Goal: Task Accomplishment & Management: Manage account settings

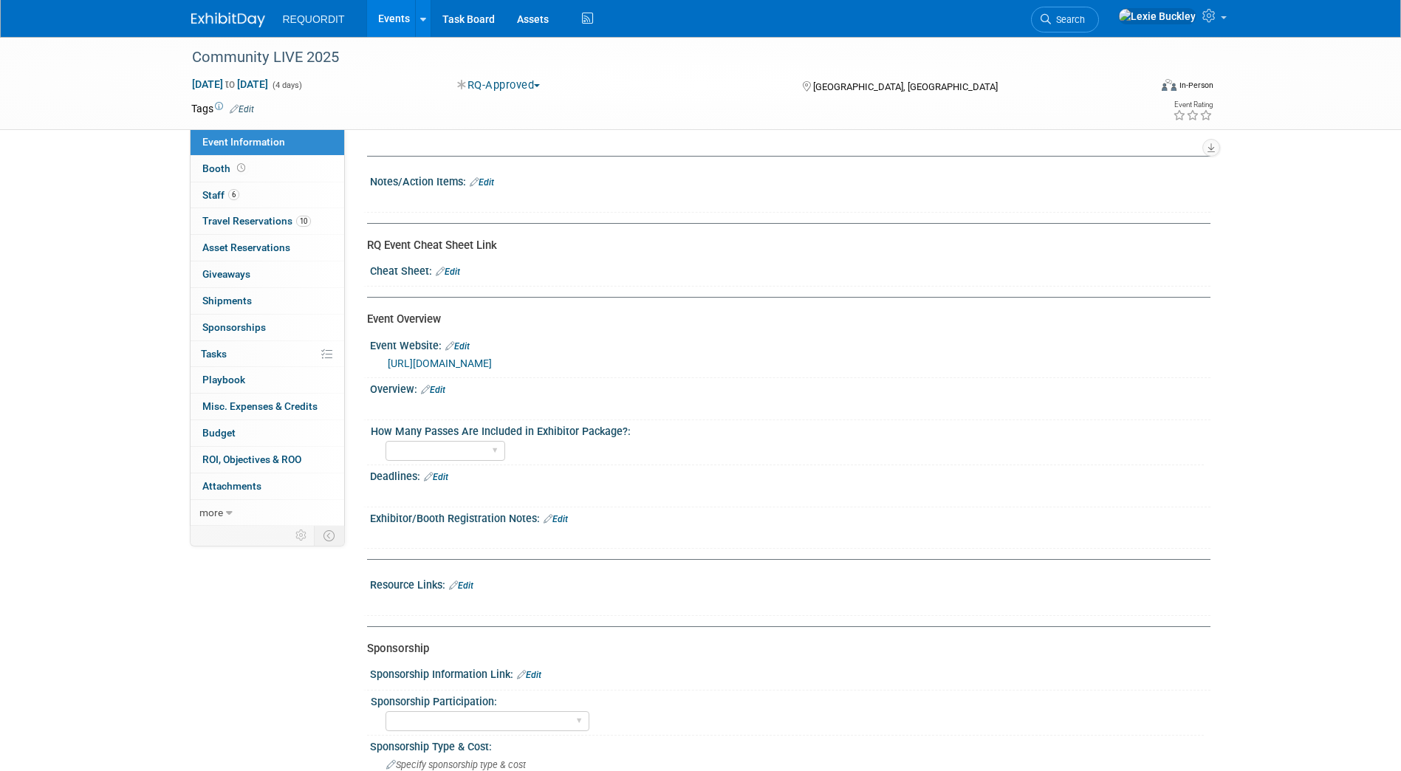
click at [235, 27] on img at bounding box center [228, 20] width 74 height 15
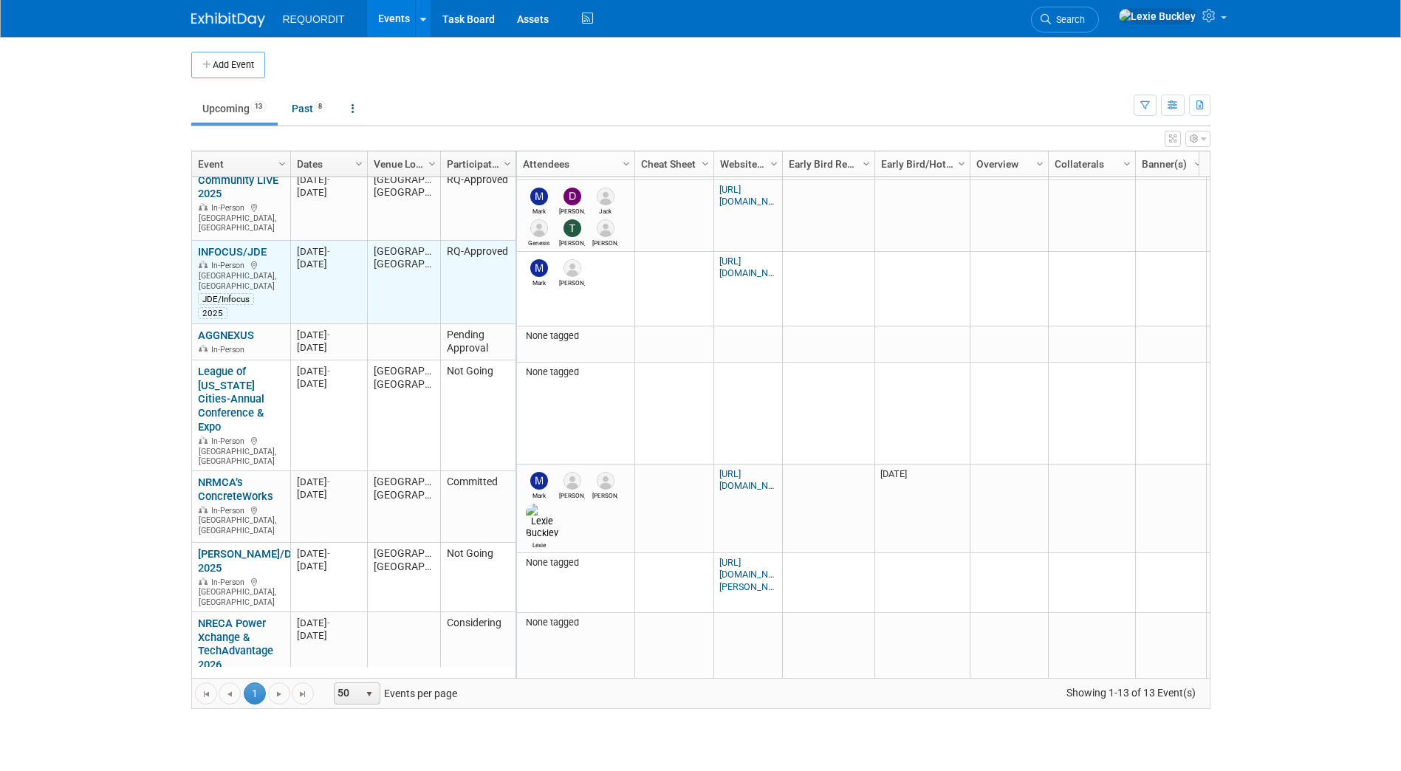
scroll to position [145, 0]
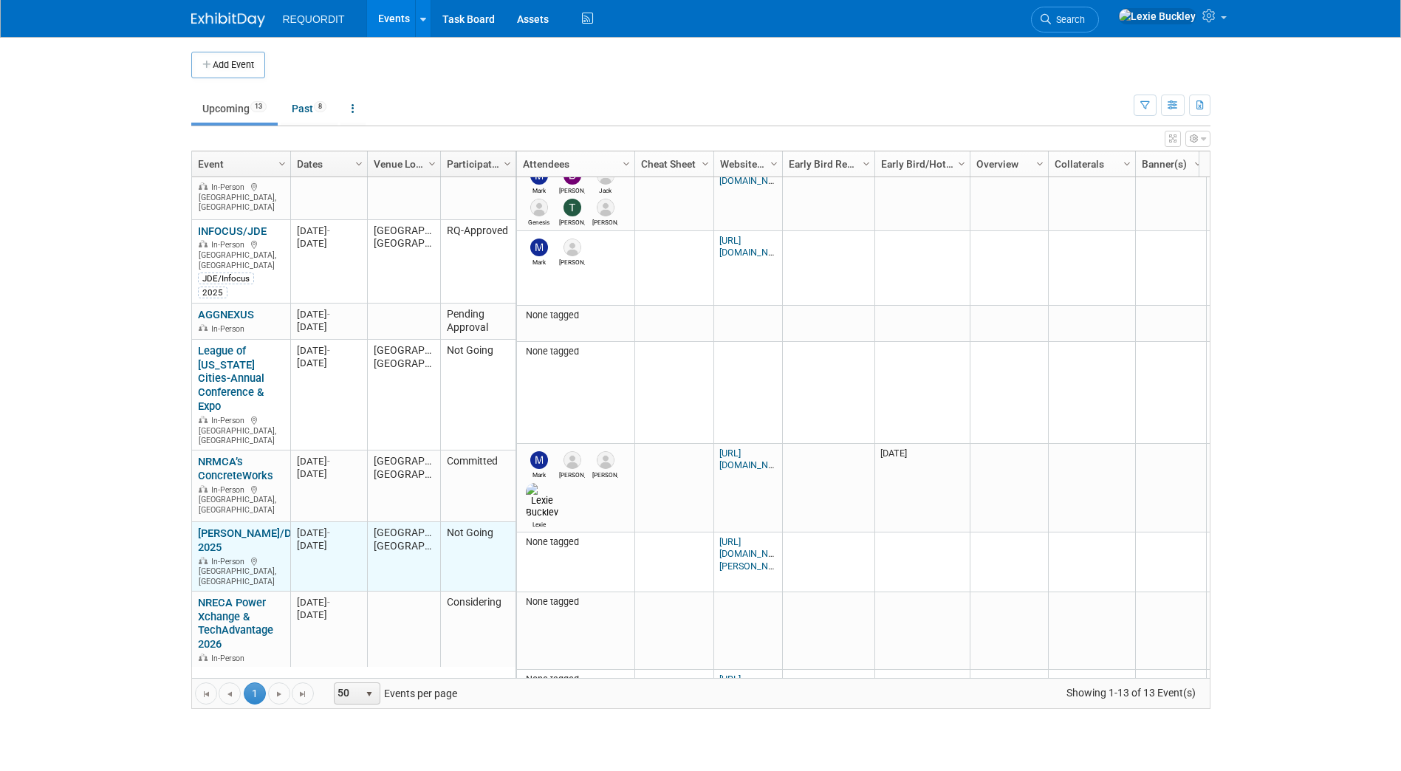
click at [465, 522] on td "Not Going" at bounding box center [477, 556] width 75 height 69
click at [458, 526] on td "Not Going" at bounding box center [477, 556] width 75 height 69
click at [250, 527] on link "[PERSON_NAME]/Dimensions 2025" at bounding box center [270, 540] width 145 height 27
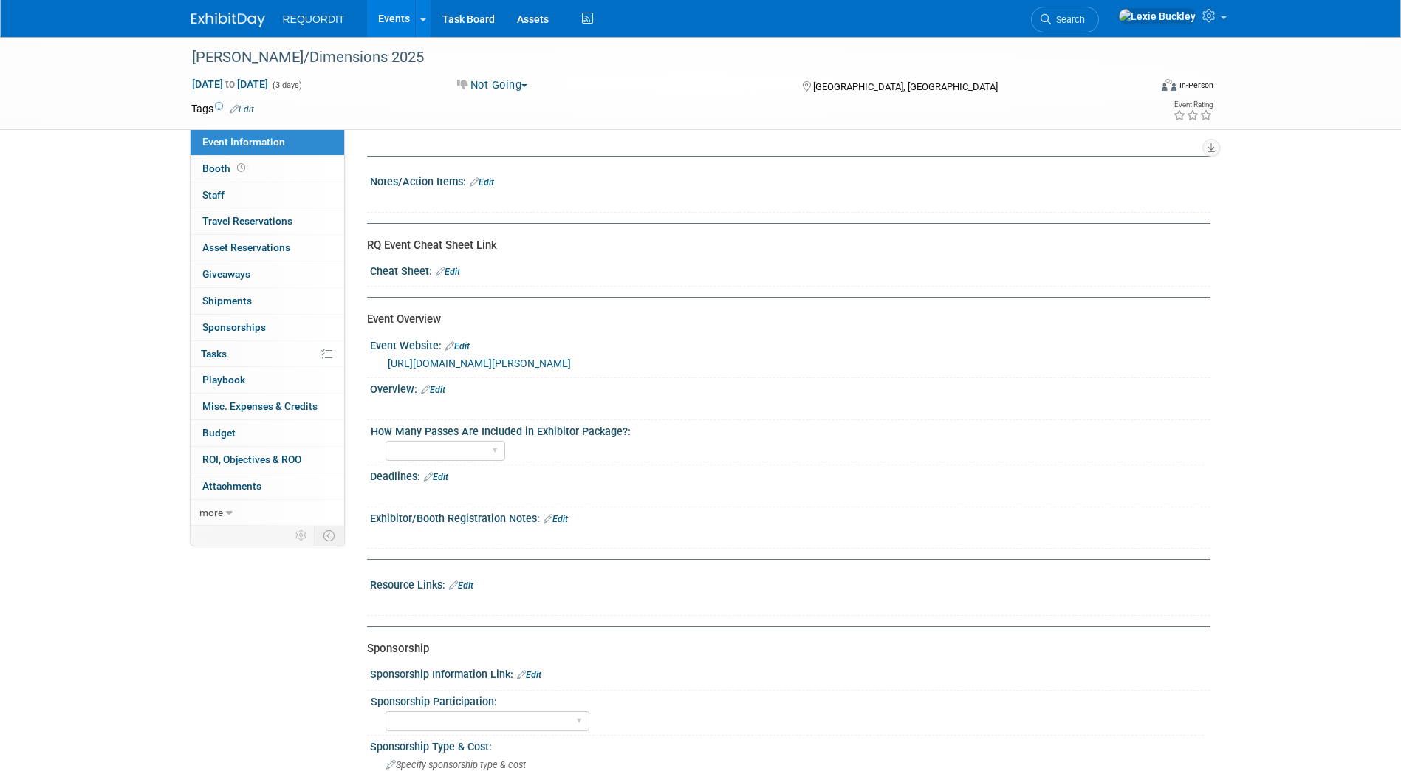
click at [511, 92] on button "Not Going" at bounding box center [492, 86] width 81 height 16
click at [542, 184] on link "Pending Approval" at bounding box center [519, 192] width 133 height 21
click at [648, 118] on div "Tags Edit" at bounding box center [615, 109] width 849 height 20
click at [197, 18] on img at bounding box center [228, 20] width 74 height 15
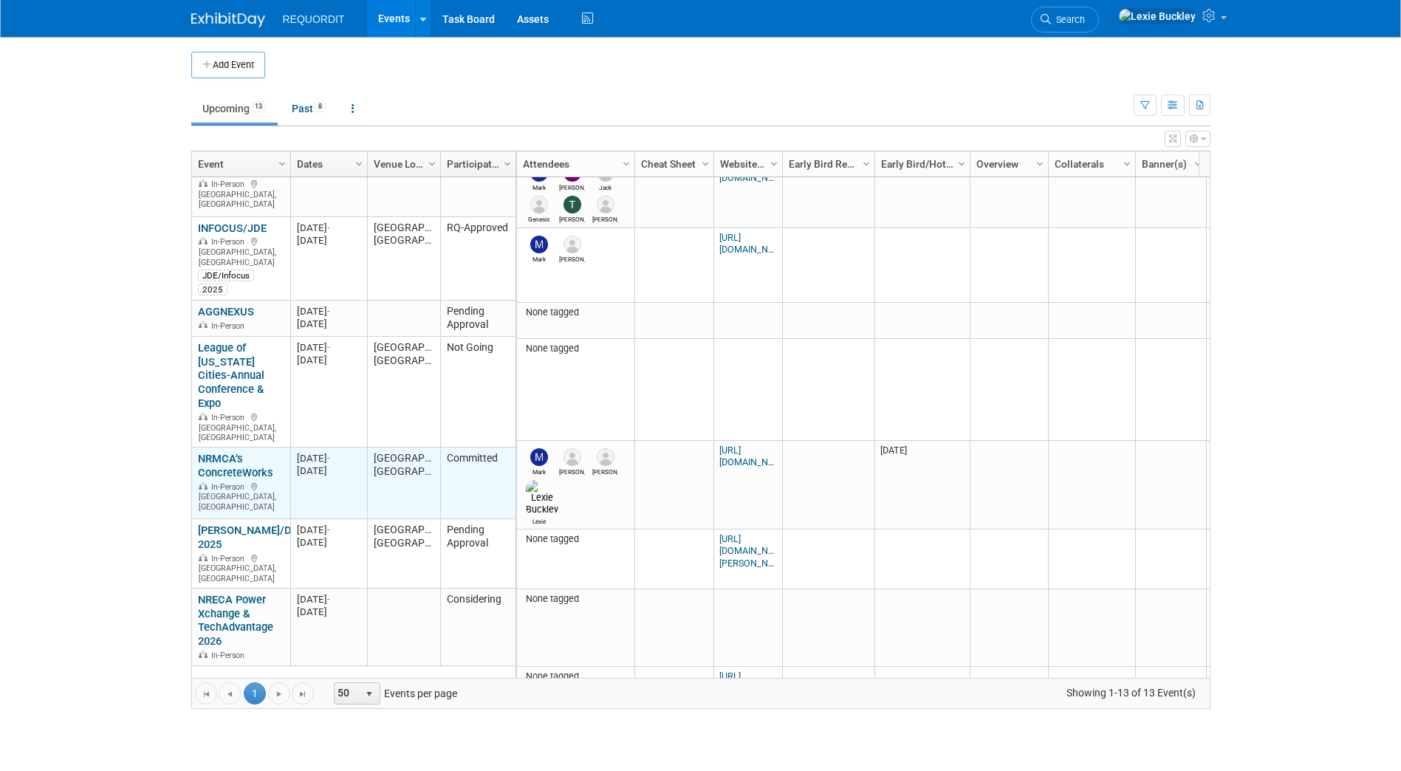
click at [229, 452] on link "NRMCA’s ConcreteWorks" at bounding box center [235, 465] width 75 height 27
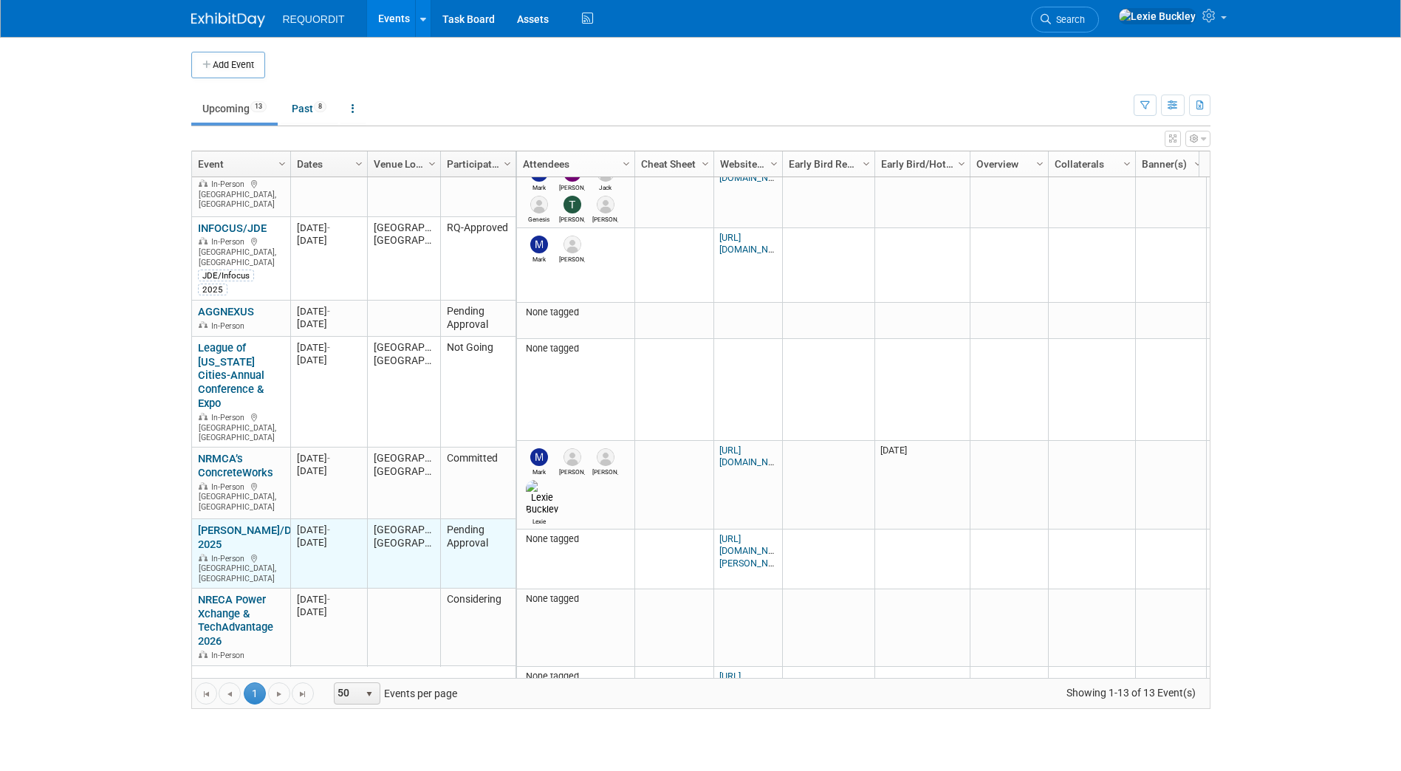
click at [219, 524] on link "[PERSON_NAME]/Dimensions 2025" at bounding box center [270, 537] width 145 height 27
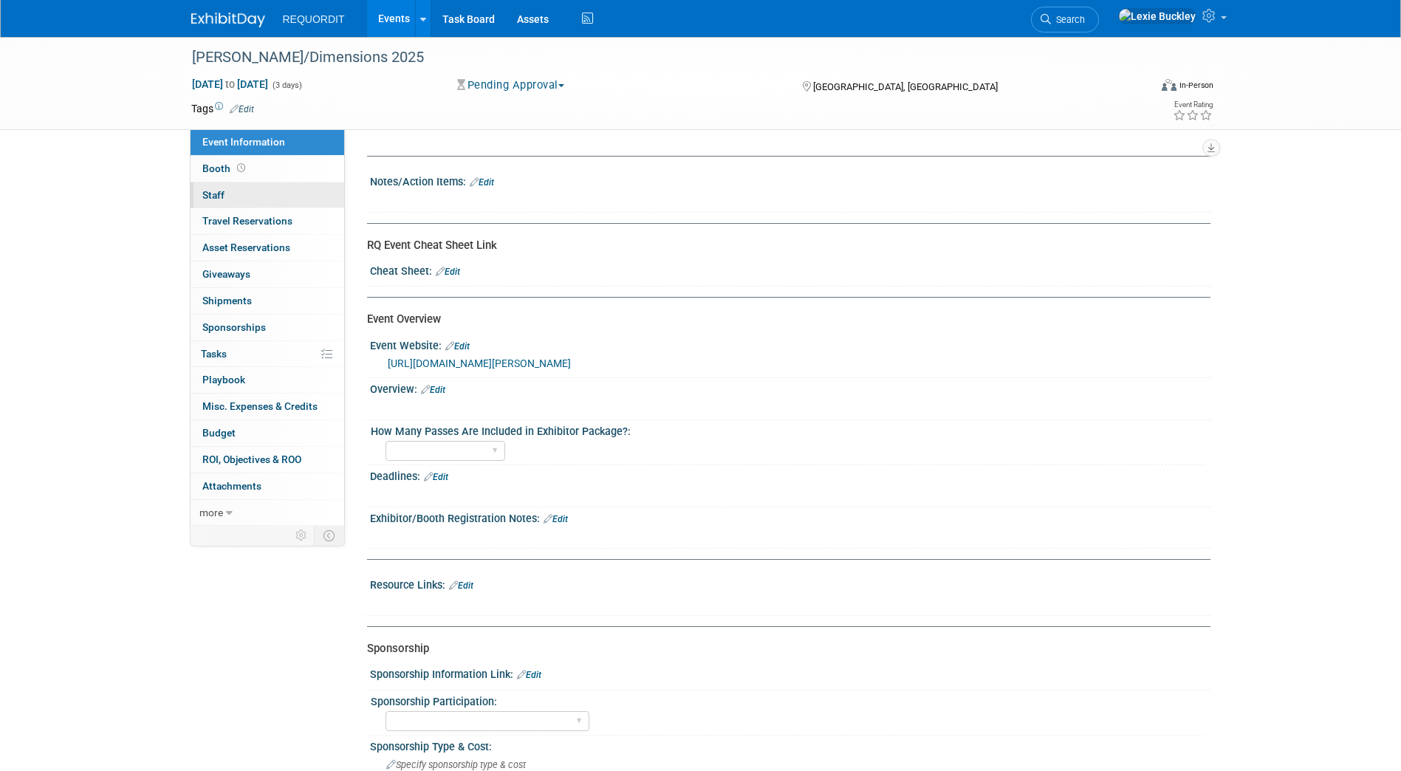
click at [218, 193] on span "Staff 0" at bounding box center [213, 195] width 22 height 12
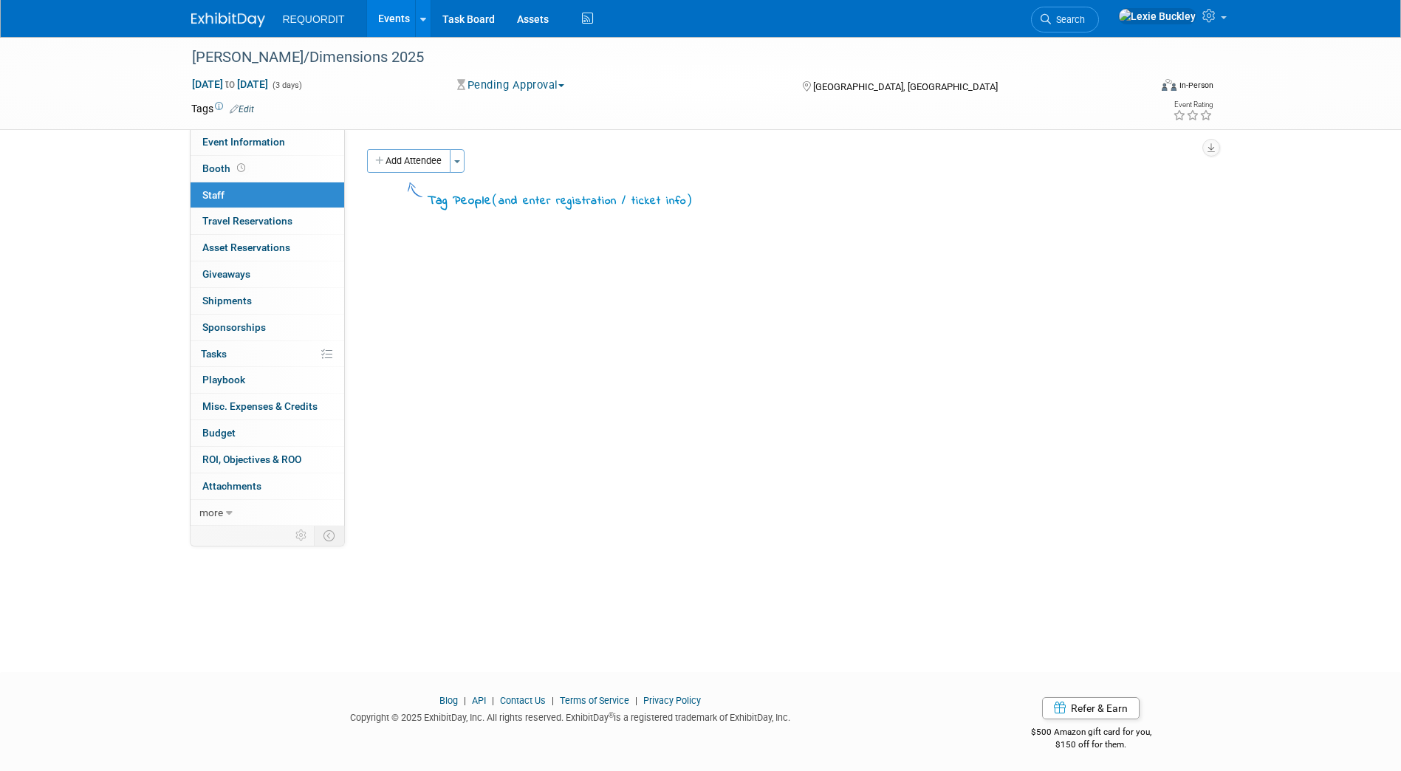
click at [233, 27] on img at bounding box center [228, 20] width 74 height 15
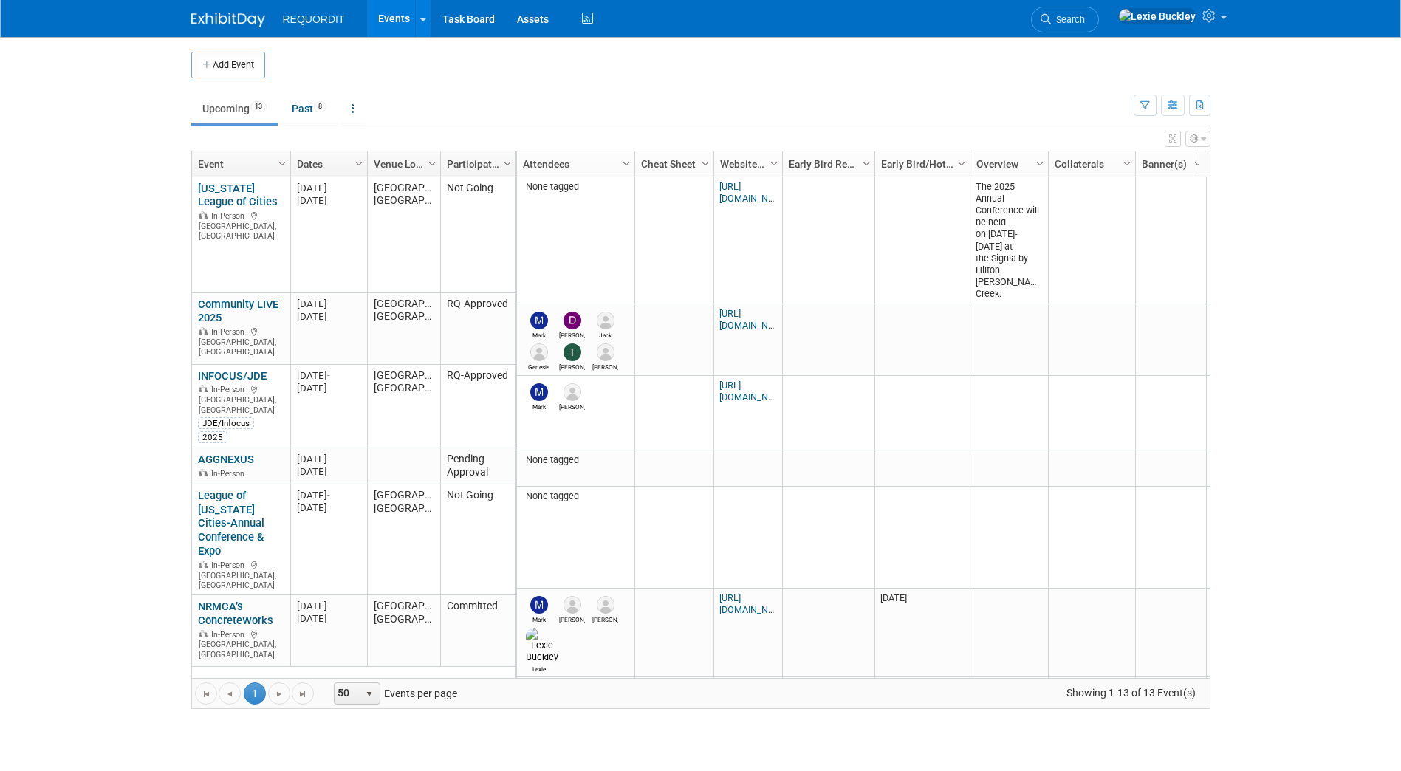
click at [139, 293] on body "REQUORDIT Events Add Event Bulk Upload Events Shareable Event Boards Recently V…" at bounding box center [700, 385] width 1401 height 771
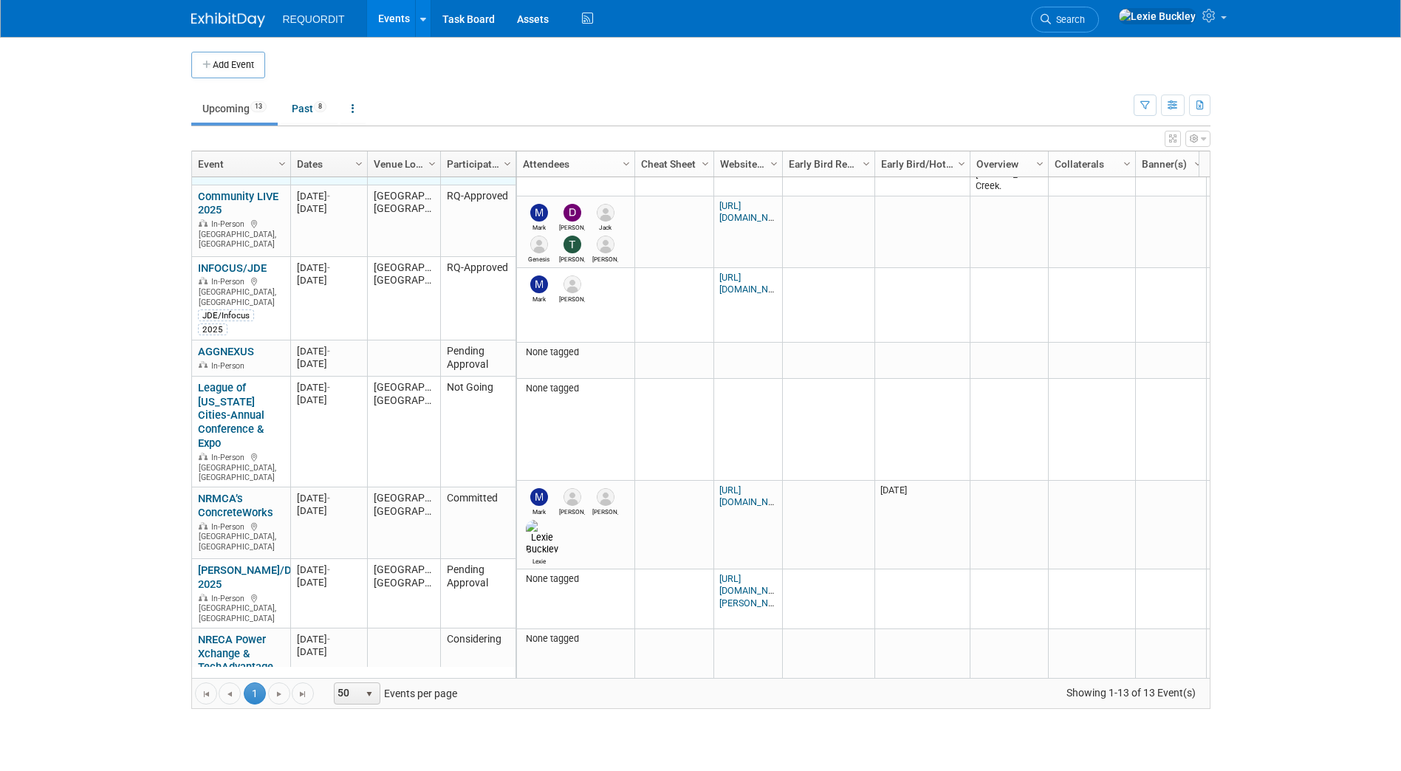
scroll to position [109, 0]
click at [502, 166] on span "Column Settings" at bounding box center [508, 164] width 12 height 12
click at [0, 412] on html "REQUORDIT Events Add Event Bulk Upload Events Shareable Event Boards Recently V…" at bounding box center [700, 385] width 1401 height 771
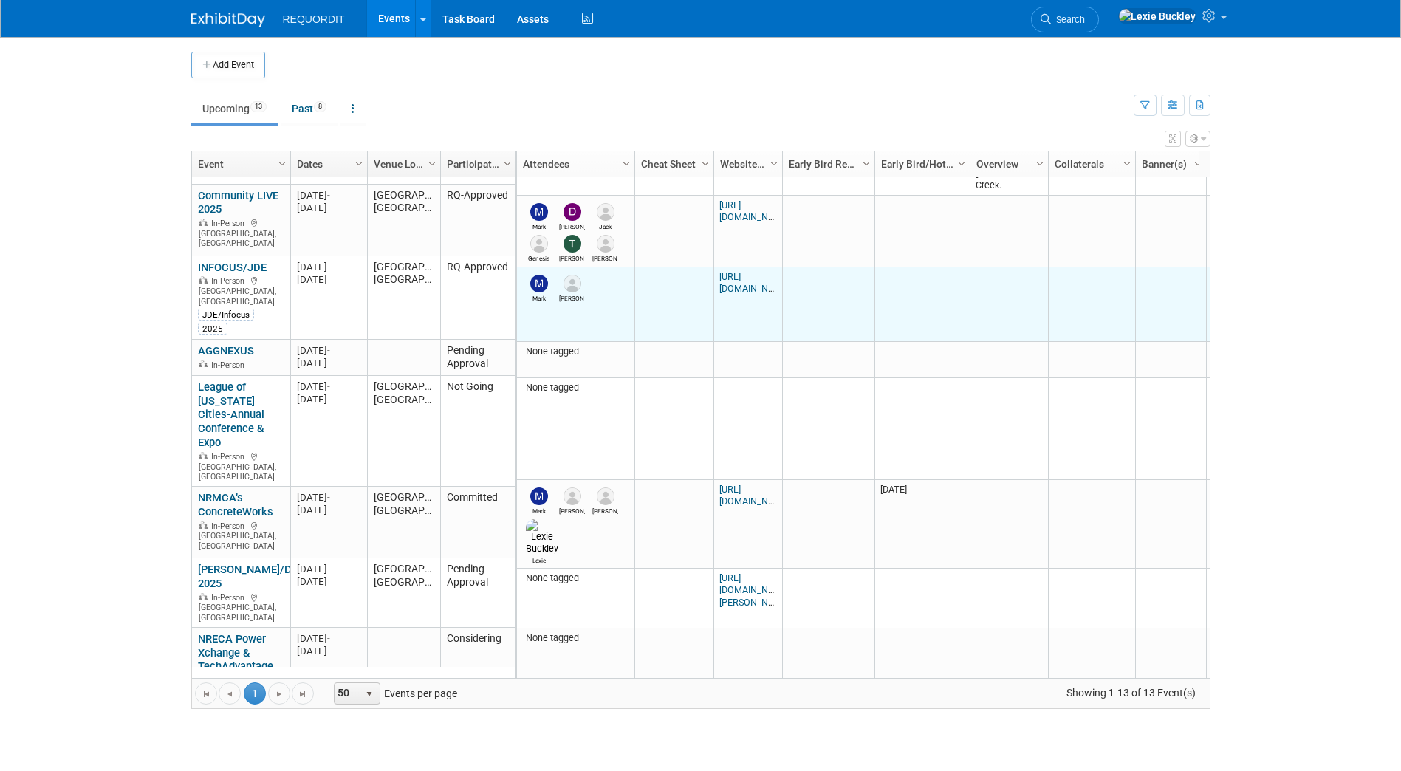
click at [553, 304] on td "Mark Joe" at bounding box center [575, 304] width 117 height 75
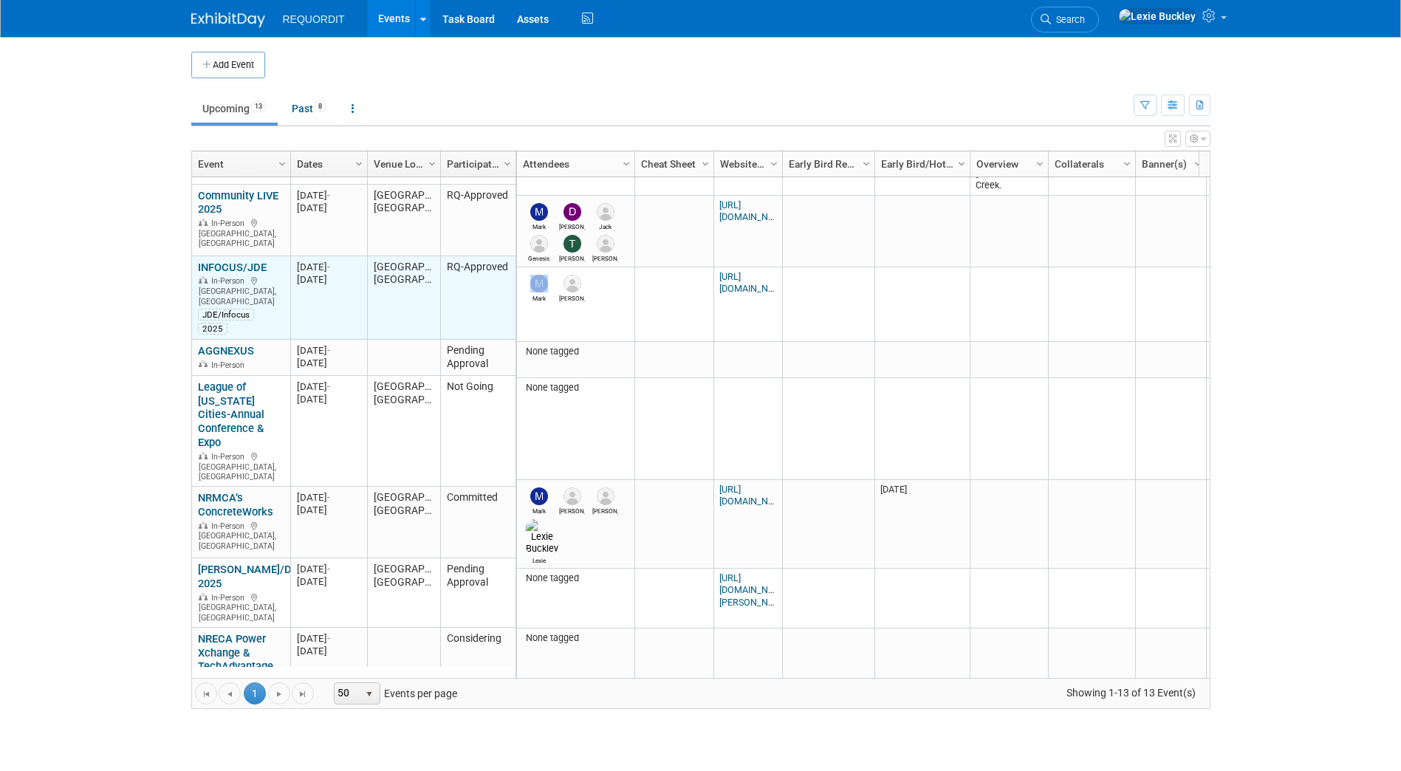
click at [242, 272] on link "INFOCUS/JDE" at bounding box center [232, 267] width 69 height 13
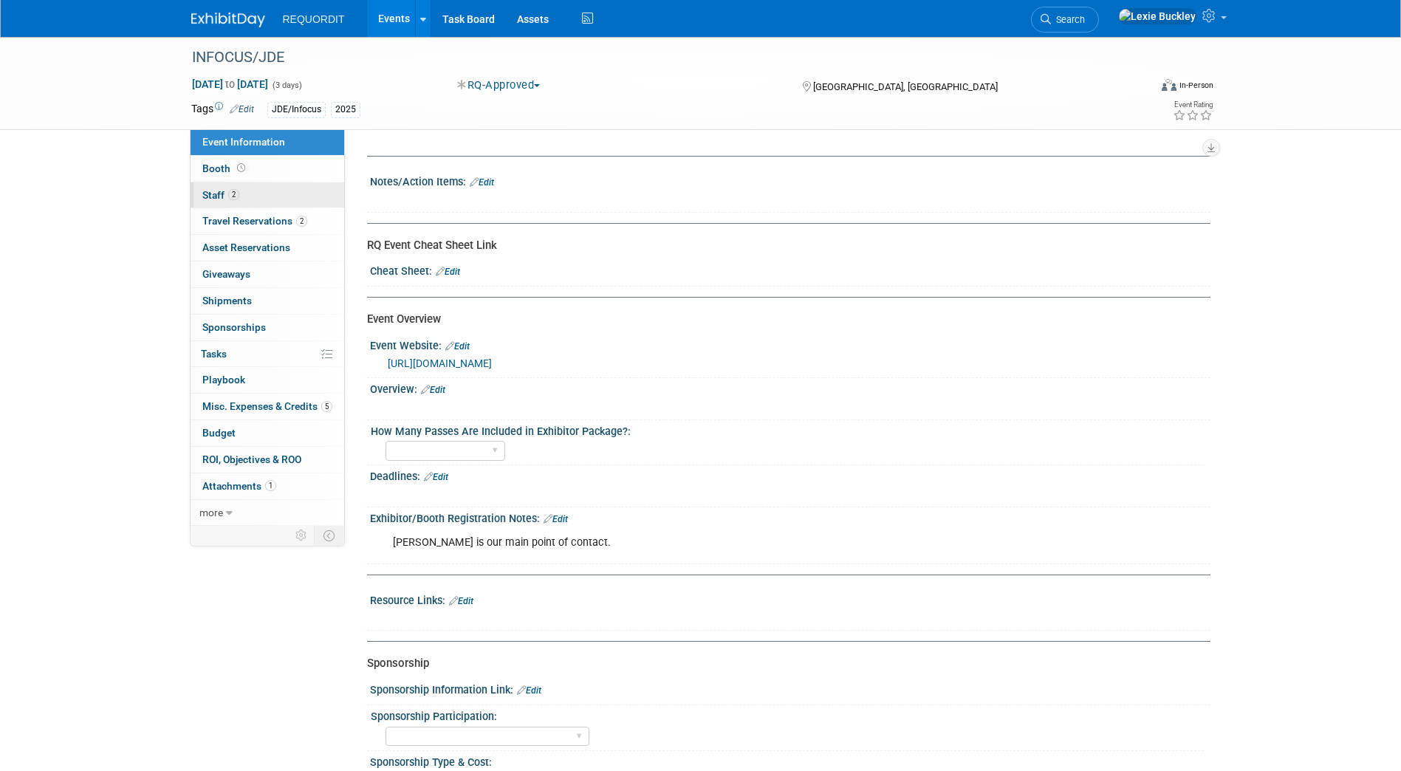
click at [243, 188] on link "2 Staff 2" at bounding box center [268, 195] width 154 height 26
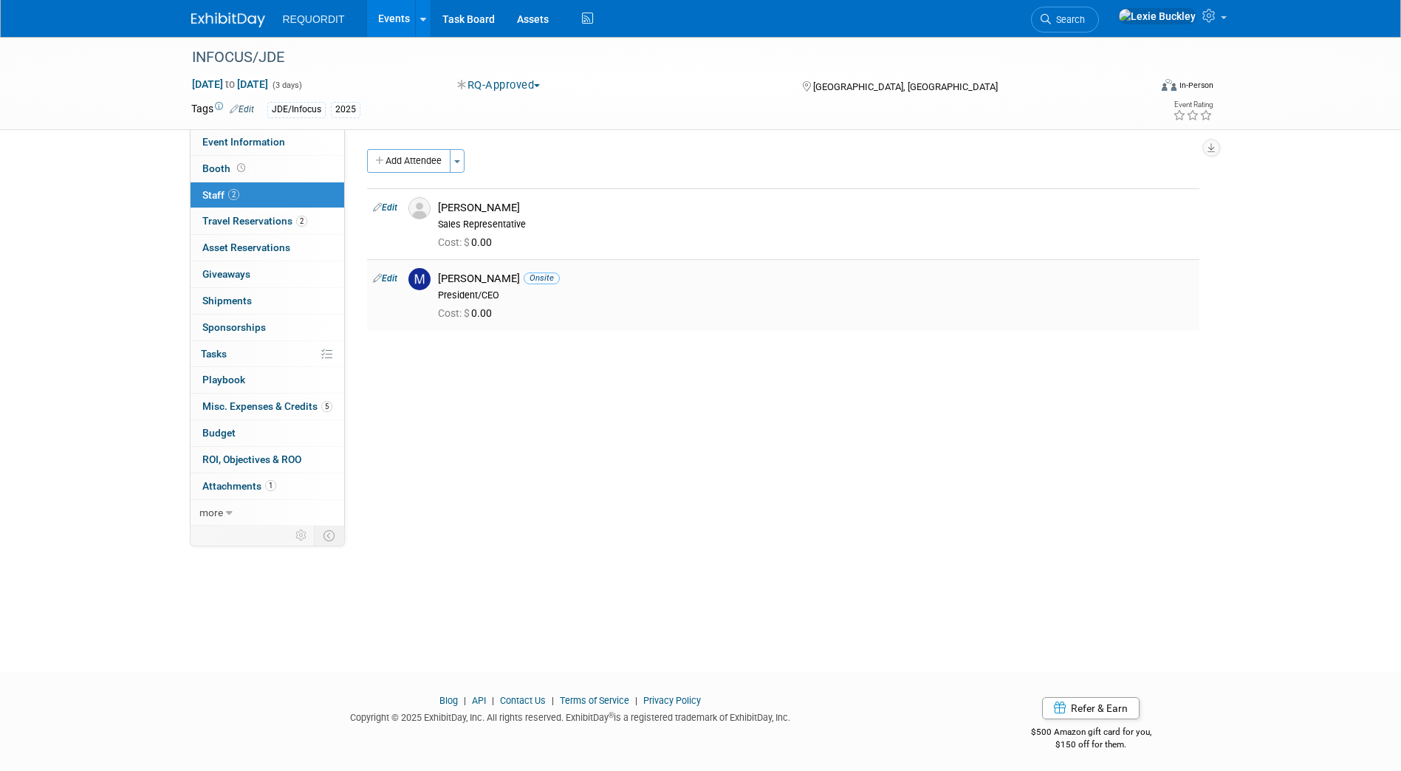
click at [388, 276] on link "Edit" at bounding box center [385, 278] width 24 height 10
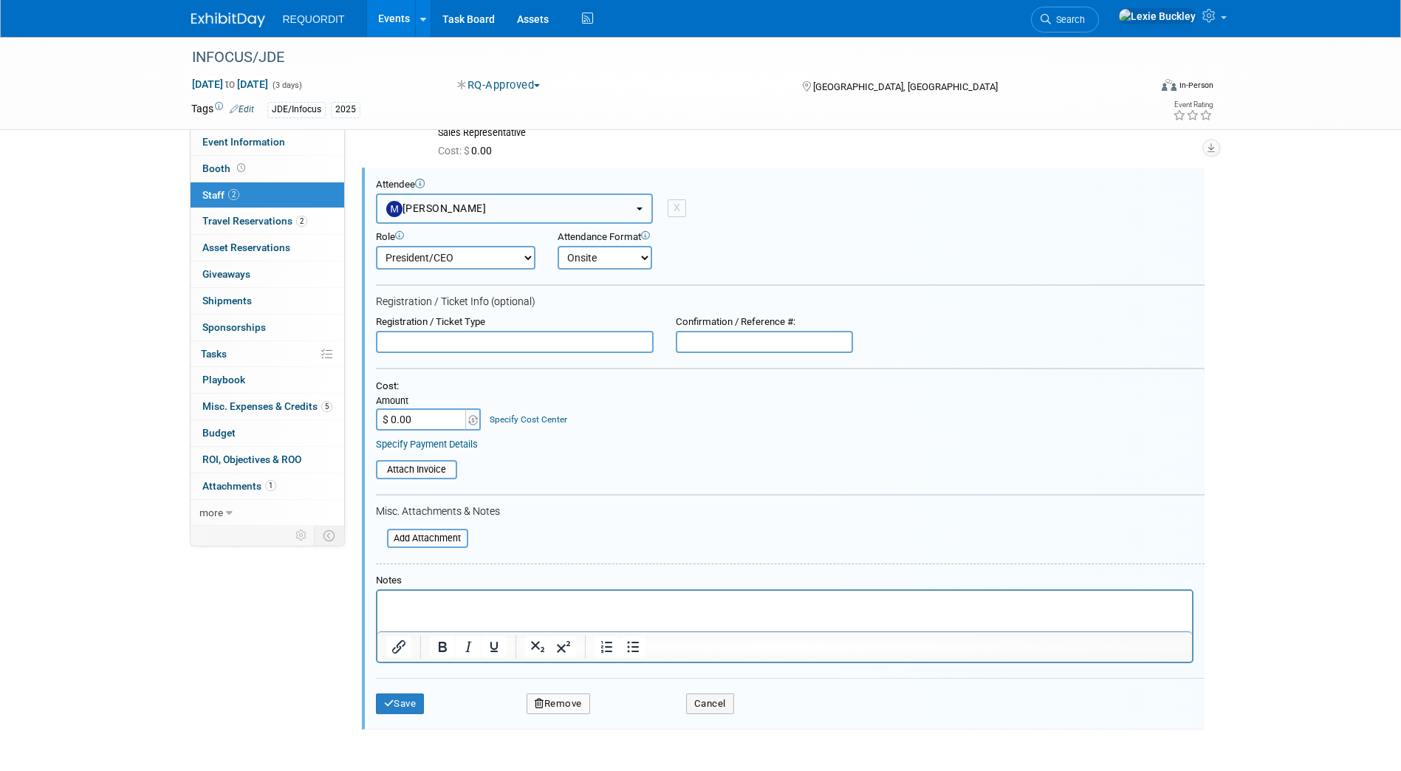
click at [543, 213] on button "[PERSON_NAME]" at bounding box center [514, 209] width 277 height 30
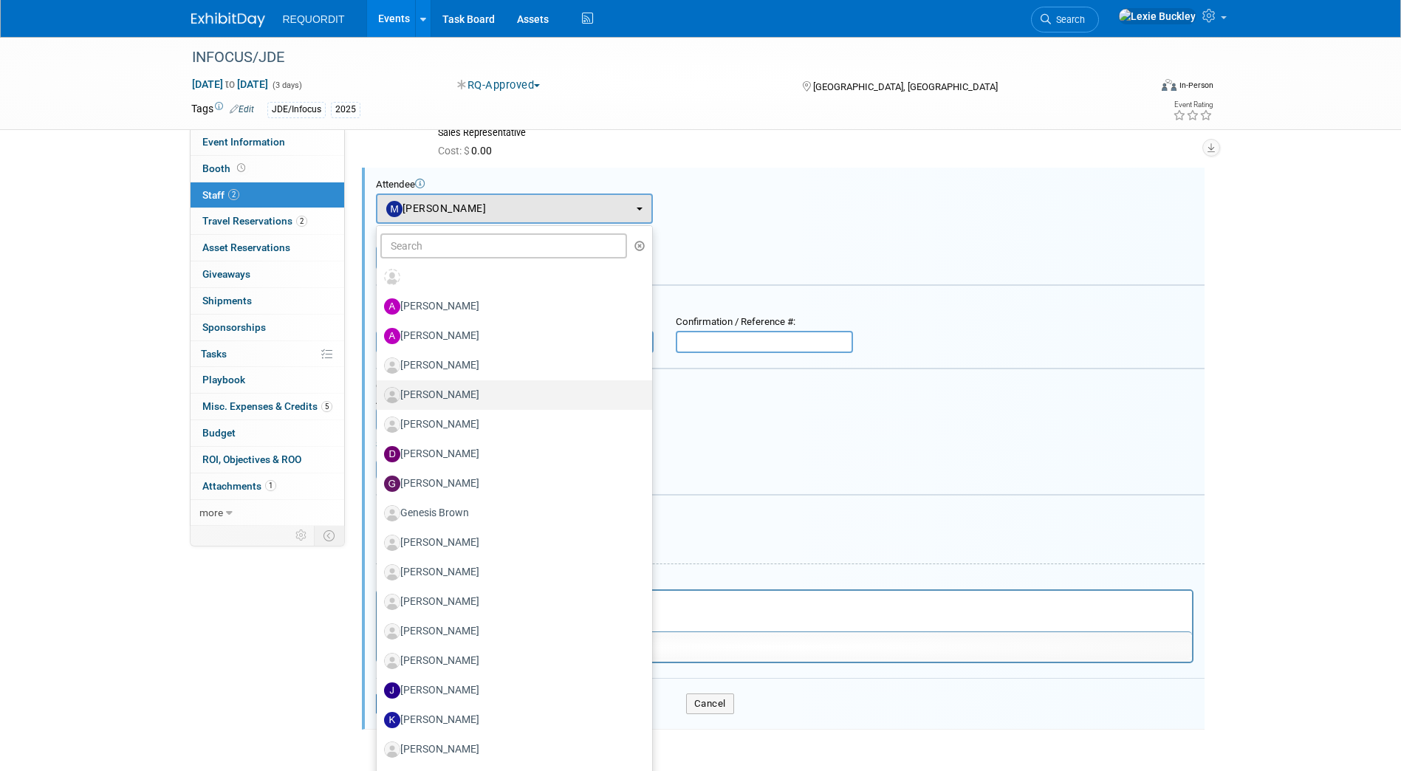
click at [467, 398] on label "Bret Forster" at bounding box center [510, 395] width 253 height 24
click at [379, 398] on input "Bret Forster" at bounding box center [374, 394] width 10 height 10
select select "73bae54e-82cb-4a00-bdeb-8bde30d562ec"
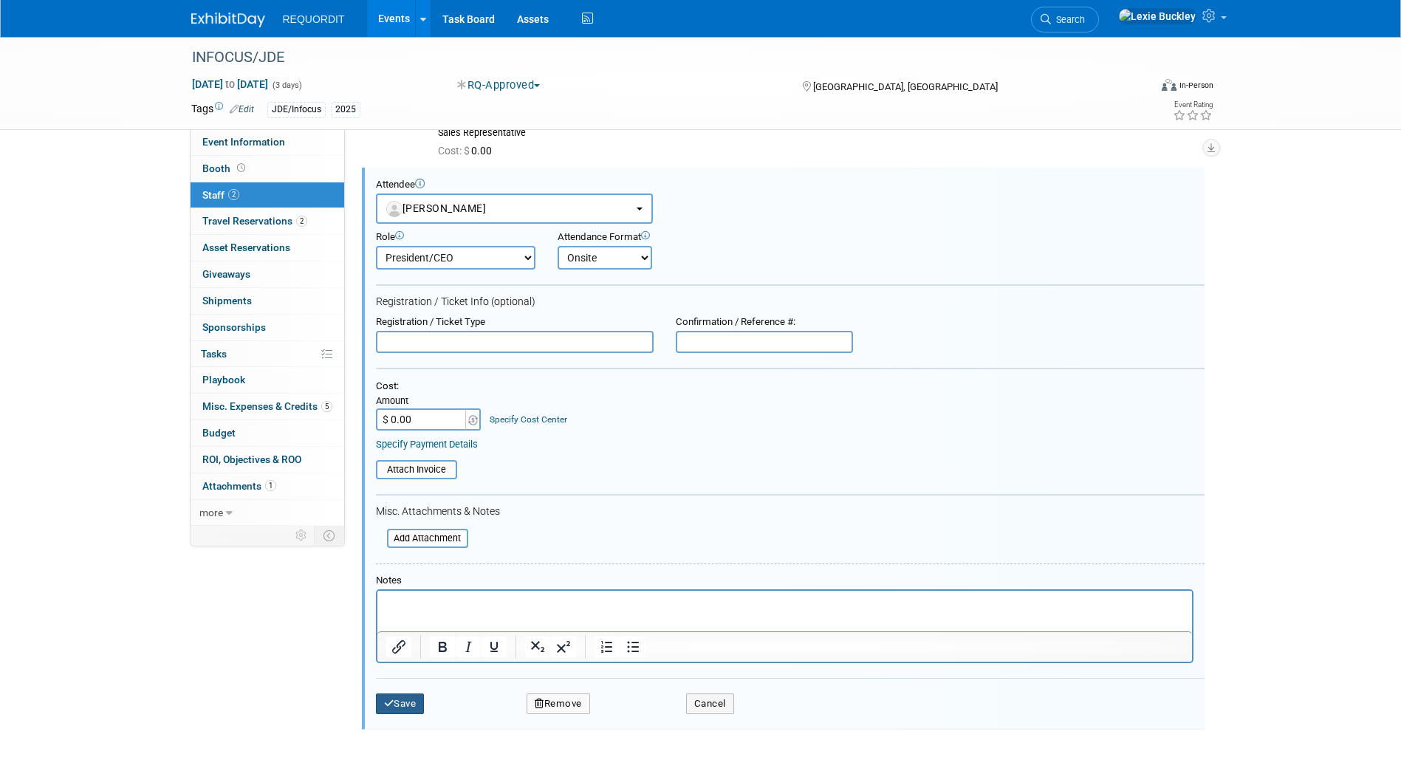
click at [413, 705] on button "Save" at bounding box center [400, 704] width 49 height 21
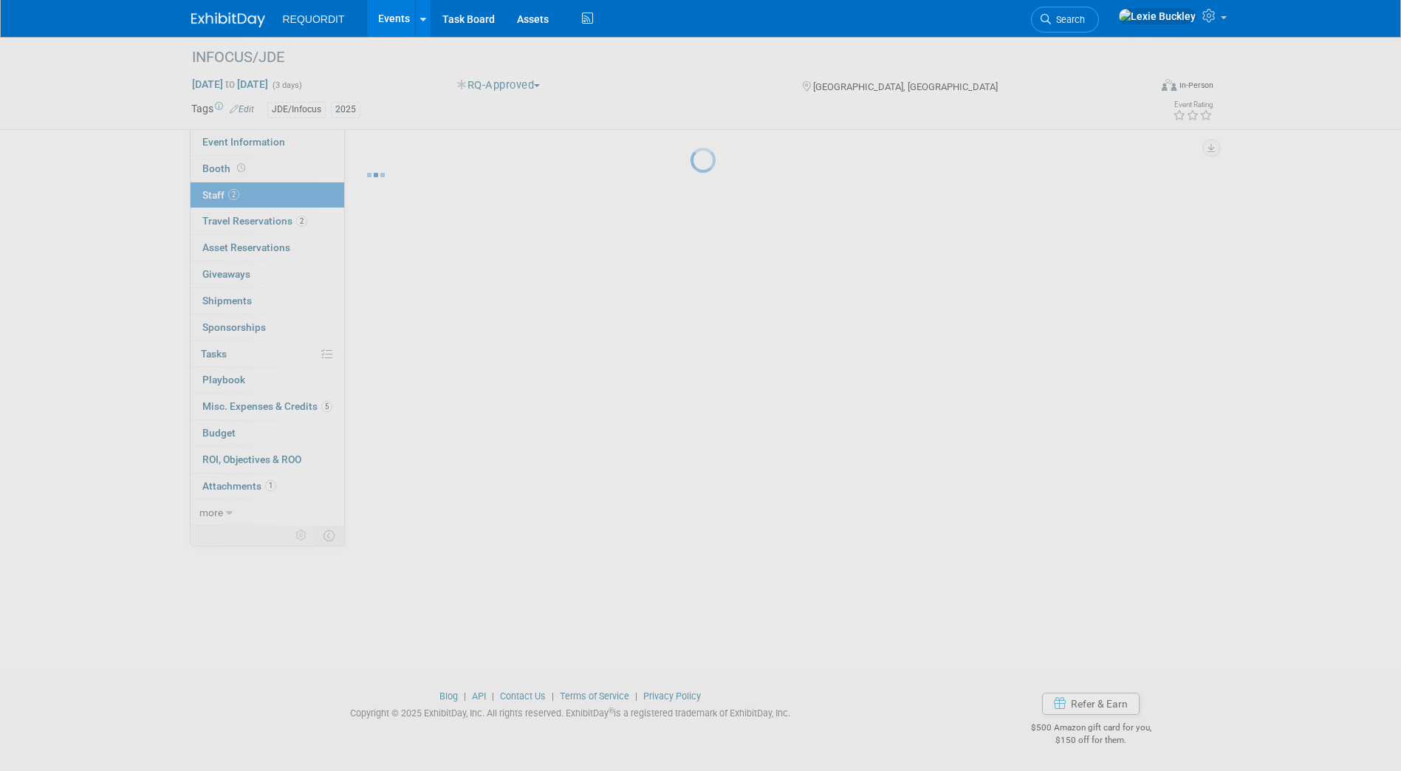
scroll to position [4, 0]
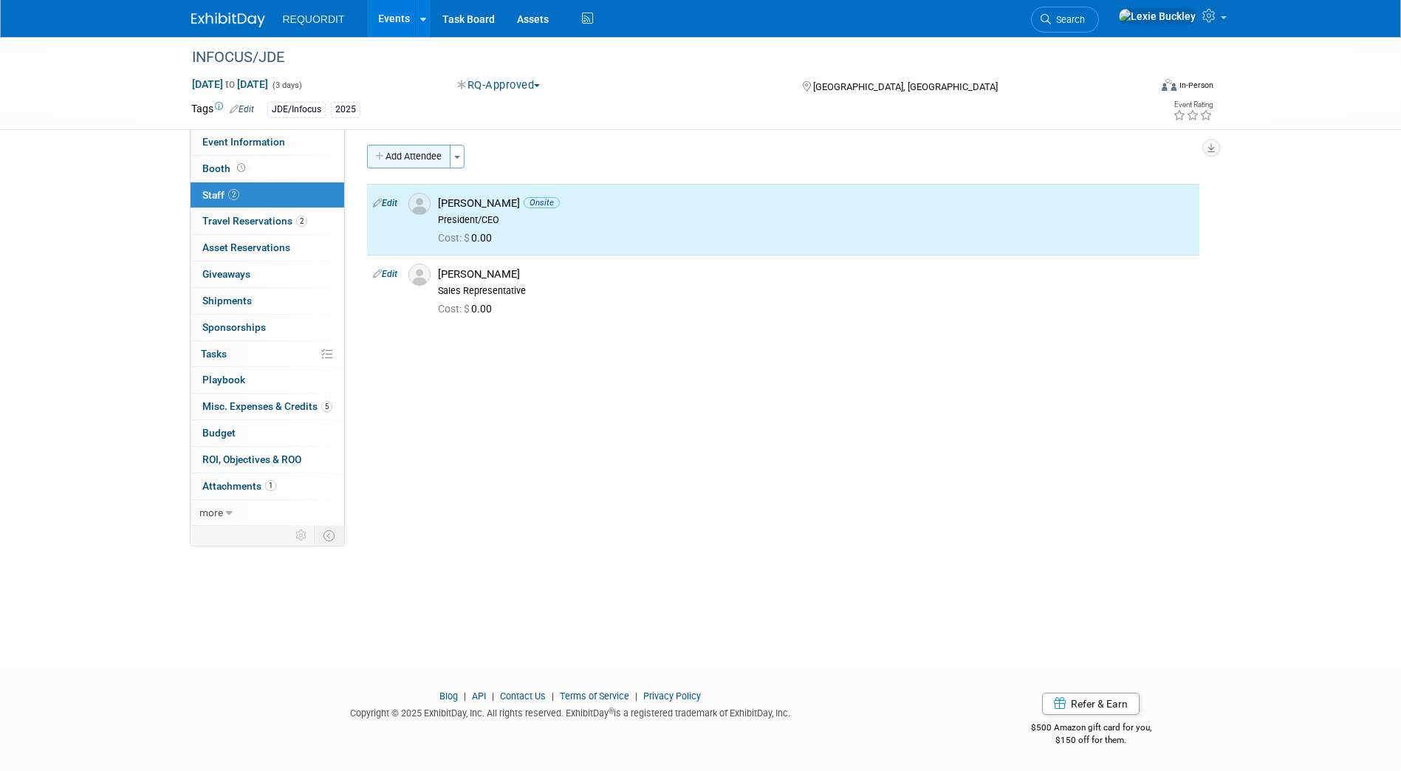
click at [400, 162] on button "Add Attendee" at bounding box center [408, 157] width 83 height 24
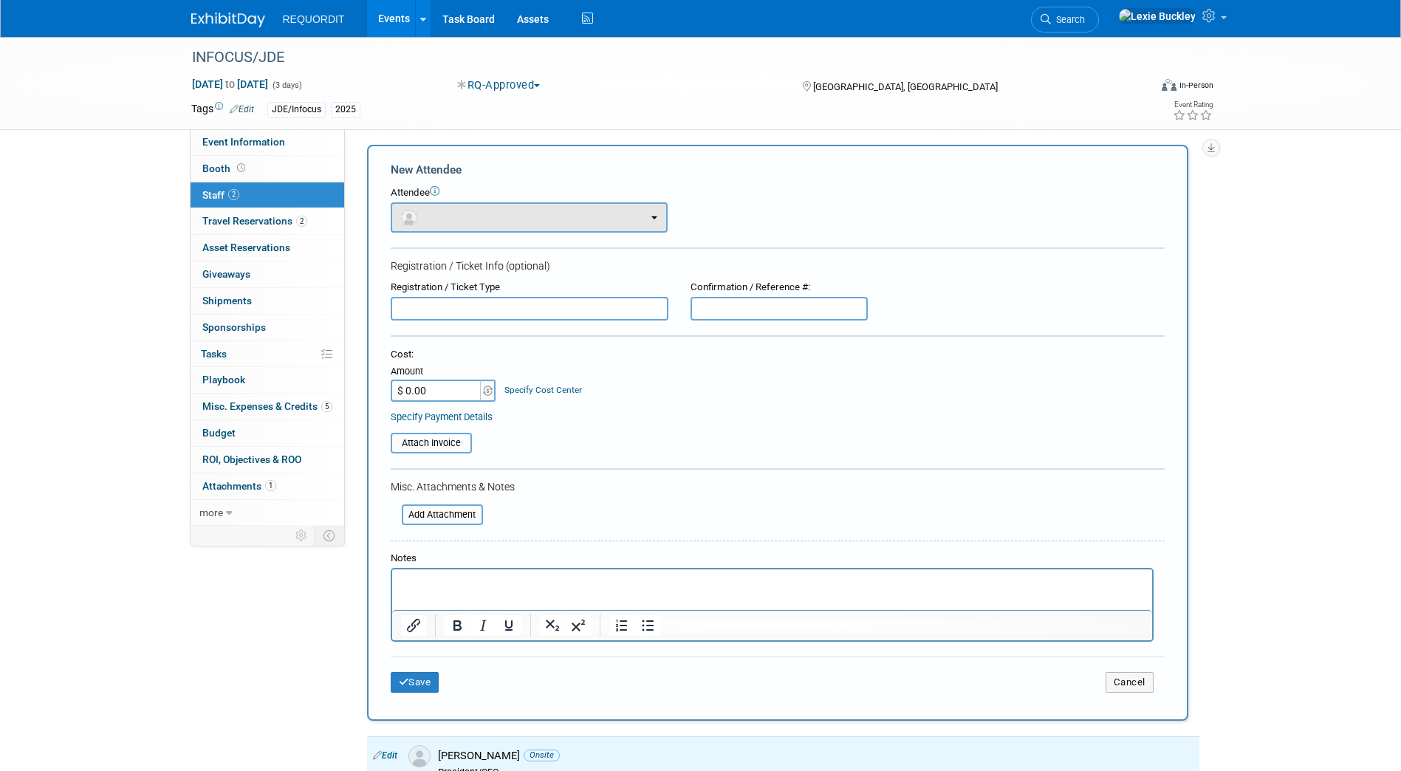
scroll to position [0, 0]
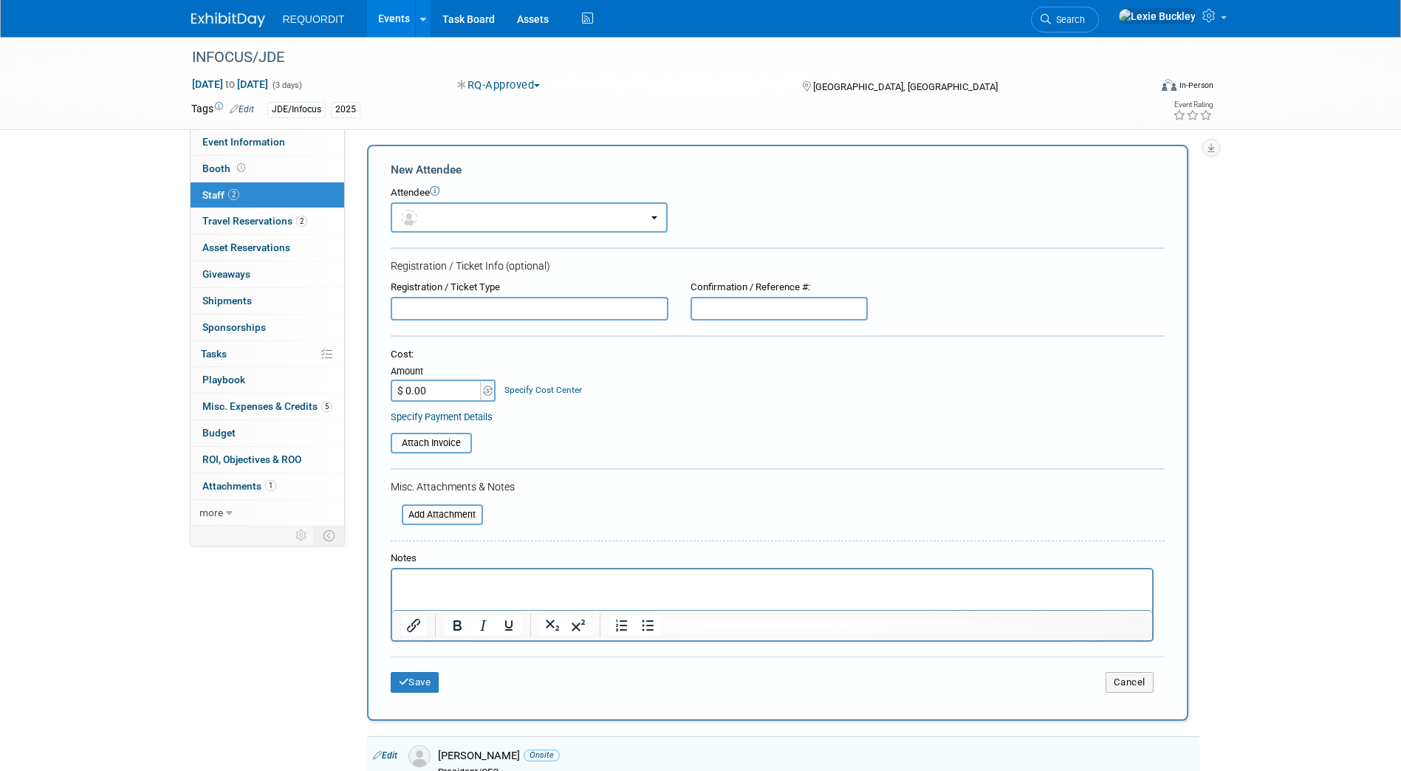
click at [464, 234] on form "New Attendee Attendee <img src="https://www.exhibitday.com/Images/Unassigned-Us…" at bounding box center [778, 433] width 774 height 542
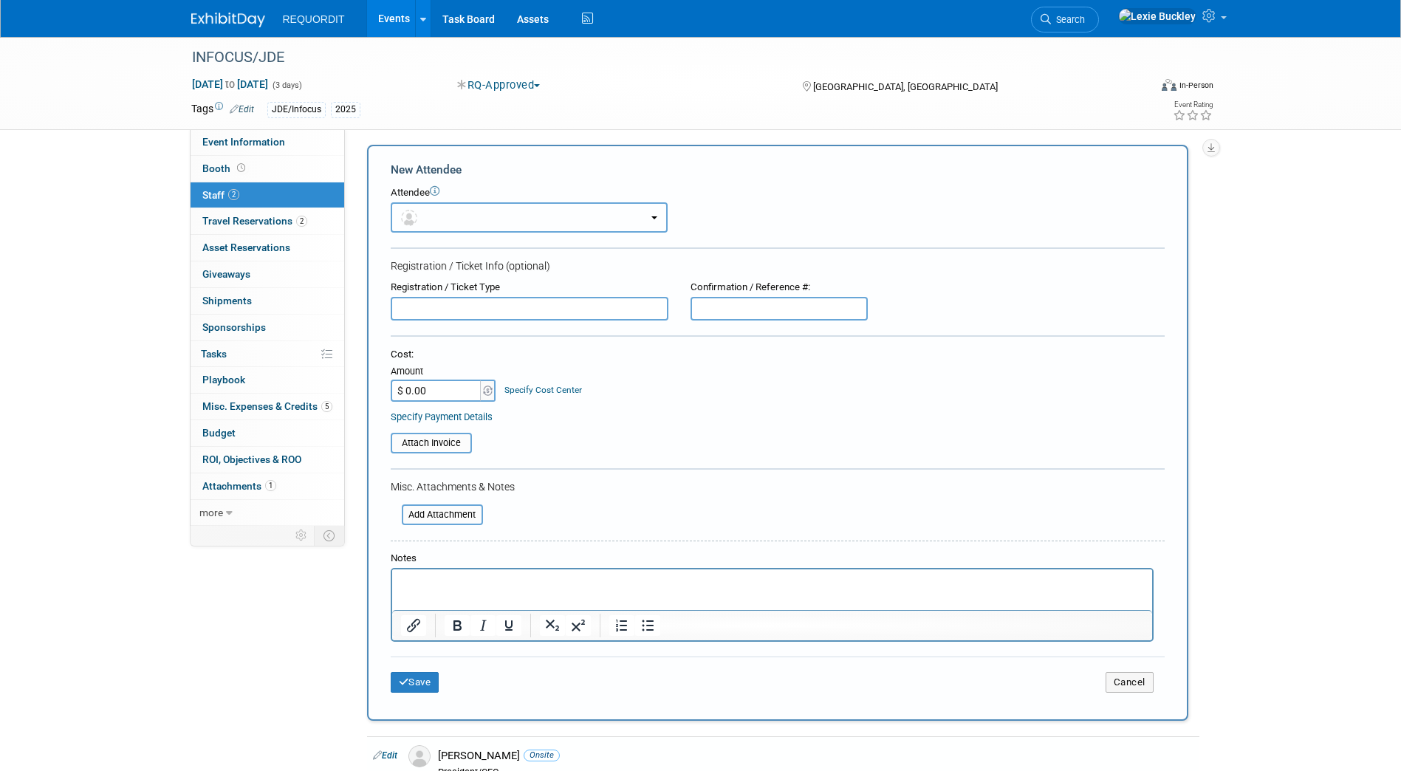
click at [499, 220] on button "button" at bounding box center [529, 217] width 277 height 30
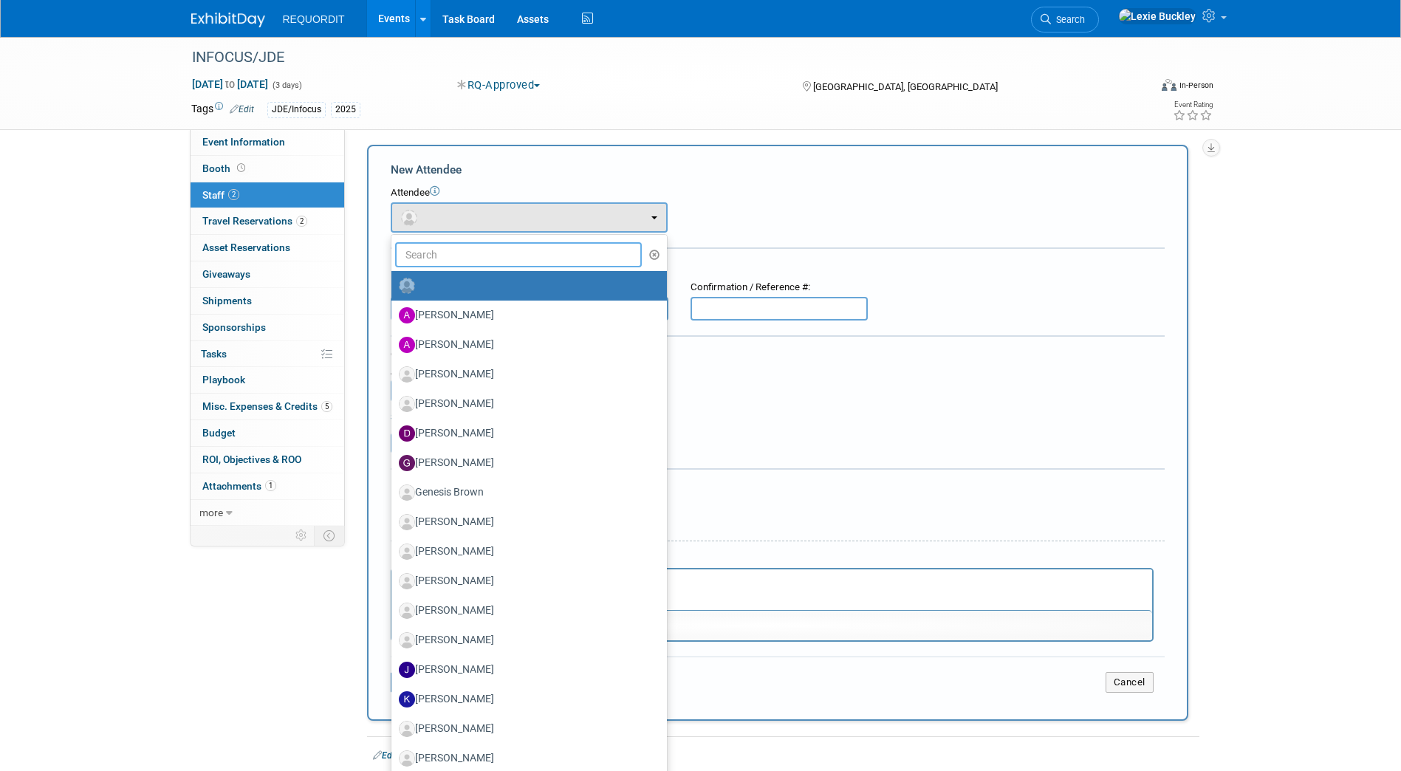
click at [488, 257] on input "text" at bounding box center [518, 254] width 247 height 25
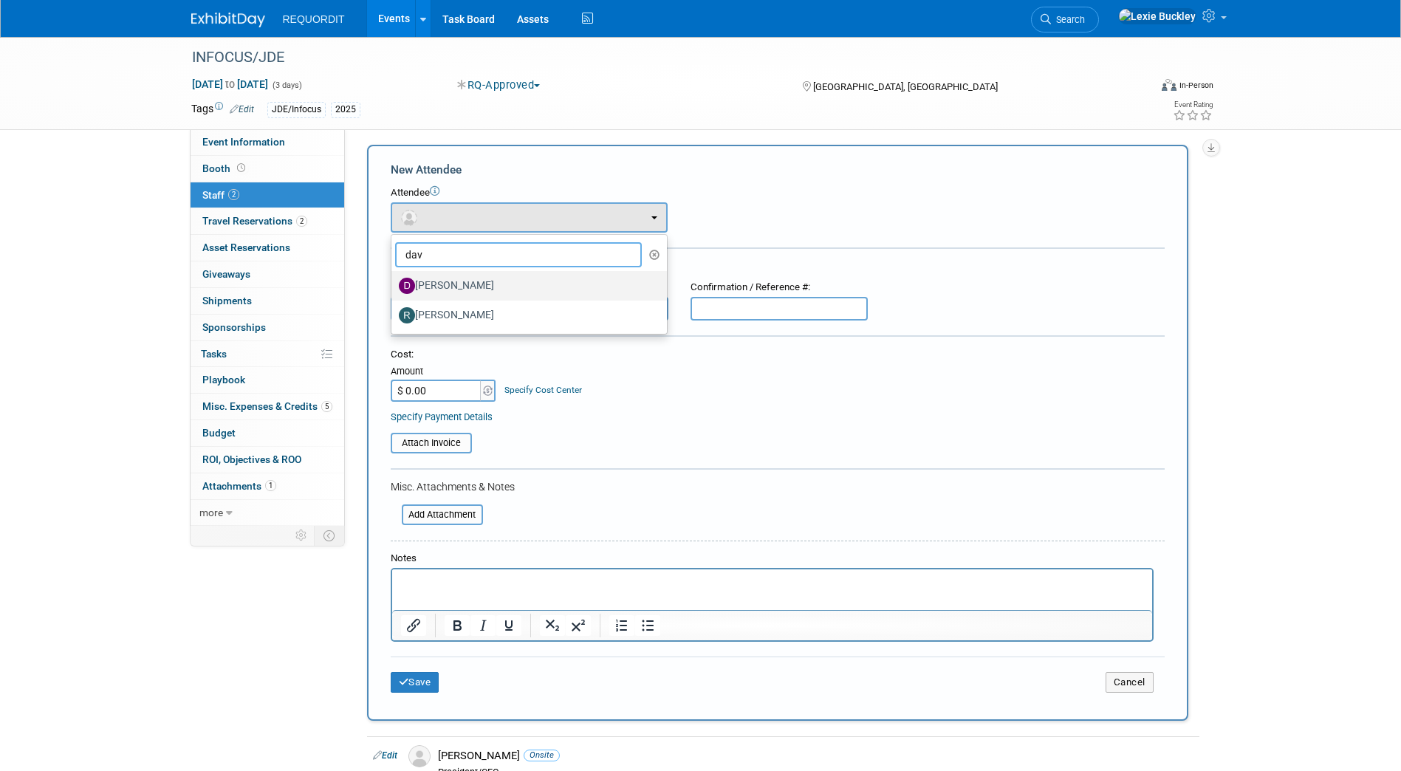
type input "dav"
click at [482, 279] on label "[PERSON_NAME]" at bounding box center [525, 286] width 253 height 24
click at [394, 279] on input "[PERSON_NAME]" at bounding box center [389, 284] width 10 height 10
select select "9636facb-3431-4673-a3c7-669f8f12ac53"
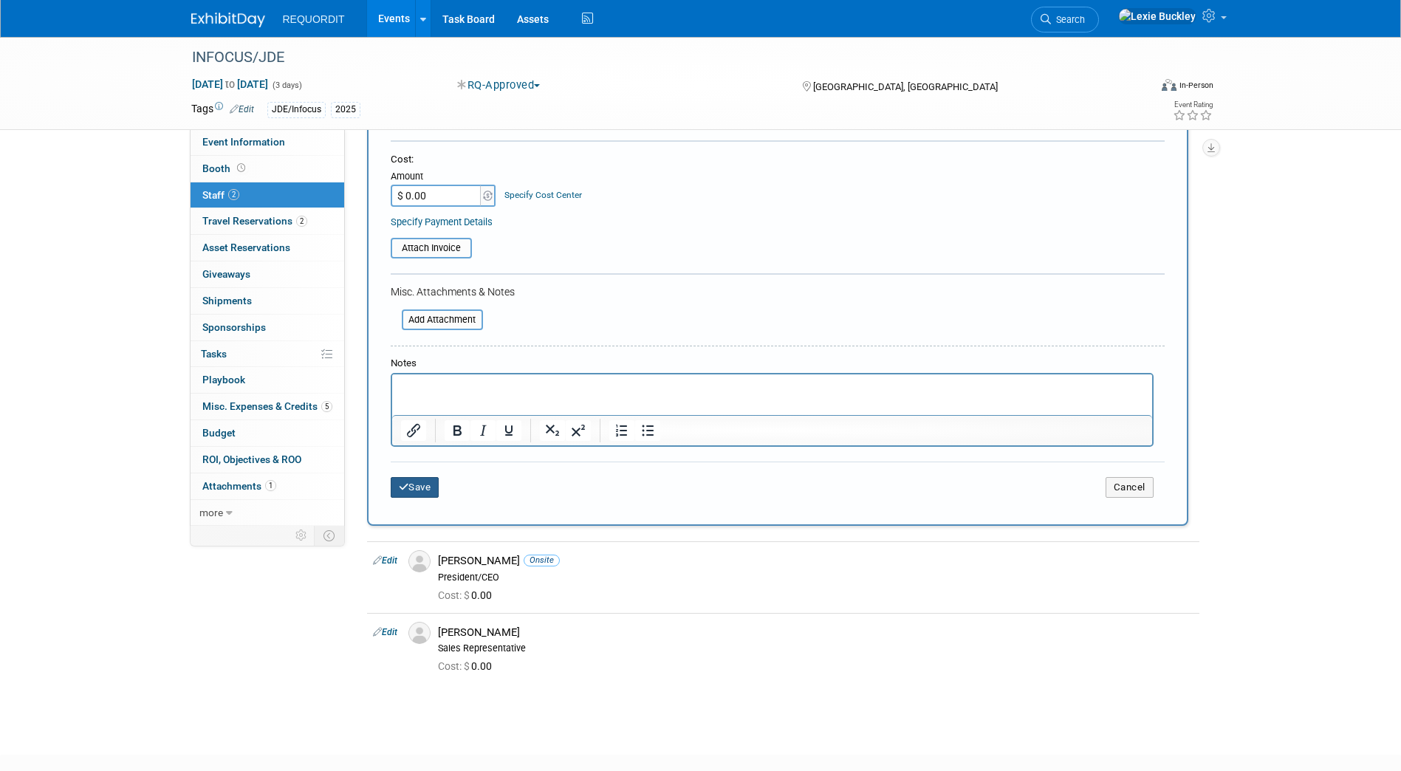
click at [426, 490] on button "Save" at bounding box center [415, 487] width 49 height 21
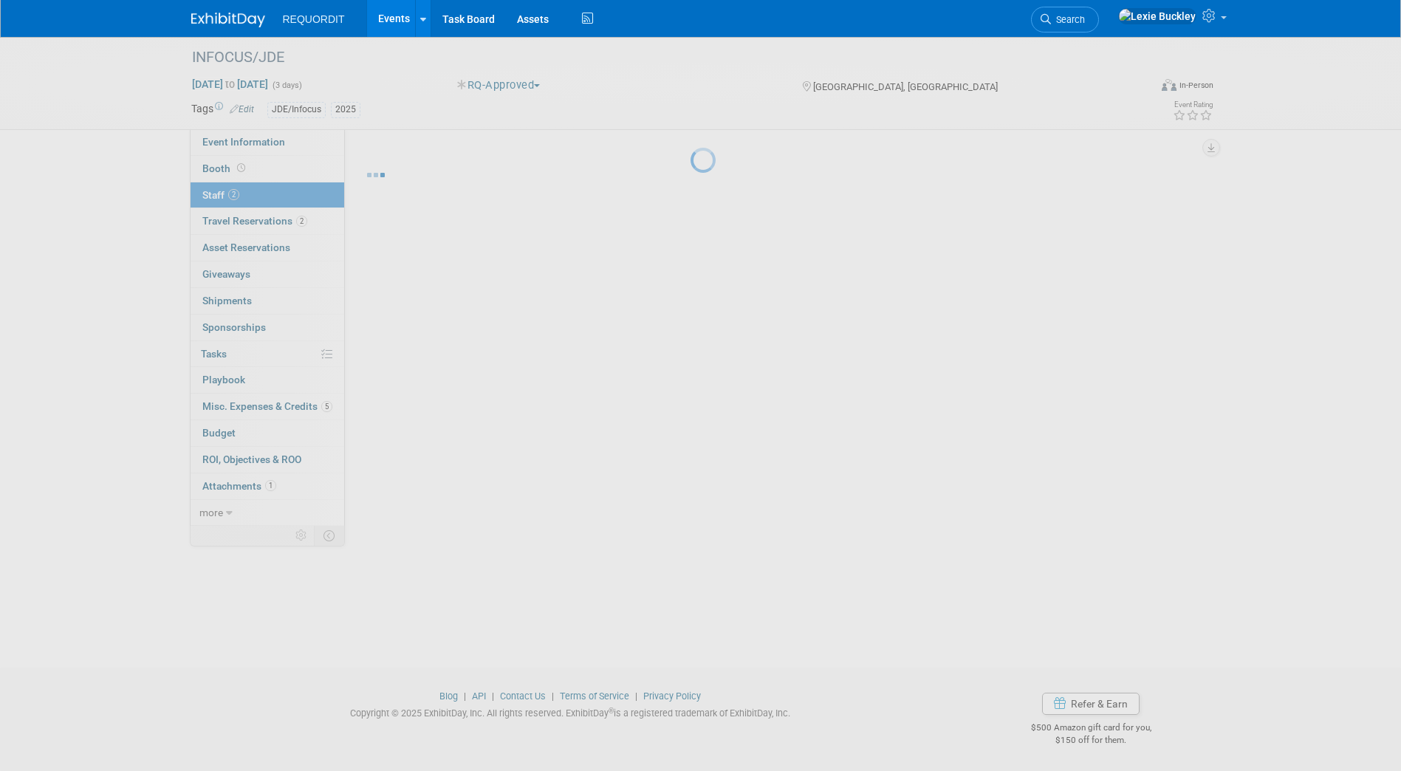
scroll to position [4, 0]
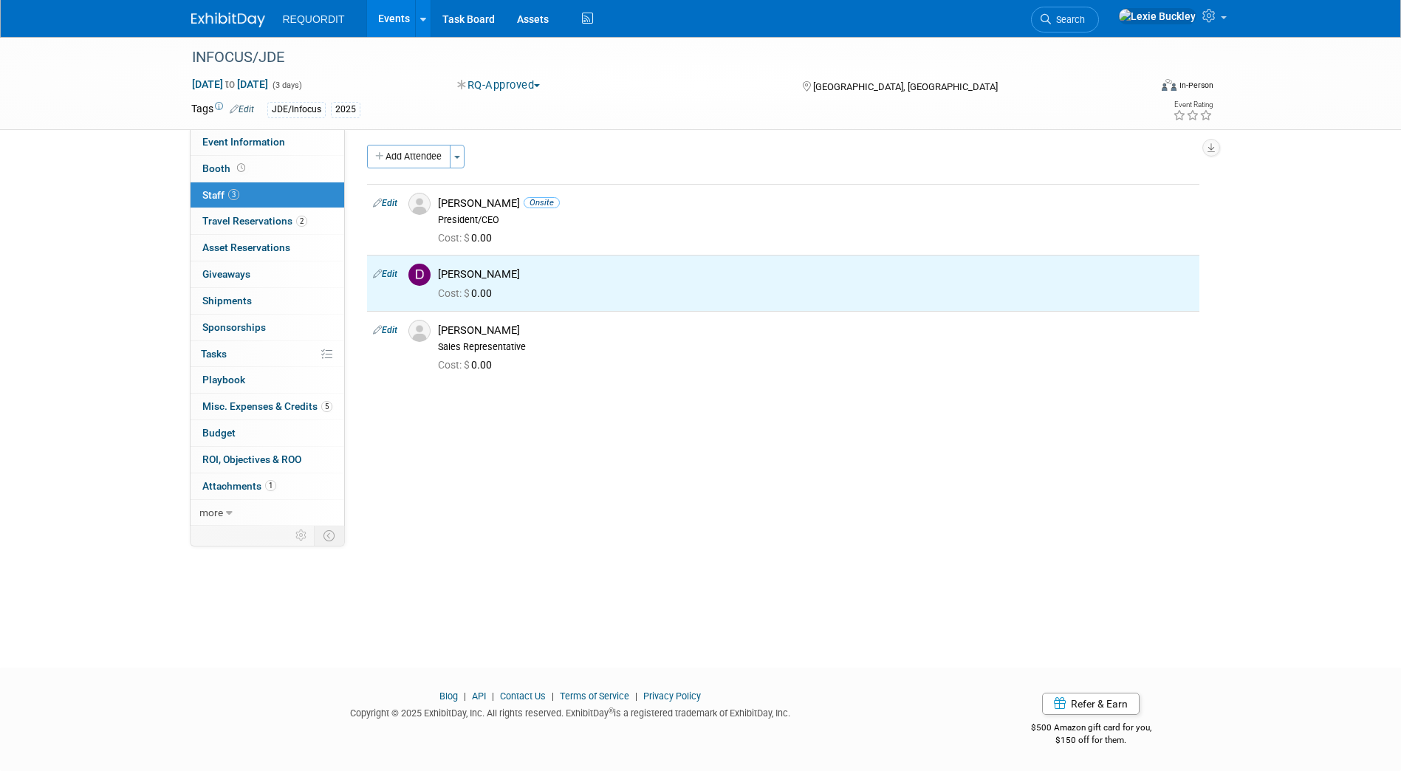
click at [566, 398] on div "Notes/Action Items: Edit X RQ Event Cheat Sheet Link Cheat Sheet: Edit Event Ov…" at bounding box center [778, 323] width 866 height 397
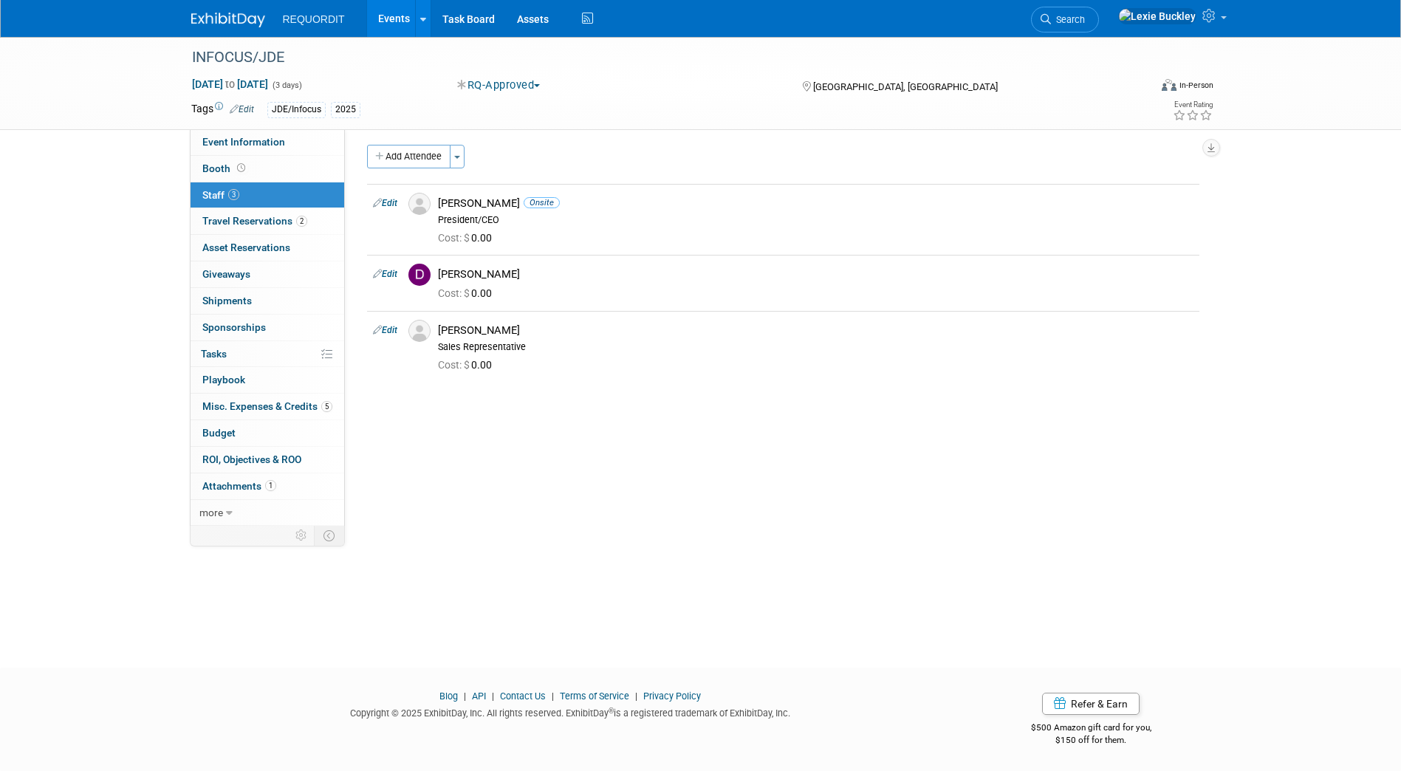
click at [245, 12] on link at bounding box center [237, 13] width 92 height 12
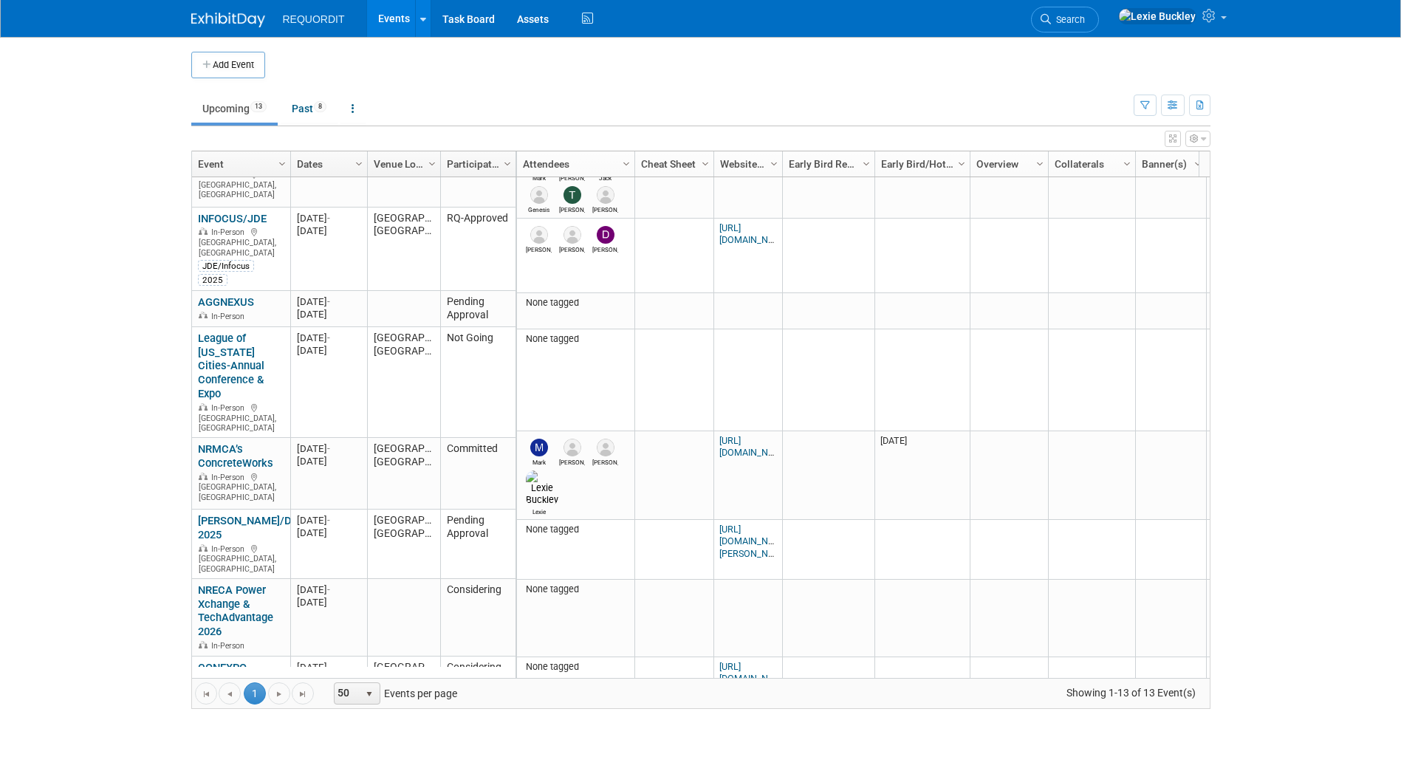
scroll to position [158, 0]
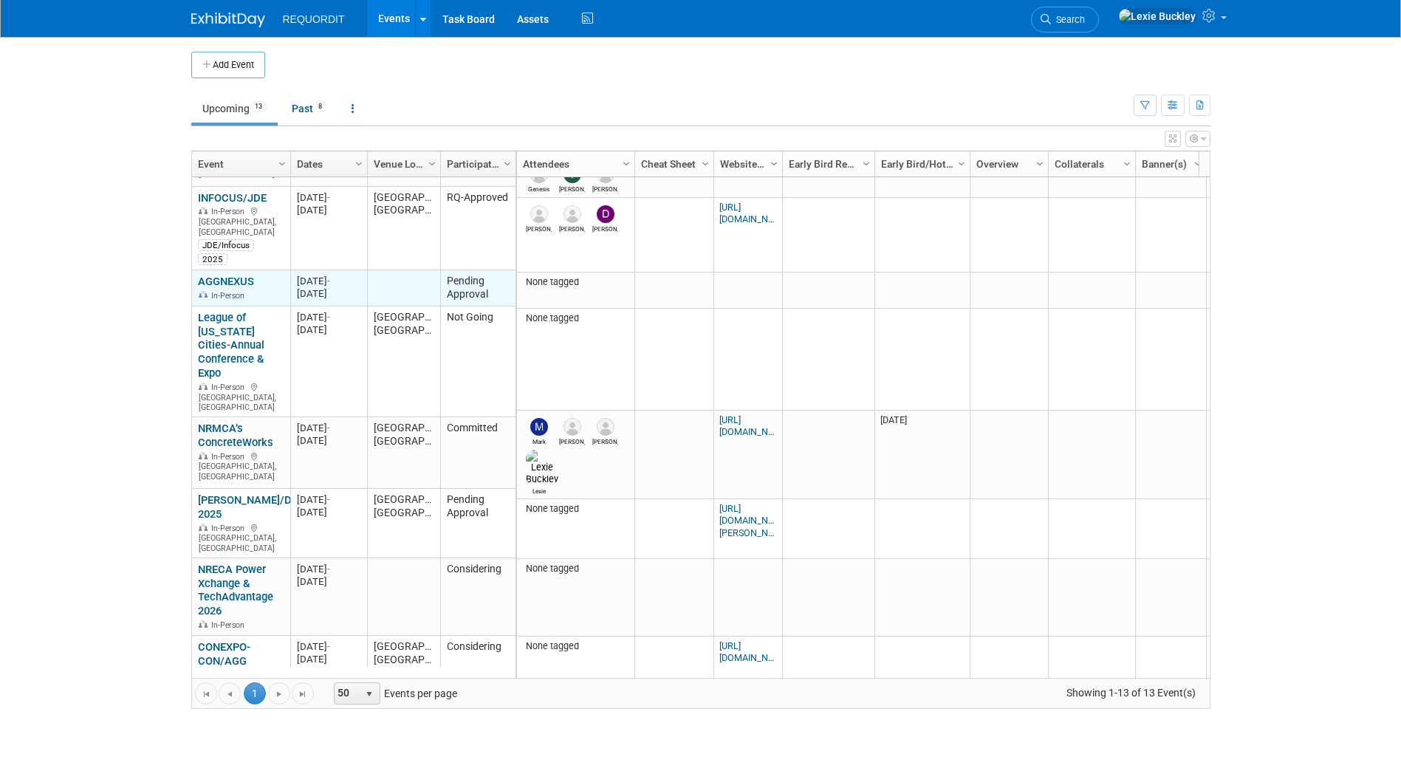
click at [230, 276] on link "AGGNEXUS" at bounding box center [226, 281] width 56 height 13
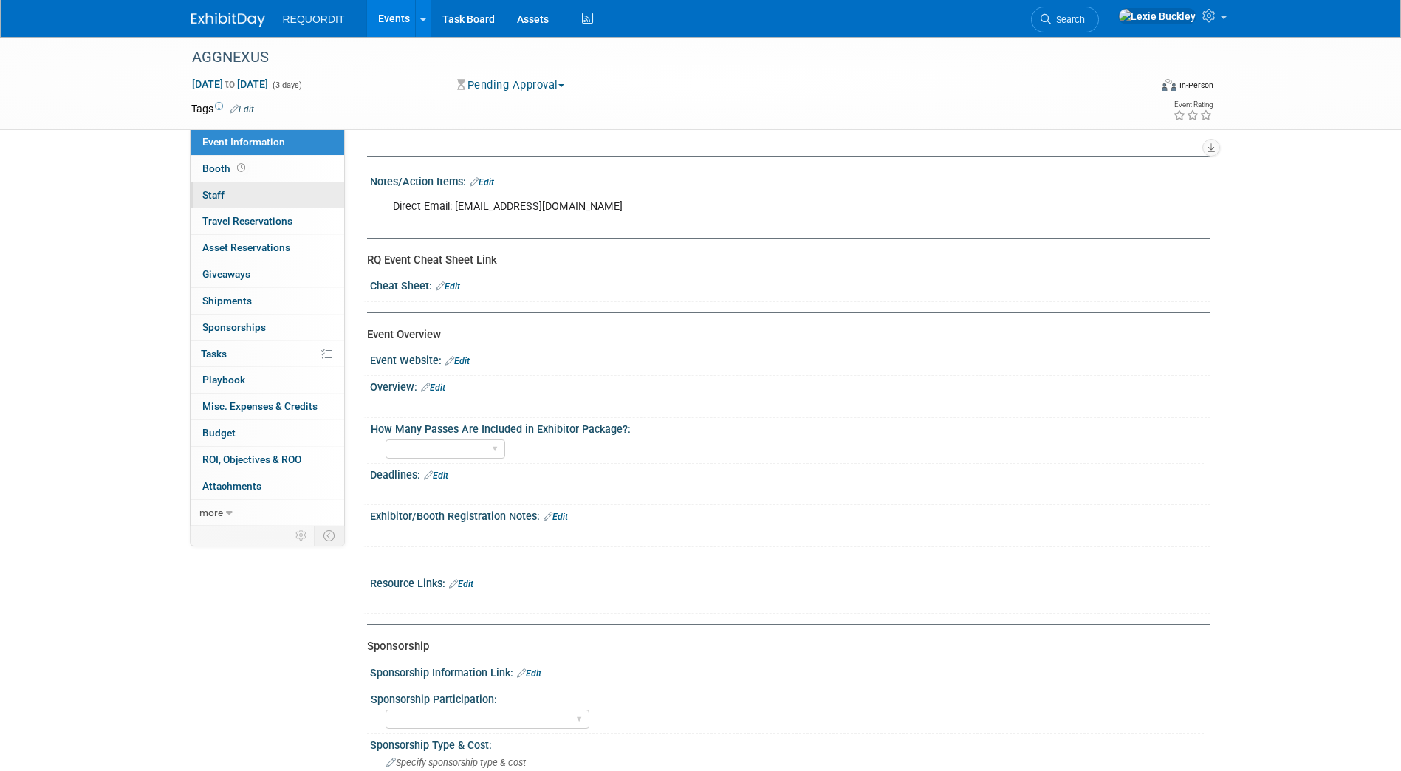
click at [215, 191] on span "Staff 0" at bounding box center [213, 195] width 22 height 12
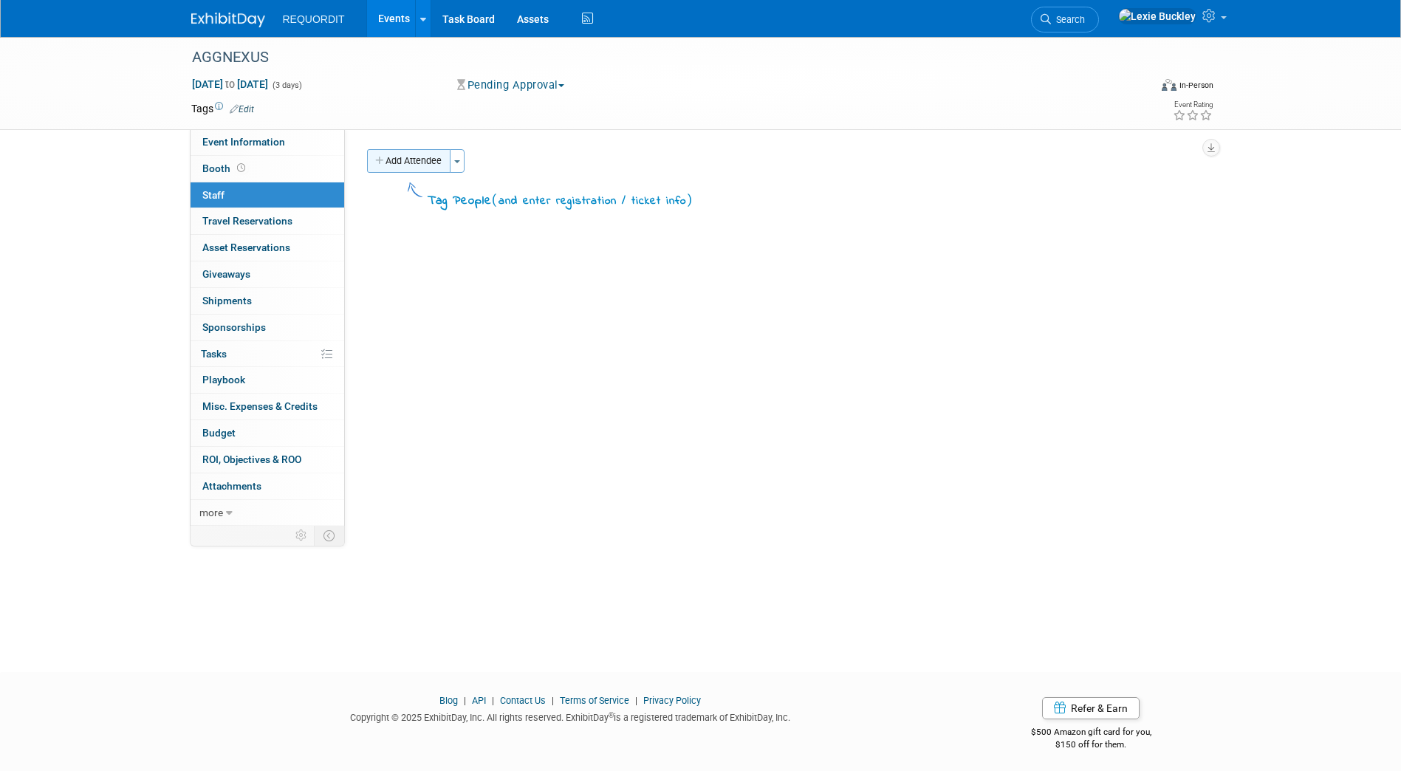
click at [394, 160] on button "Add Attendee" at bounding box center [408, 161] width 83 height 24
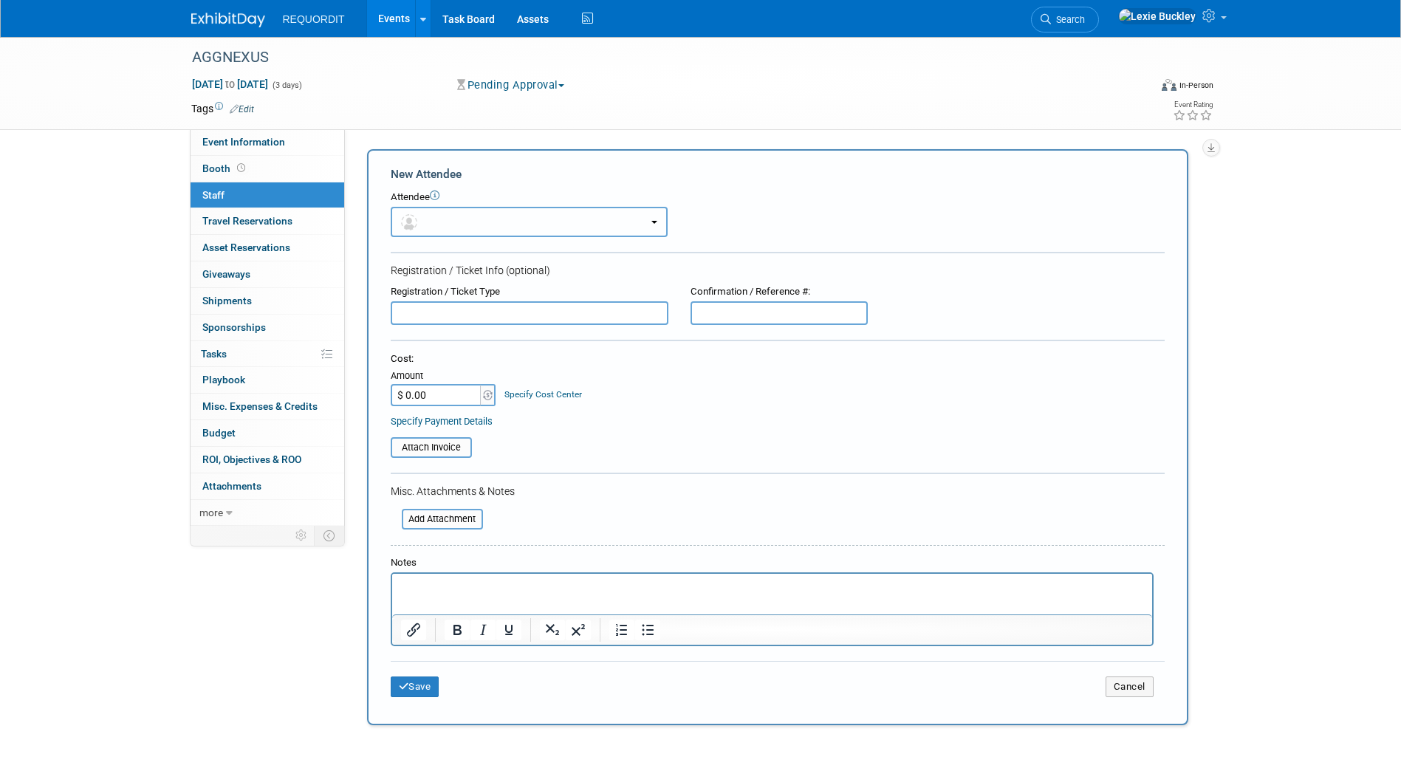
click at [473, 227] on button "button" at bounding box center [529, 222] width 277 height 30
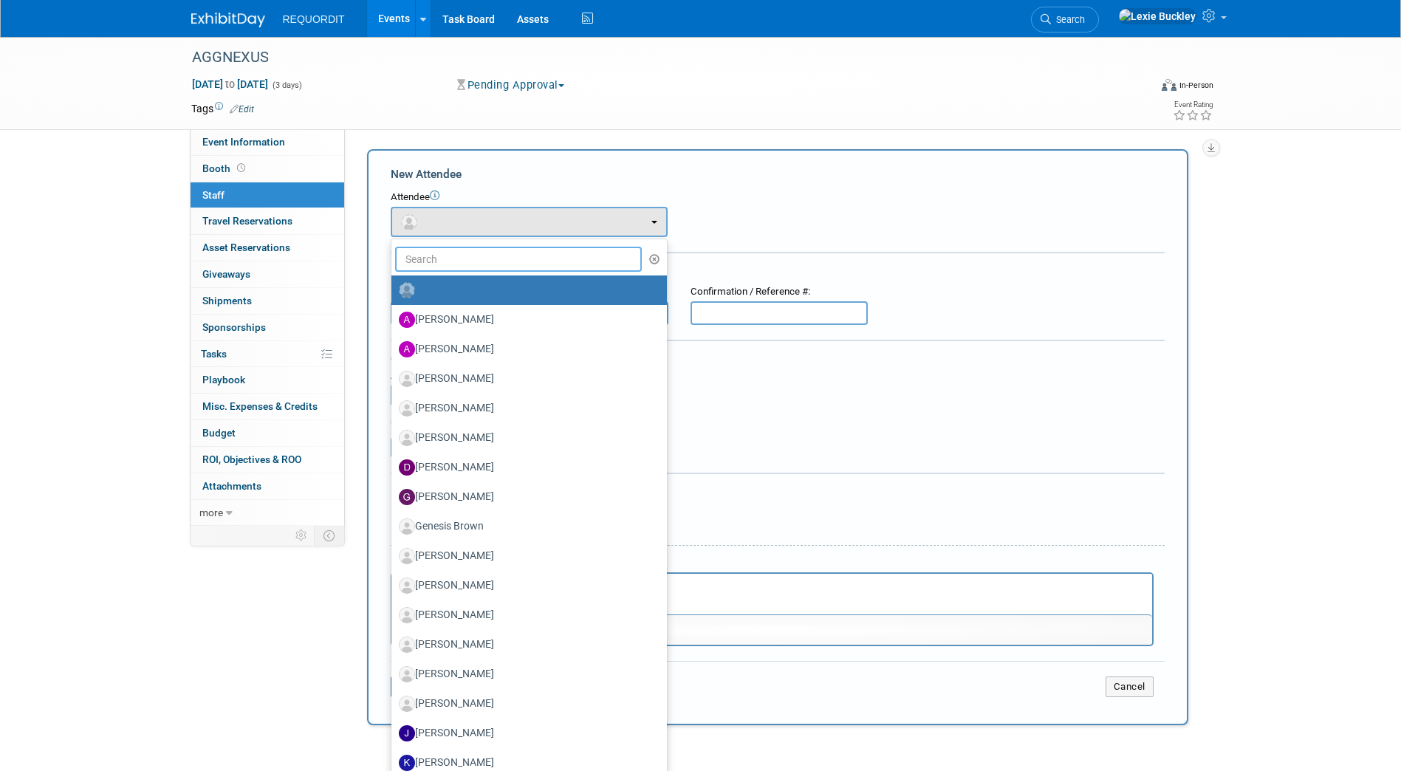
click at [475, 264] on input "text" at bounding box center [518, 259] width 247 height 25
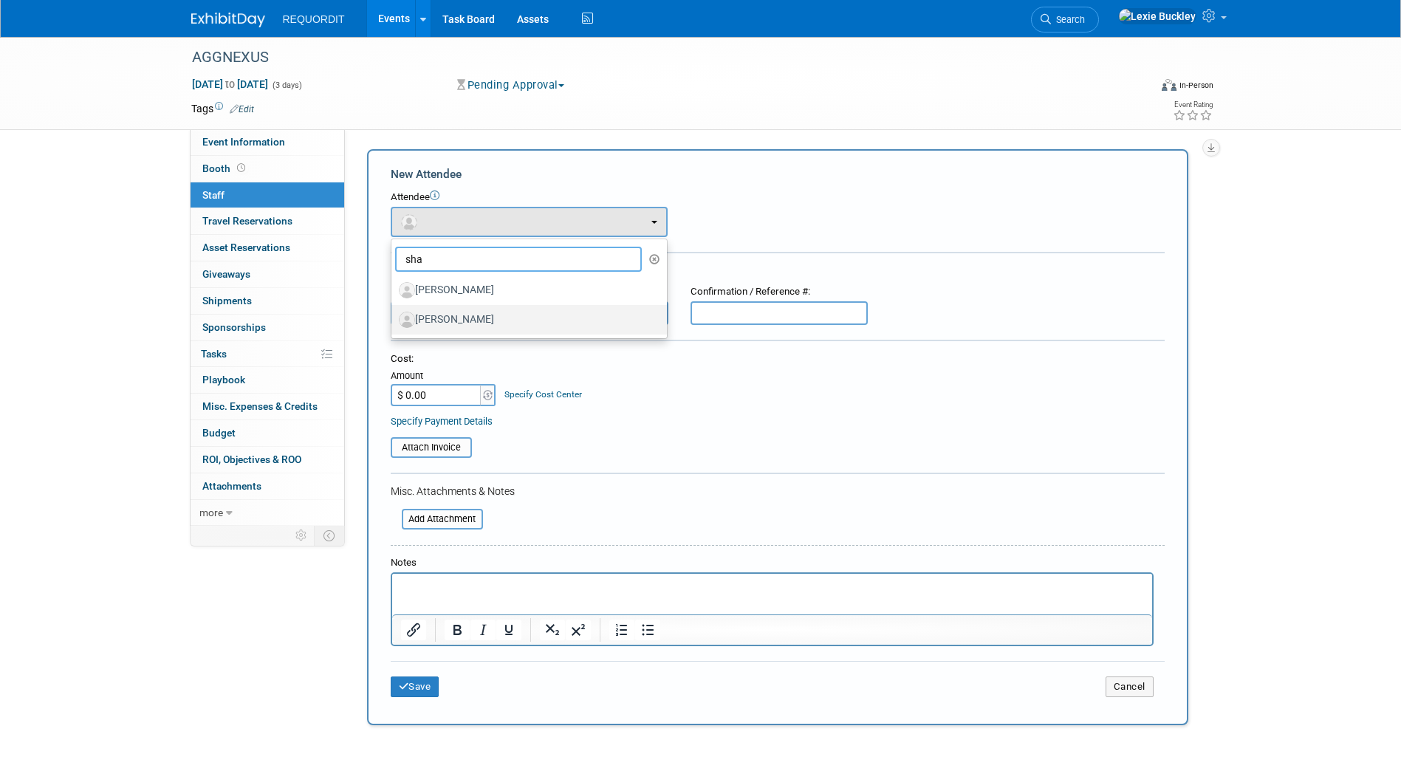
type input "sha"
click at [468, 315] on label "[PERSON_NAME]" at bounding box center [525, 320] width 253 height 24
click at [394, 315] on input "[PERSON_NAME]" at bounding box center [389, 318] width 10 height 10
select select "97792f2c-e2b9-4bad-a9da-55fc0ef312ab"
select select "4"
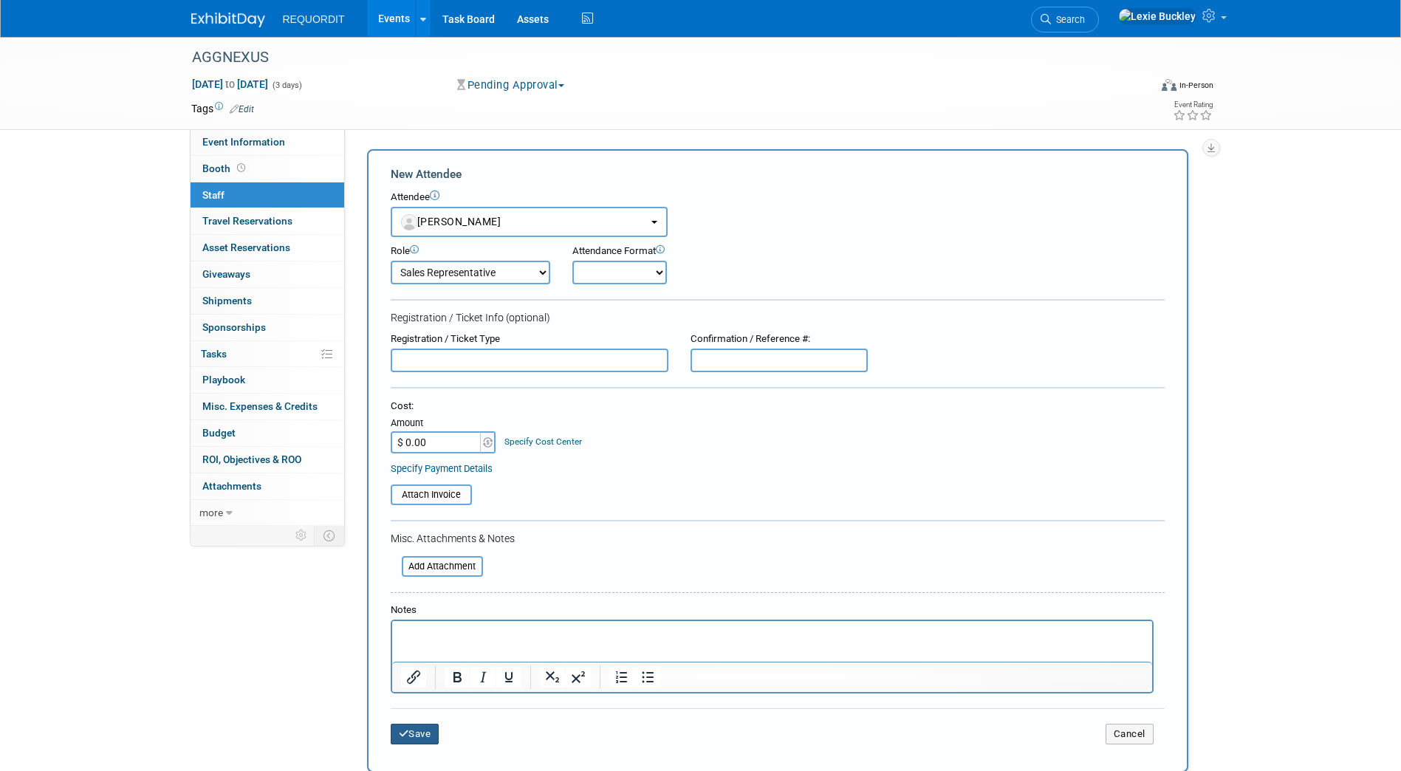
click at [402, 733] on icon "submit" at bounding box center [404, 734] width 10 height 10
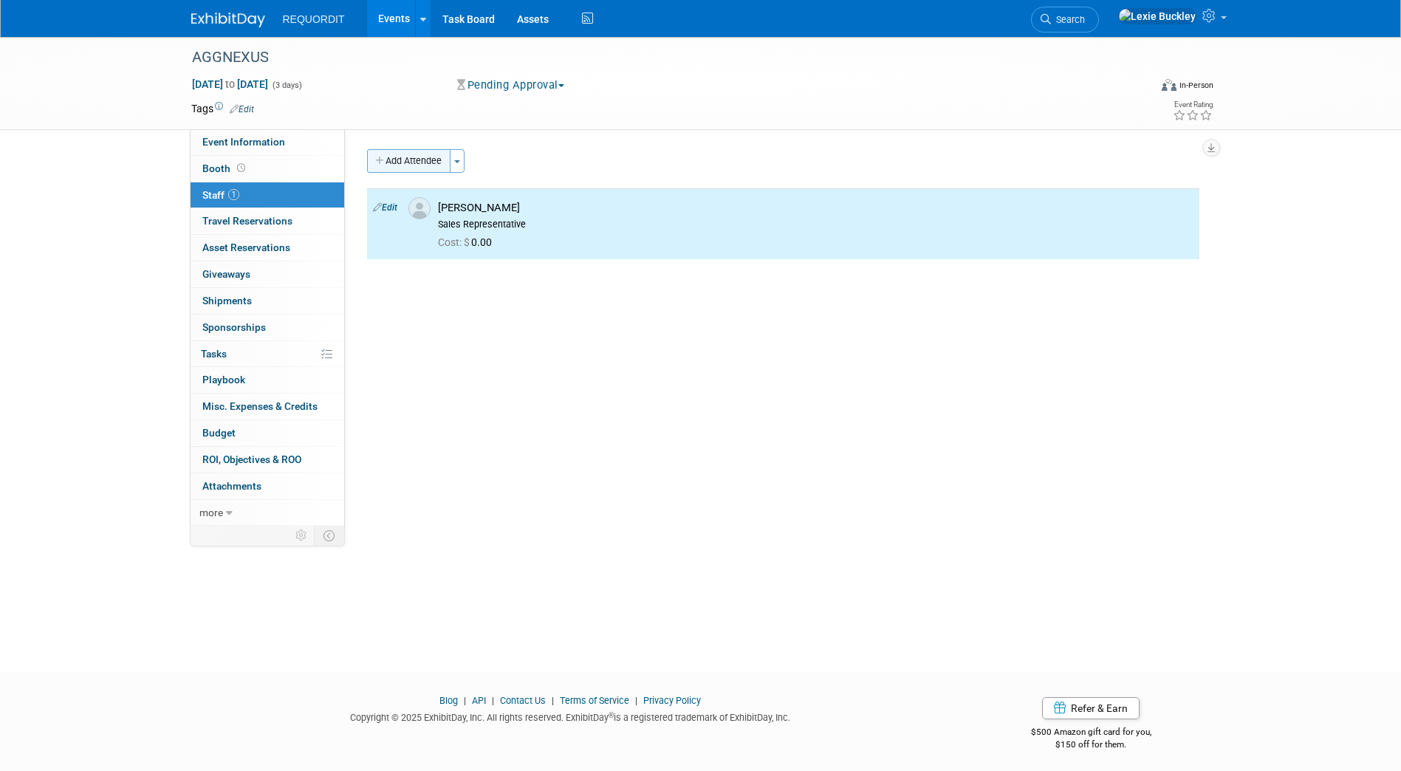
click at [407, 162] on button "Add Attendee" at bounding box center [408, 161] width 83 height 24
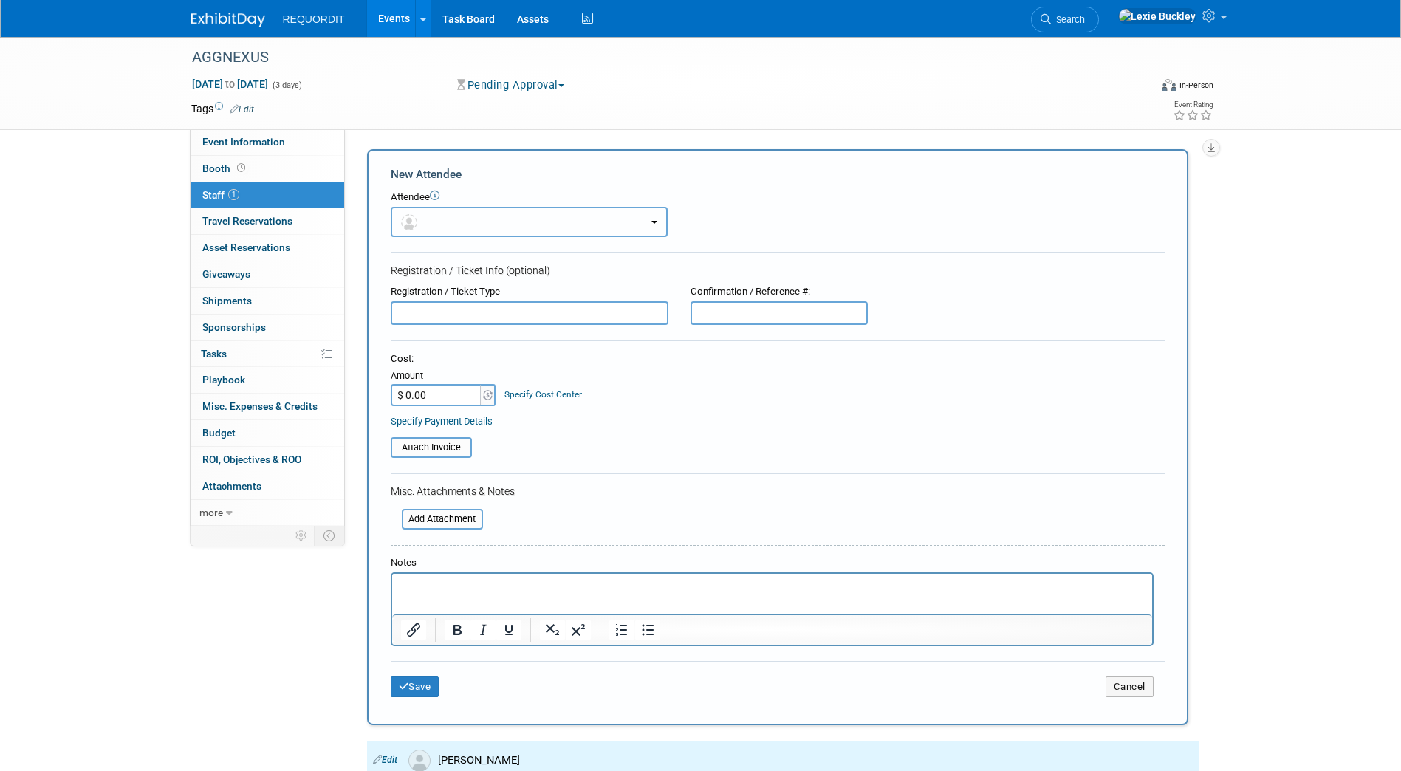
click at [461, 221] on button "button" at bounding box center [529, 222] width 277 height 30
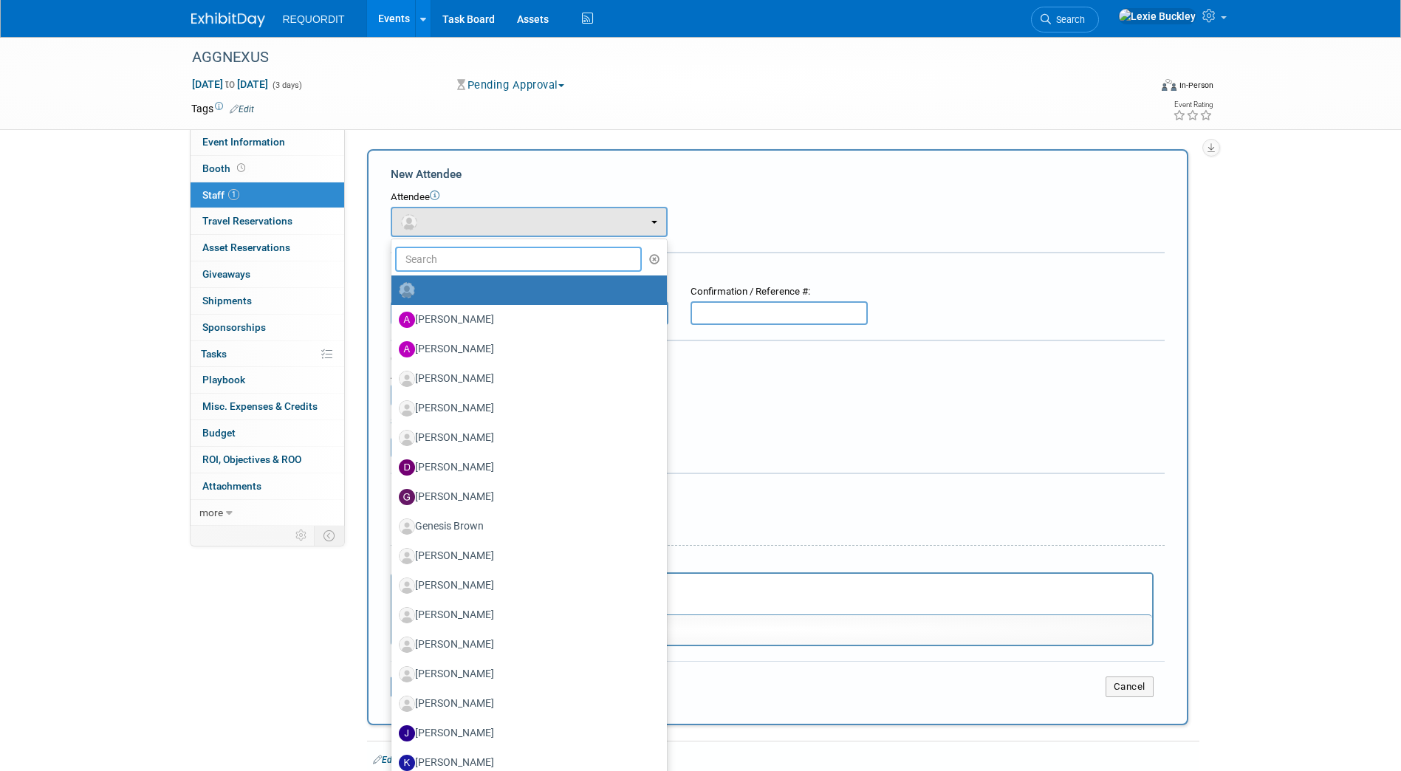
click at [476, 271] on input "text" at bounding box center [518, 259] width 247 height 25
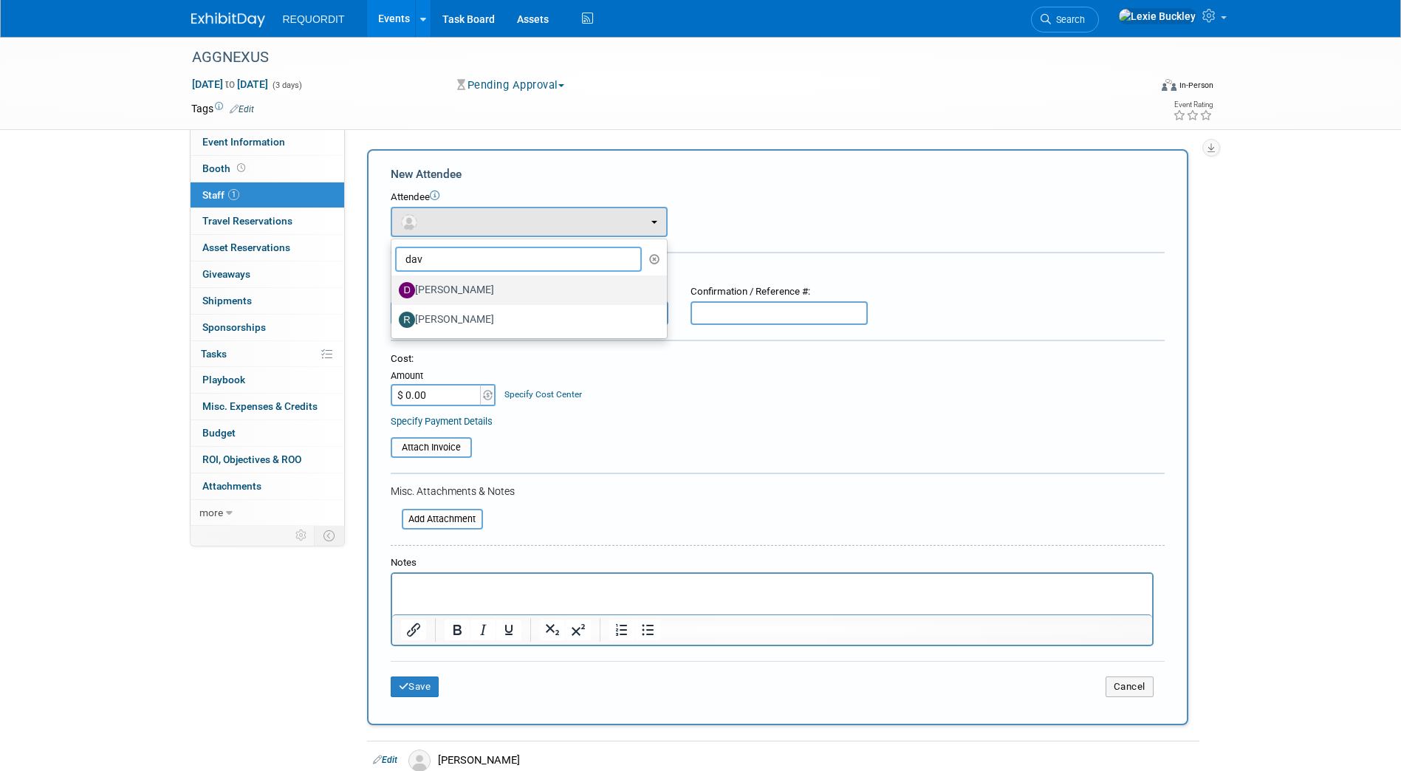
type input "dav"
click at [476, 285] on label "[PERSON_NAME]" at bounding box center [525, 290] width 253 height 24
click at [394, 285] on input "[PERSON_NAME]" at bounding box center [389, 289] width 10 height 10
select select "9636facb-3431-4673-a3c7-669f8f12ac53"
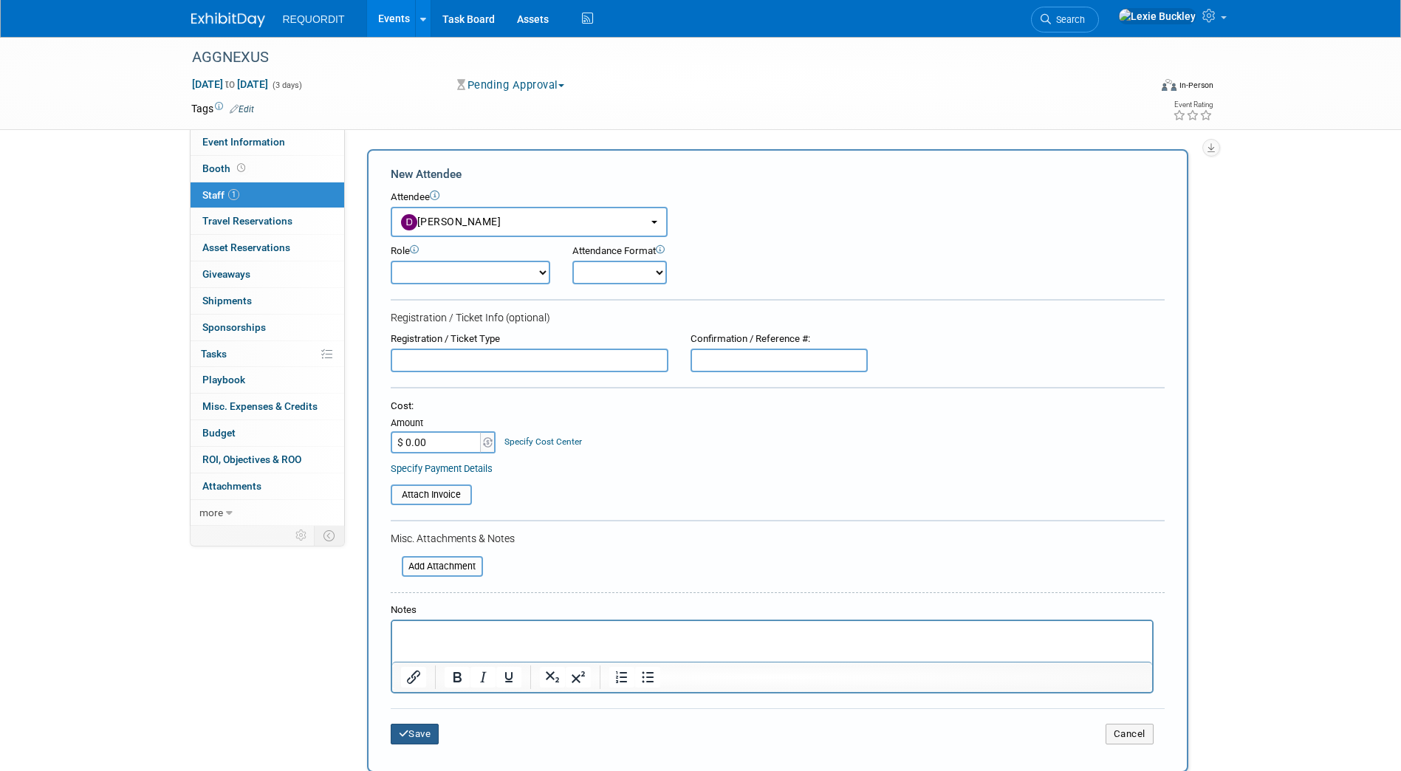
click at [423, 742] on button "Save" at bounding box center [415, 734] width 49 height 21
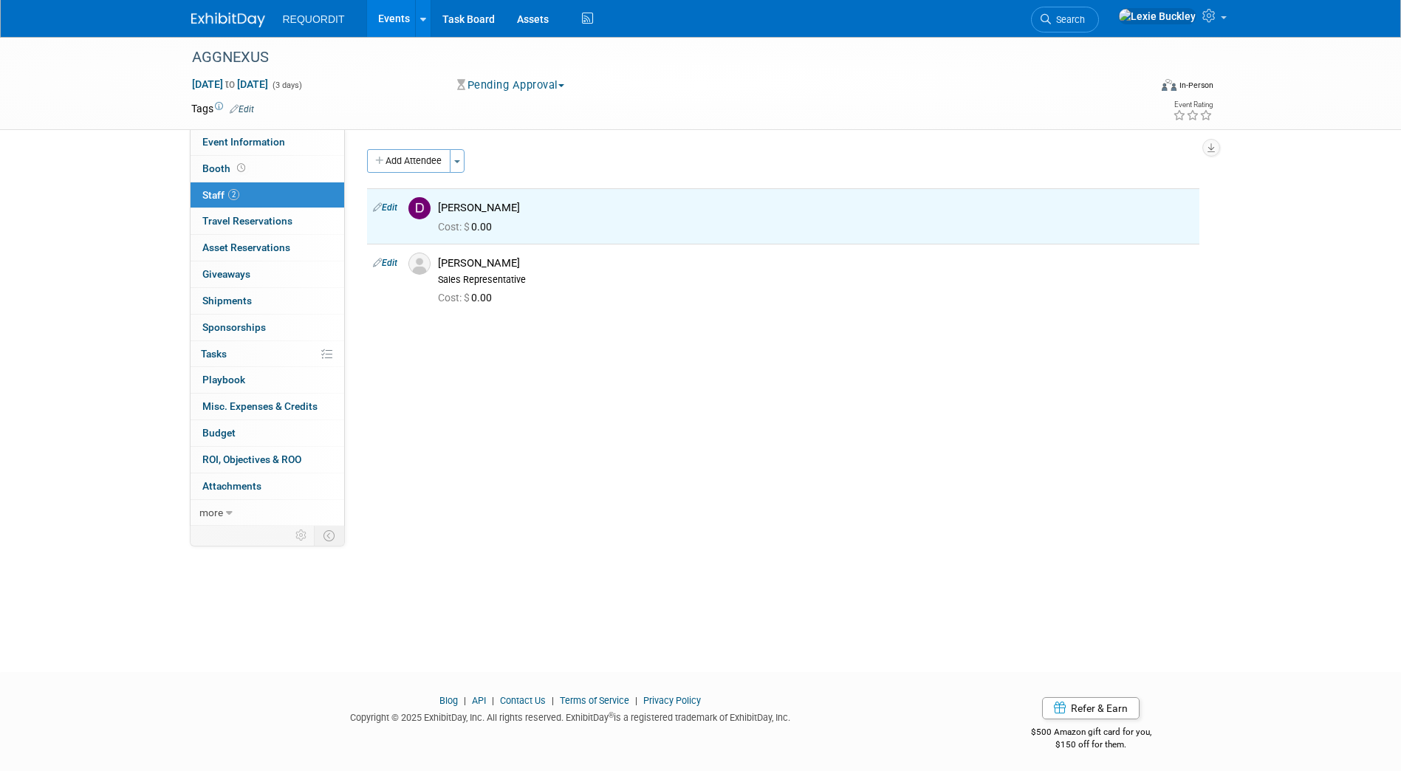
click at [224, 24] on img at bounding box center [228, 20] width 74 height 15
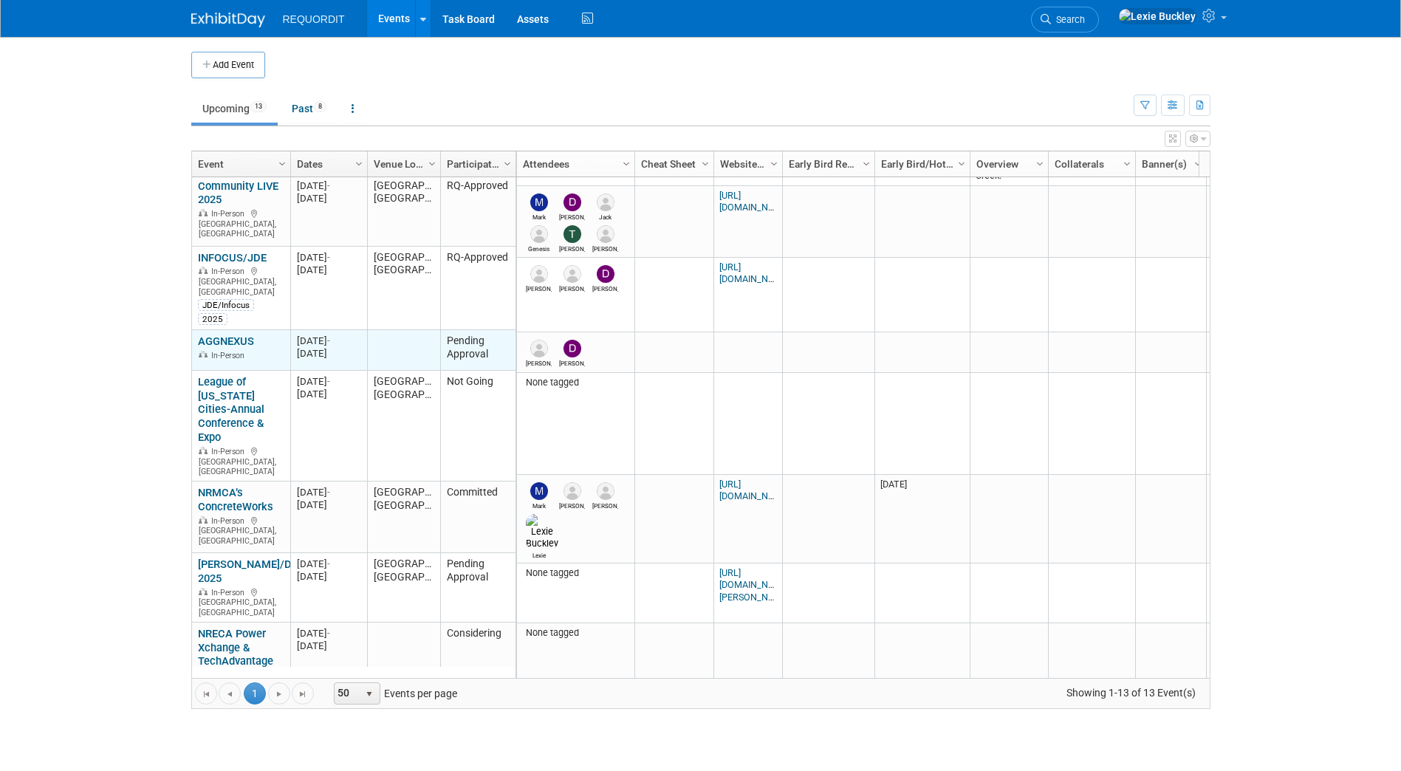
click at [396, 349] on td at bounding box center [403, 350] width 73 height 41
click at [203, 349] on div "In-Person" at bounding box center [241, 355] width 86 height 13
click at [234, 335] on link "AGGNEXUS" at bounding box center [226, 341] width 56 height 13
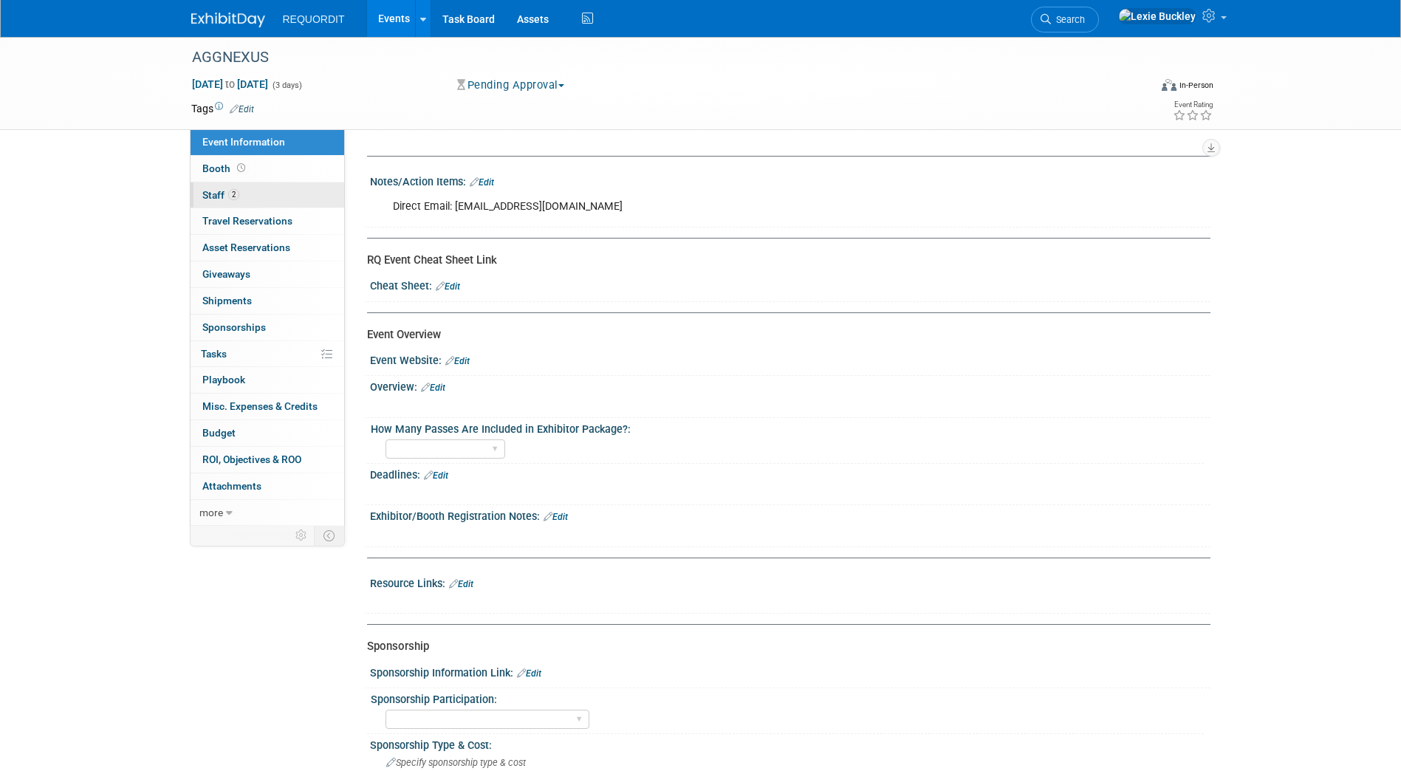
click at [211, 198] on span "Staff 2" at bounding box center [220, 195] width 37 height 12
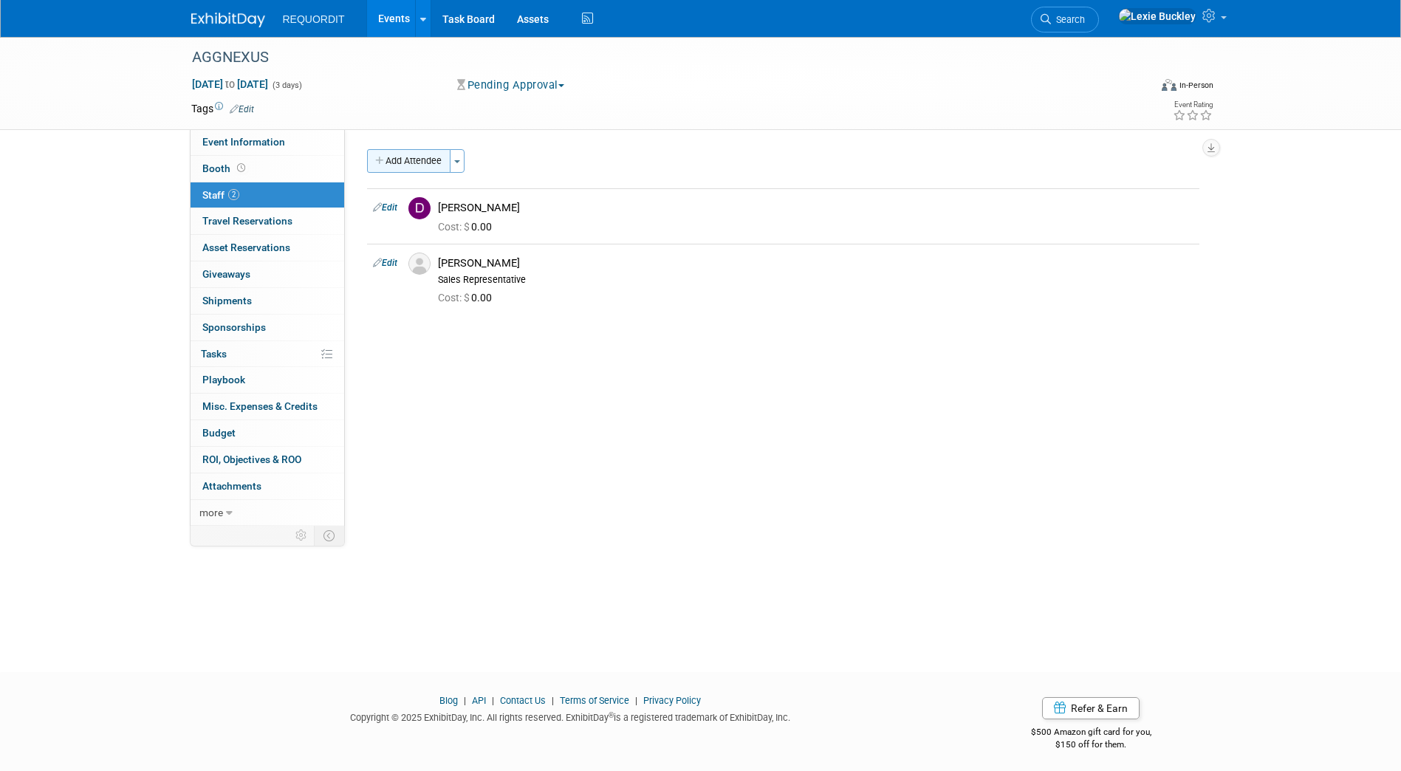
click at [417, 156] on button "Add Attendee" at bounding box center [408, 161] width 83 height 24
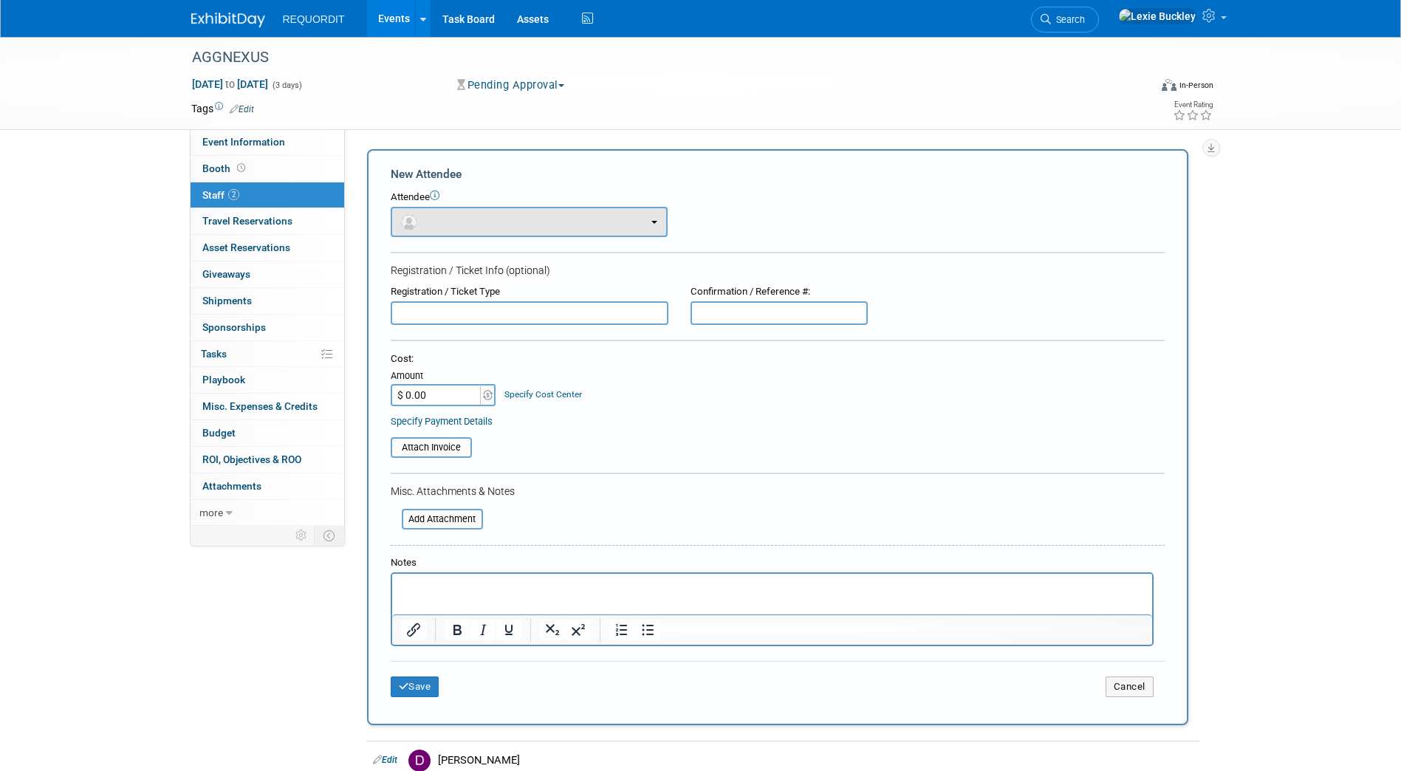
drag, startPoint x: 524, startPoint y: 237, endPoint x: 568, endPoint y: 236, distance: 43.6
click at [568, 236] on form "New Attendee Attendee <img src="[URL][DOMAIN_NAME]" style="width: 22px; height:…" at bounding box center [778, 437] width 774 height 542
click at [568, 236] on button "button" at bounding box center [529, 222] width 277 height 30
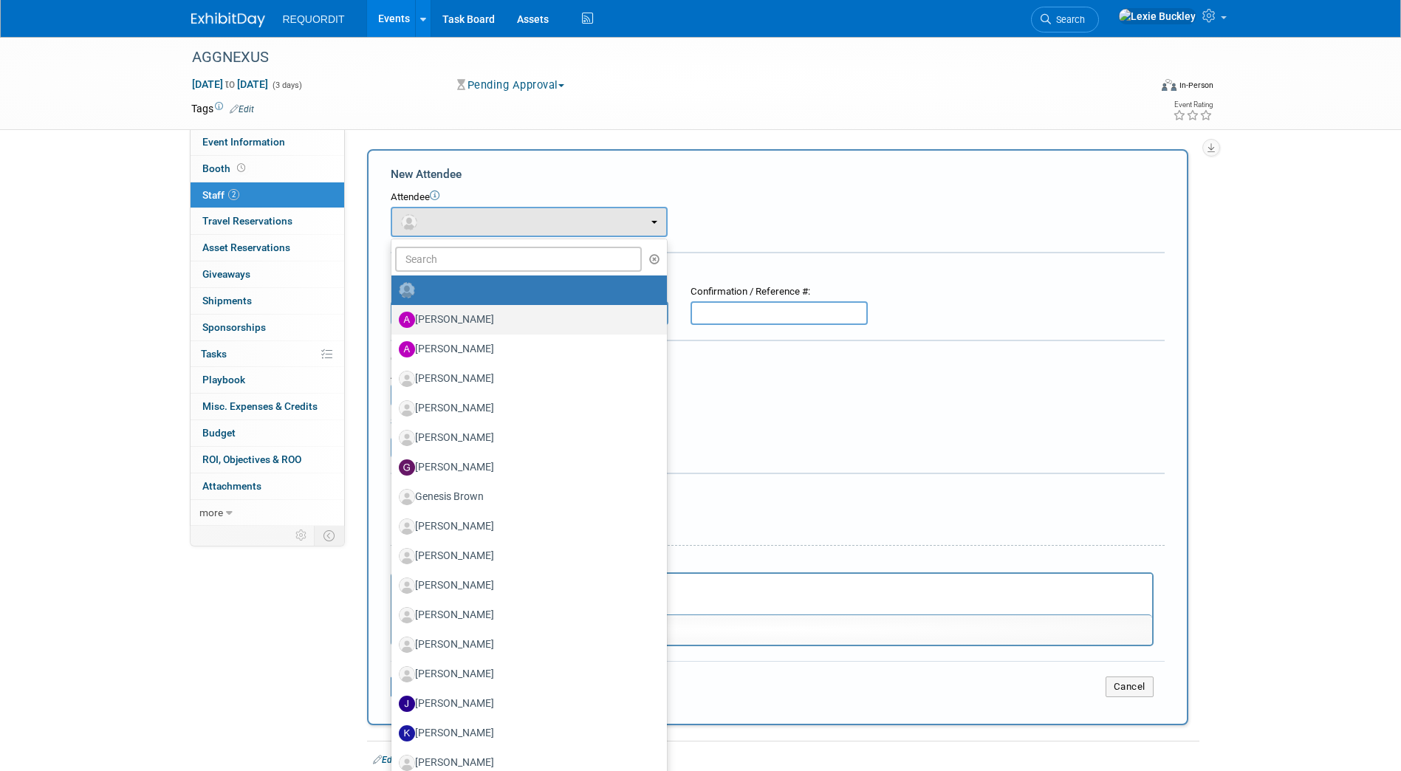
click at [474, 325] on label "Al Kundrik" at bounding box center [525, 320] width 253 height 24
click at [394, 323] on input "Al Kundrik" at bounding box center [389, 318] width 10 height 10
select select "e3af190b-1729-4296-bf40-fb92376942cc"
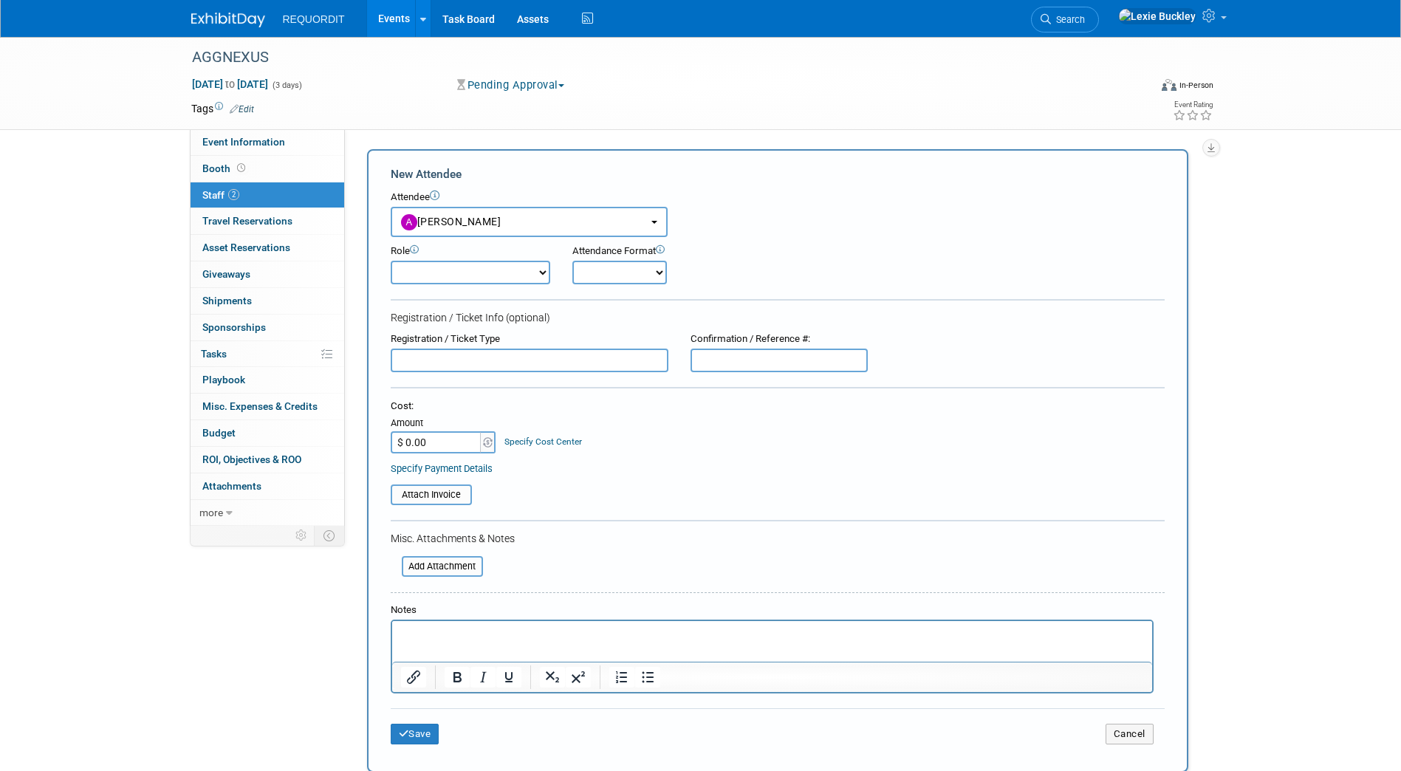
click at [419, 719] on div "Save Cancel" at bounding box center [778, 731] width 774 height 47
click at [420, 740] on button "Save" at bounding box center [415, 734] width 49 height 21
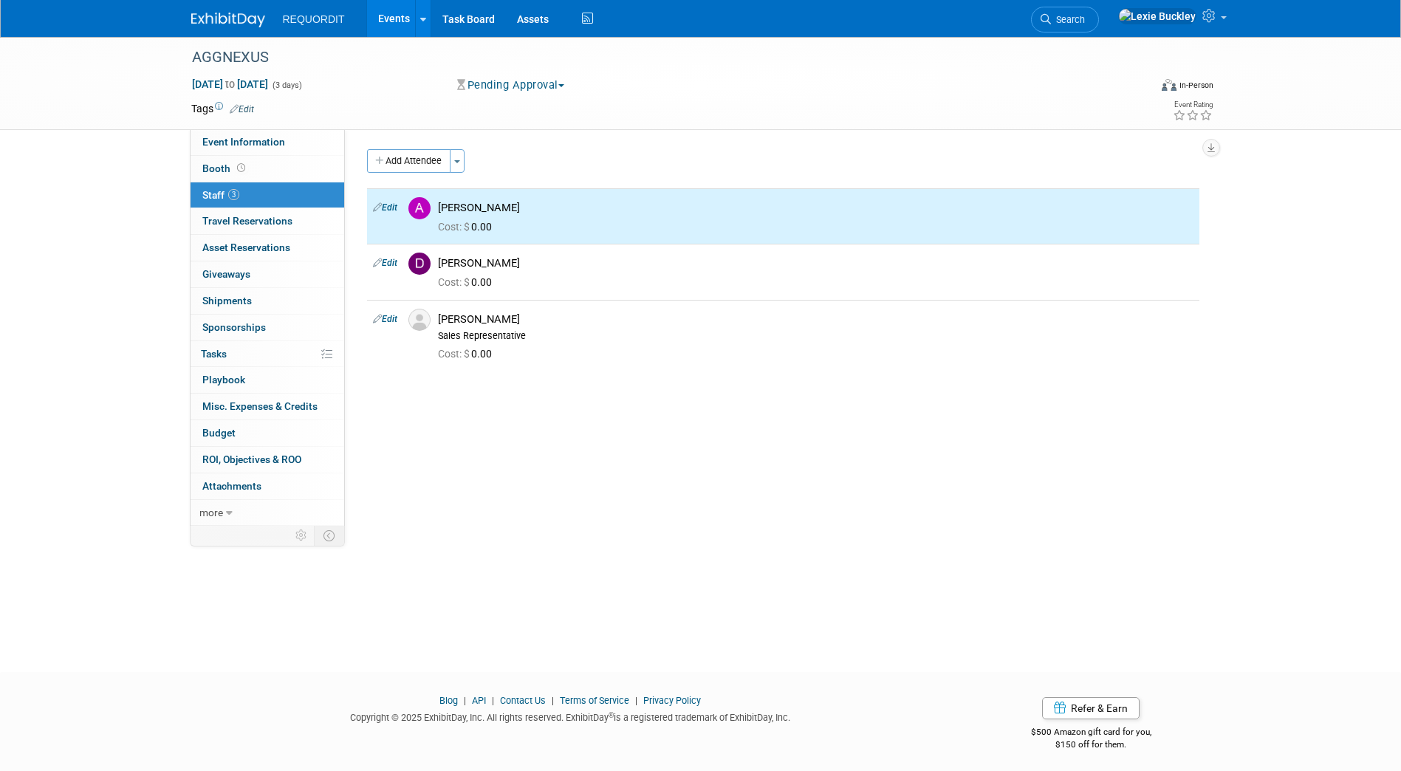
click at [569, 492] on div "Notes/Action Items: Edit Direct Email: djones@semcopublishing.com X RQ Event Ch…" at bounding box center [778, 327] width 866 height 397
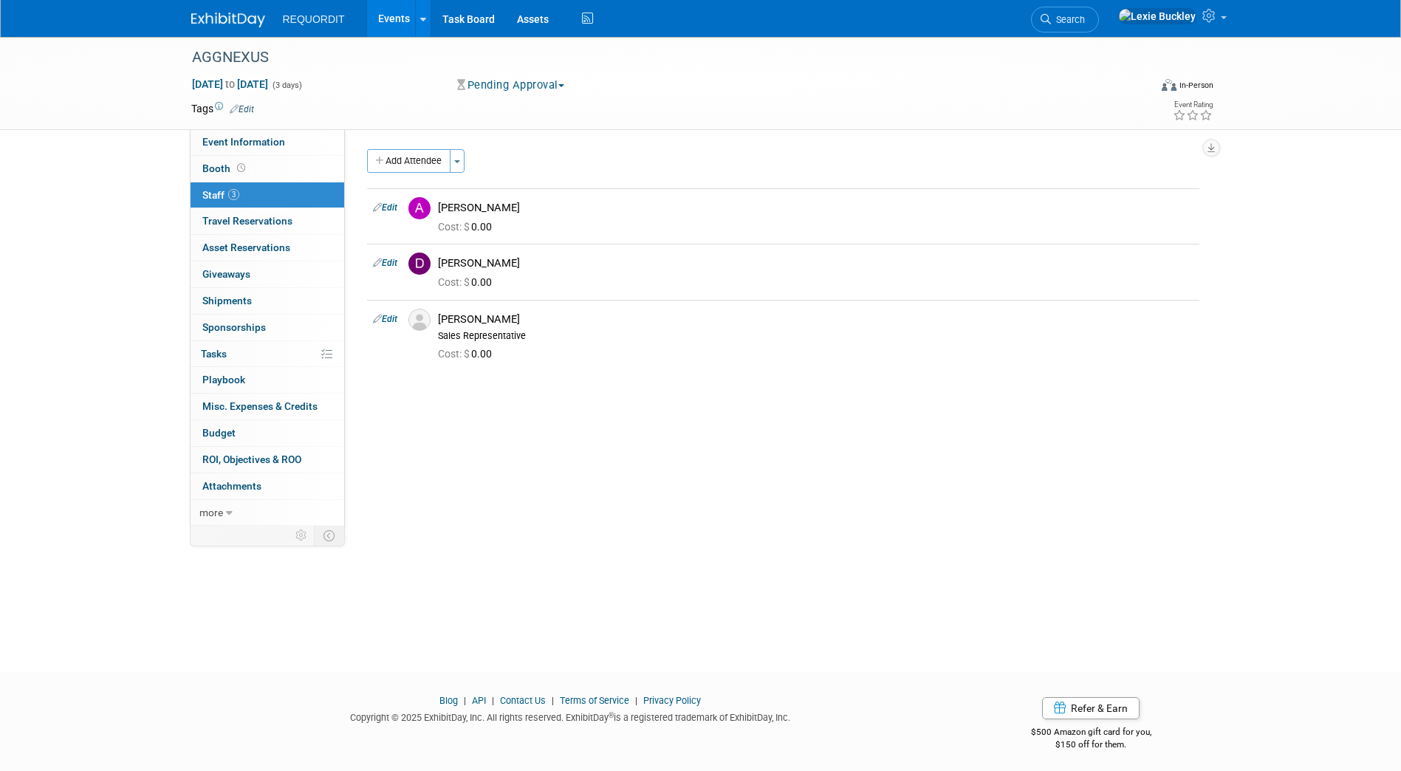
click at [485, 474] on div "Notes/Action Items: Edit Direct Email: djones@semcopublishing.com X RQ Event Ch…" at bounding box center [778, 327] width 866 height 397
click at [408, 157] on button "Add Attendee" at bounding box center [408, 161] width 83 height 24
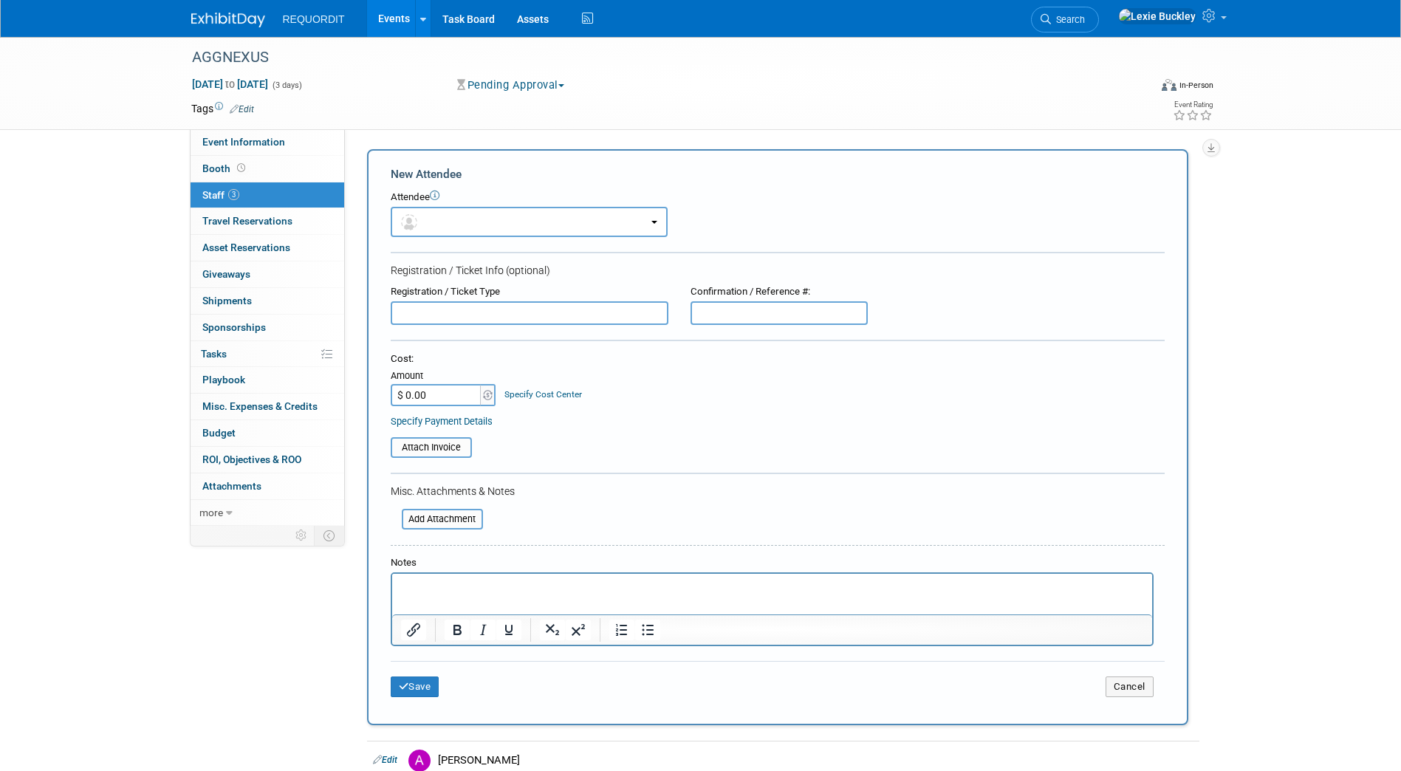
click at [467, 116] on div "Tags Edit" at bounding box center [615, 109] width 849 height 20
click at [420, 686] on button "Save" at bounding box center [415, 687] width 49 height 21
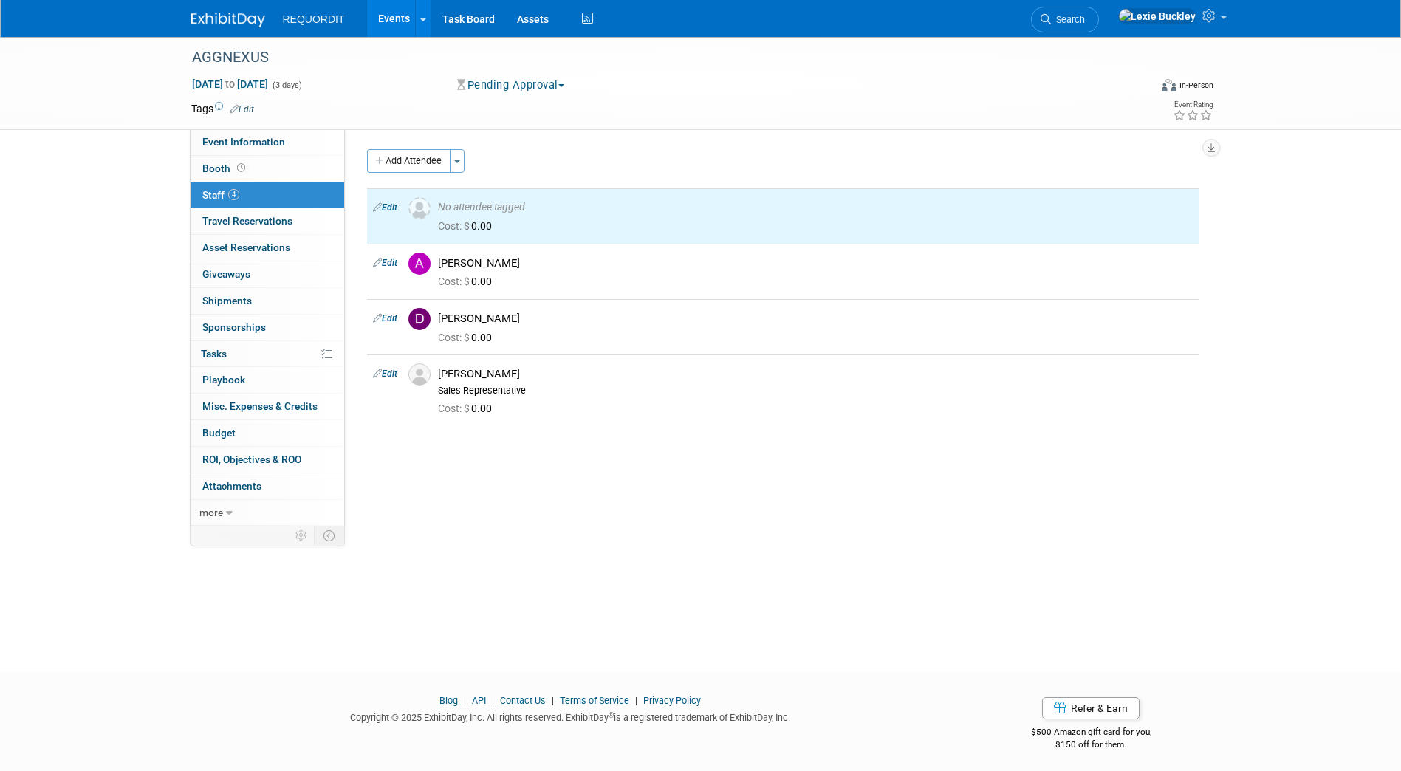
click at [242, 608] on div "AGGNEXUS Sep 17, 2025 to Sep 19, 2025 (3 days) Sep 17, 2025 to Sep 19, 2025 Pen…" at bounding box center [700, 341] width 1401 height 609
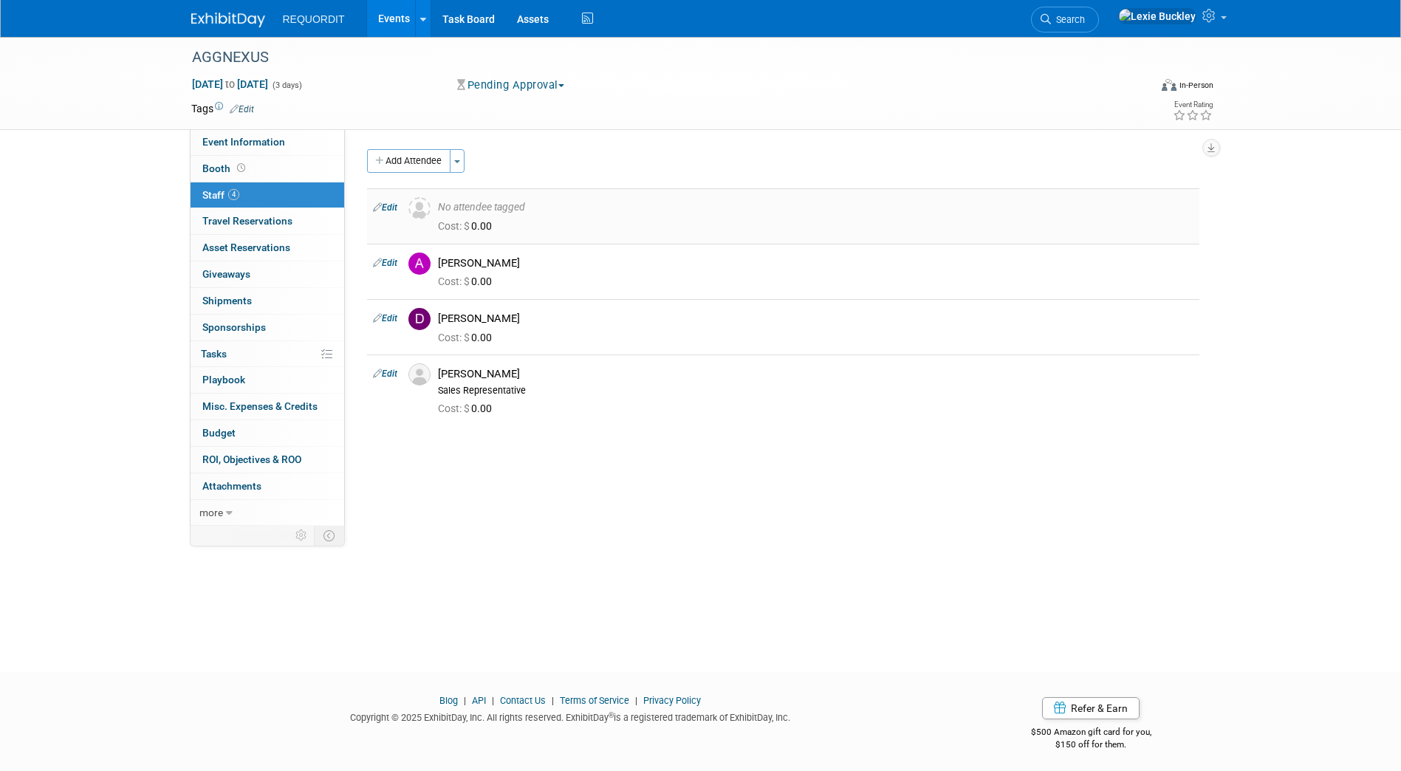
click at [389, 208] on link "Edit" at bounding box center [385, 207] width 24 height 10
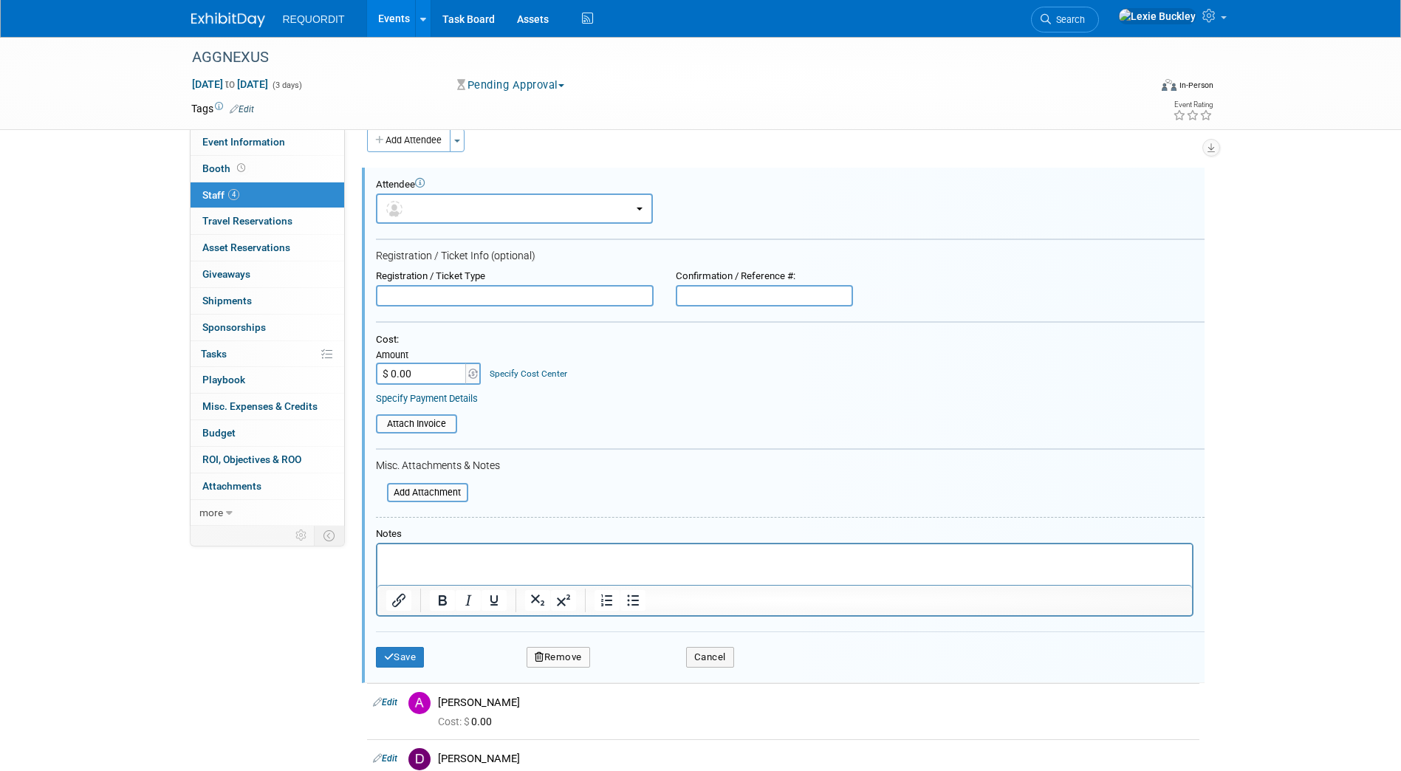
click at [569, 666] on button "Remove" at bounding box center [559, 657] width 64 height 21
click at [639, 669] on link "Yes" at bounding box center [639, 670] width 43 height 24
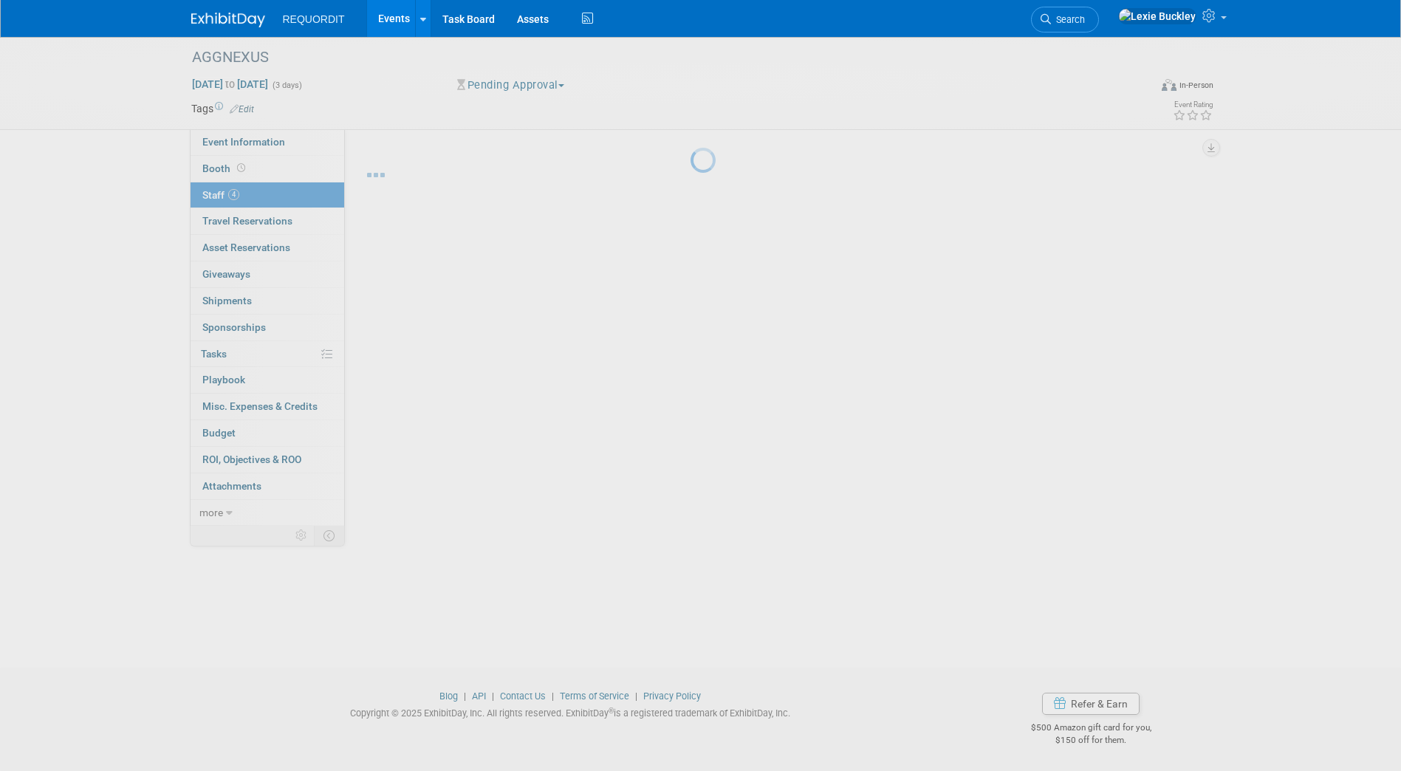
scroll to position [4, 0]
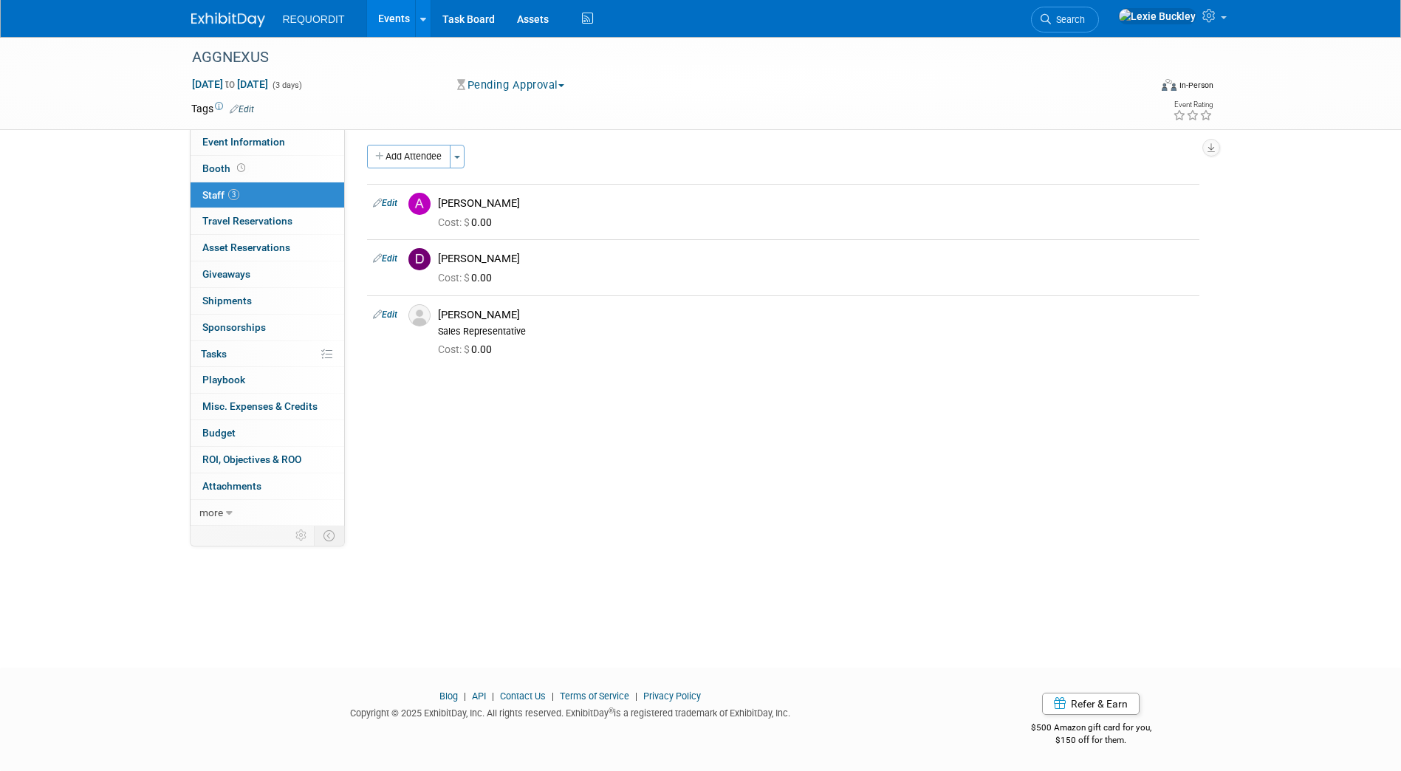
drag, startPoint x: 490, startPoint y: 208, endPoint x: 41, endPoint y: 101, distance: 460.8
click at [41, 101] on div "AGGNEXUS Sep 17, 2025 to Sep 19, 2025 (3 days) Sep 17, 2025 to Sep 19, 2025 Pen…" at bounding box center [700, 337] width 1401 height 609
drag, startPoint x: 41, startPoint y: 101, endPoint x: 43, endPoint y: 112, distance: 10.4
click at [43, 112] on div "AGGNEXUS Sep 17, 2025 to Sep 19, 2025 (3 days) Sep 17, 2025 to Sep 19, 2025 Pen…" at bounding box center [700, 83] width 1401 height 93
click at [228, 25] on img at bounding box center [228, 20] width 74 height 15
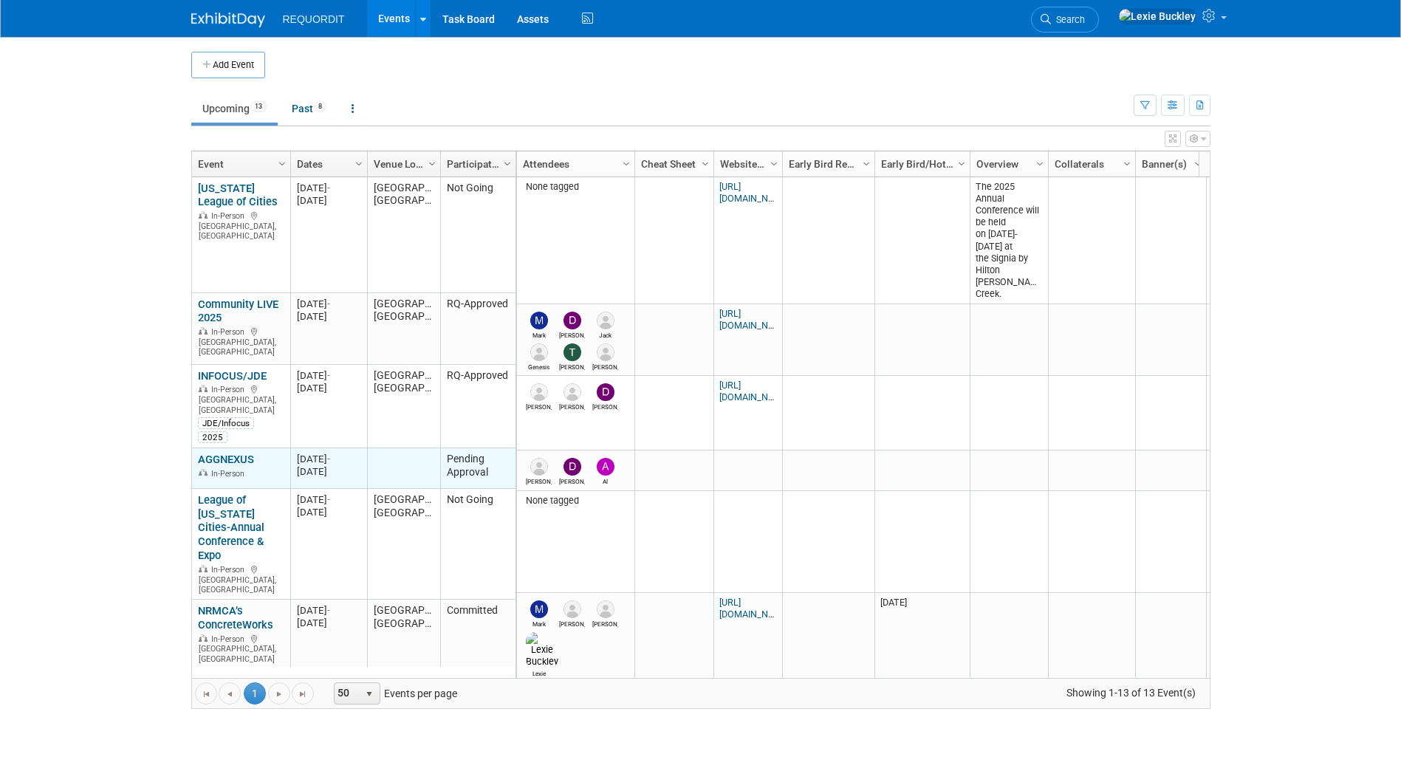
click at [230, 453] on link "AGGNEXUS" at bounding box center [226, 459] width 56 height 13
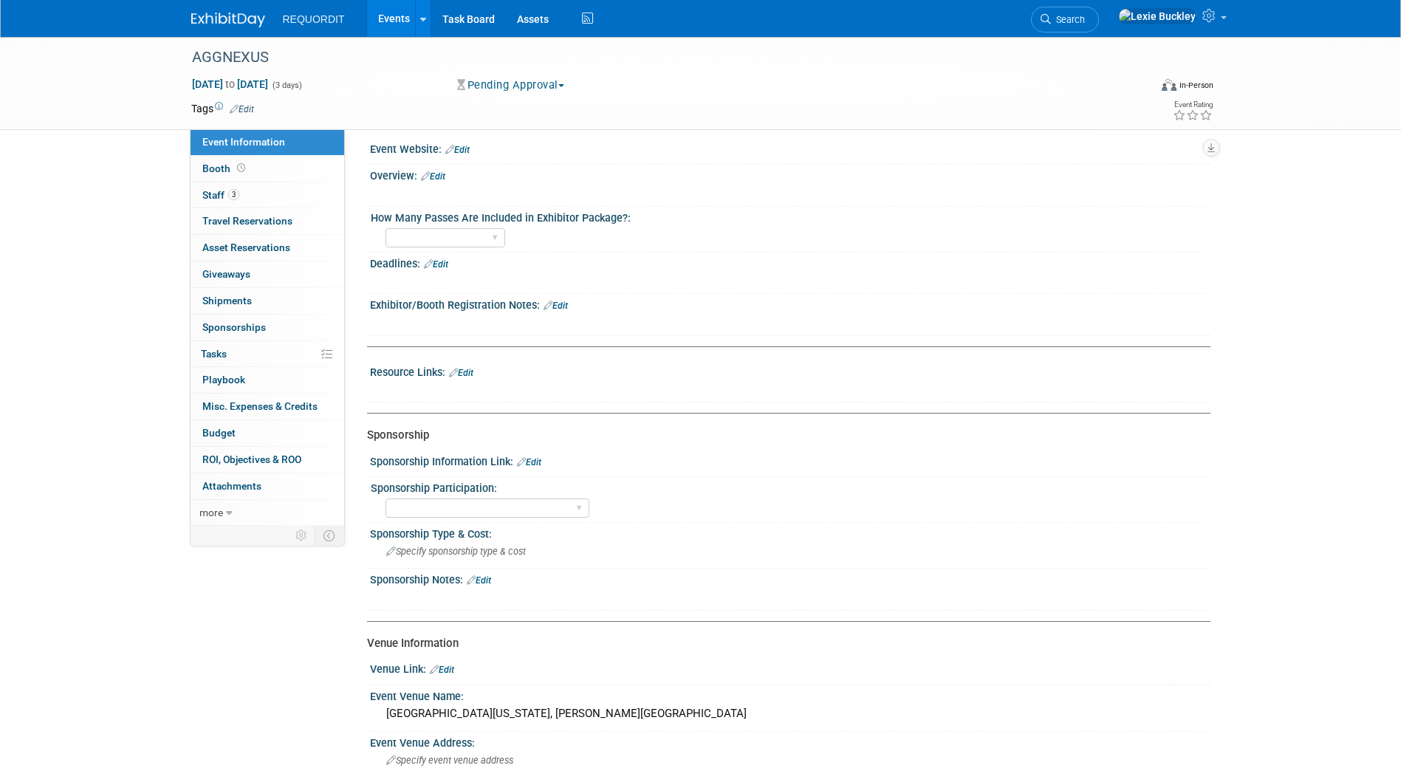
scroll to position [212, 0]
click at [715, 230] on div "1 2 3 4 5 6 7 8 9 10 OTHER (See Notes)" at bounding box center [795, 236] width 819 height 24
drag, startPoint x: 948, startPoint y: 180, endPoint x: 834, endPoint y: 510, distance: 349.3
click at [637, 155] on div at bounding box center [790, 156] width 819 height 4
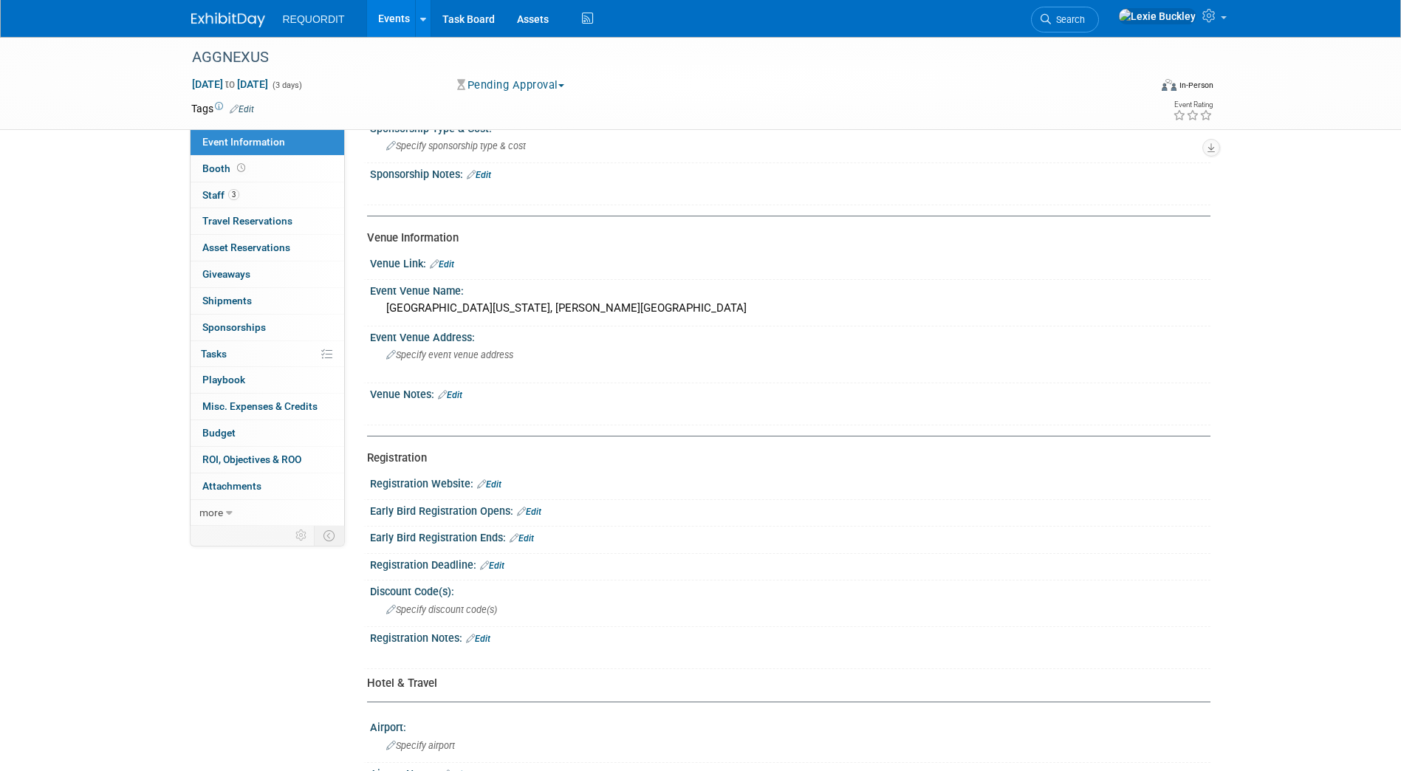
scroll to position [618, 0]
click at [454, 348] on div "Specify event venue address" at bounding box center [545, 360] width 328 height 34
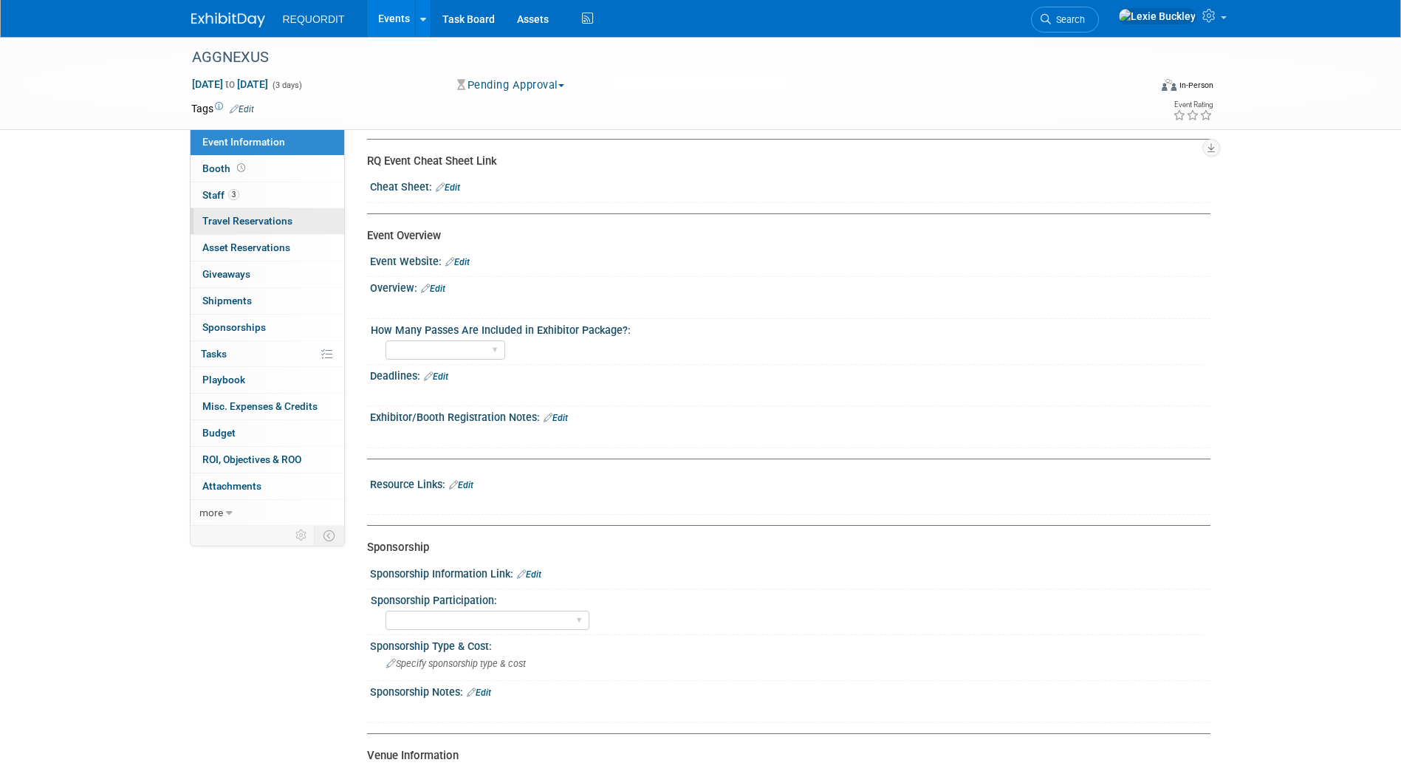
scroll to position [87, 0]
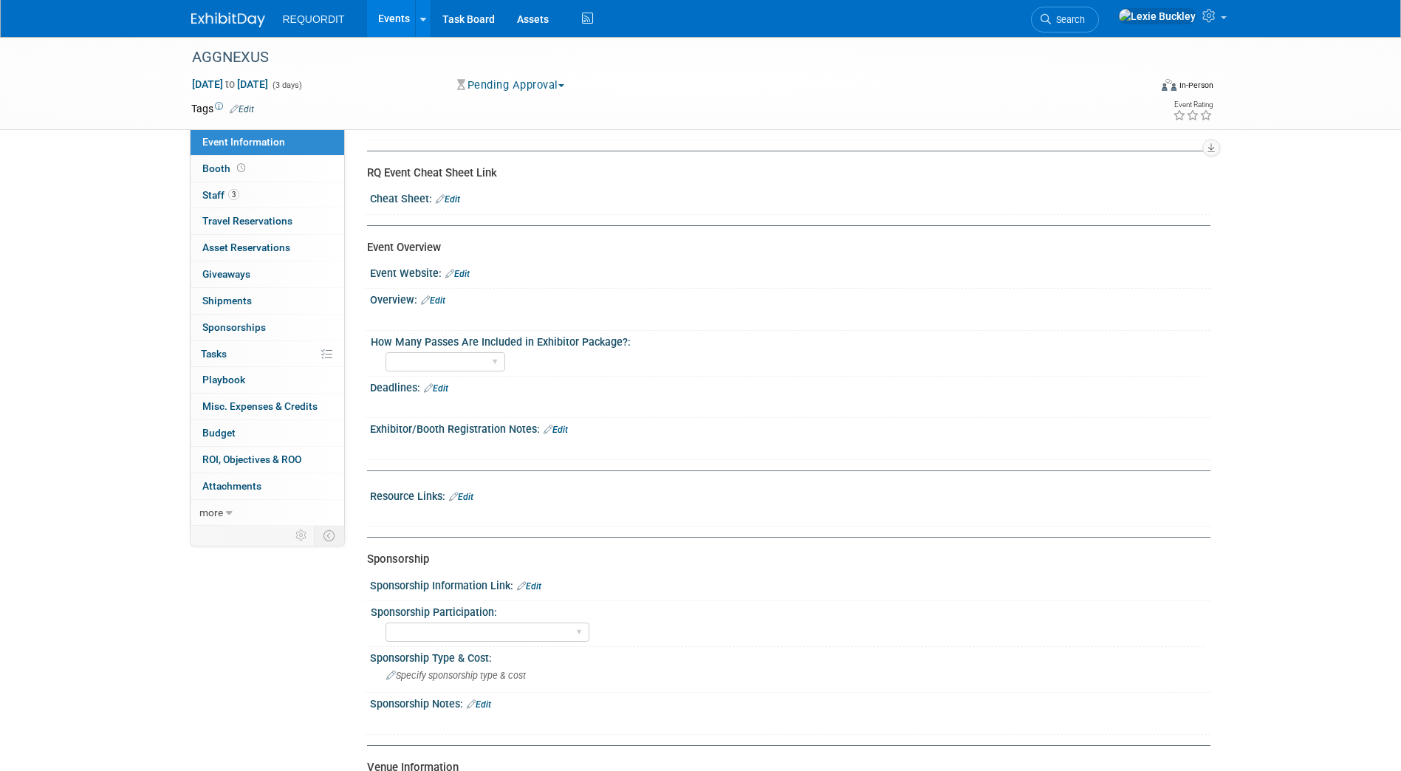
click at [245, 109] on link "Edit" at bounding box center [242, 109] width 24 height 10
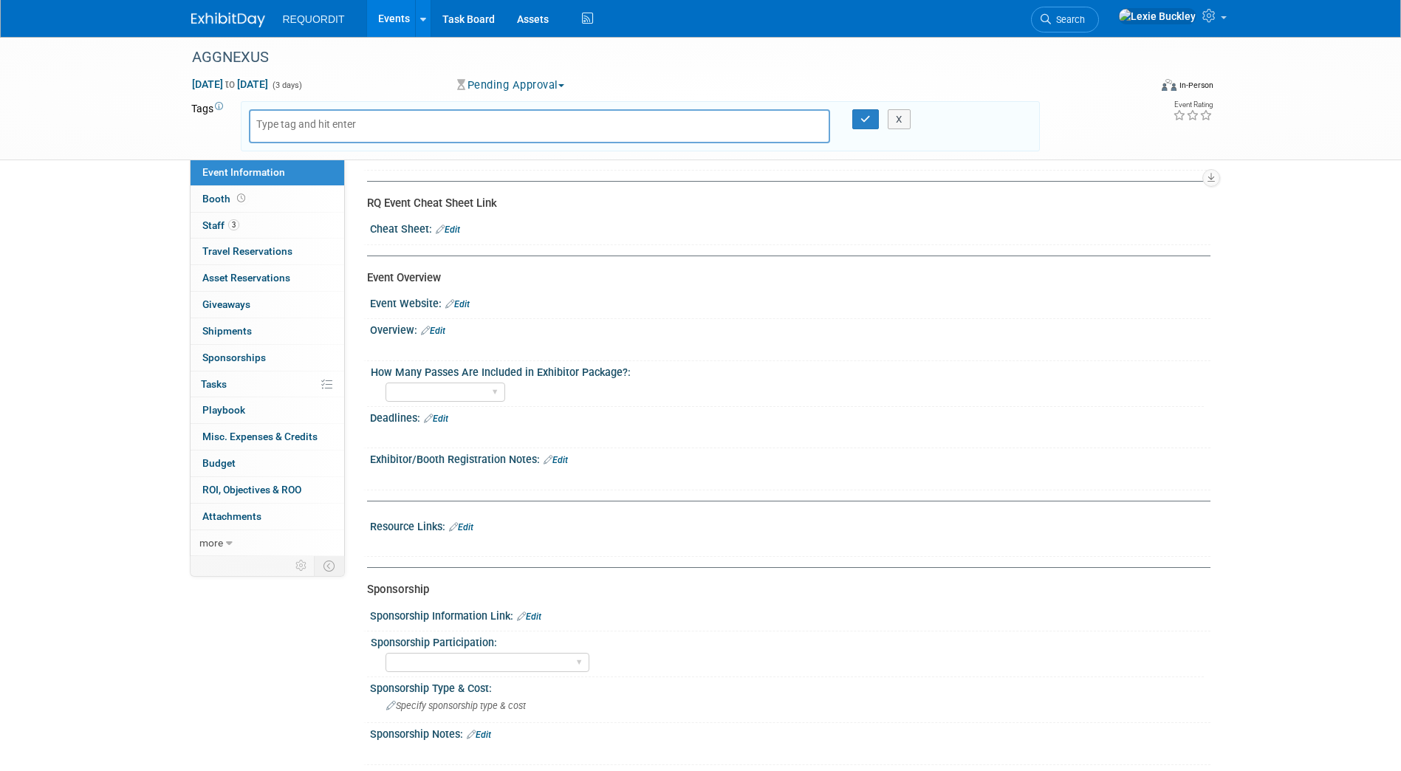
click at [168, 117] on div "AGGNEXUS Sep 17, 2025 to Sep 19, 2025 (3 days) Sep 17, 2025 to Sep 19, 2025 Pen…" at bounding box center [700, 98] width 1401 height 123
click at [228, 57] on div "AGGNEXUS" at bounding box center [657, 57] width 940 height 27
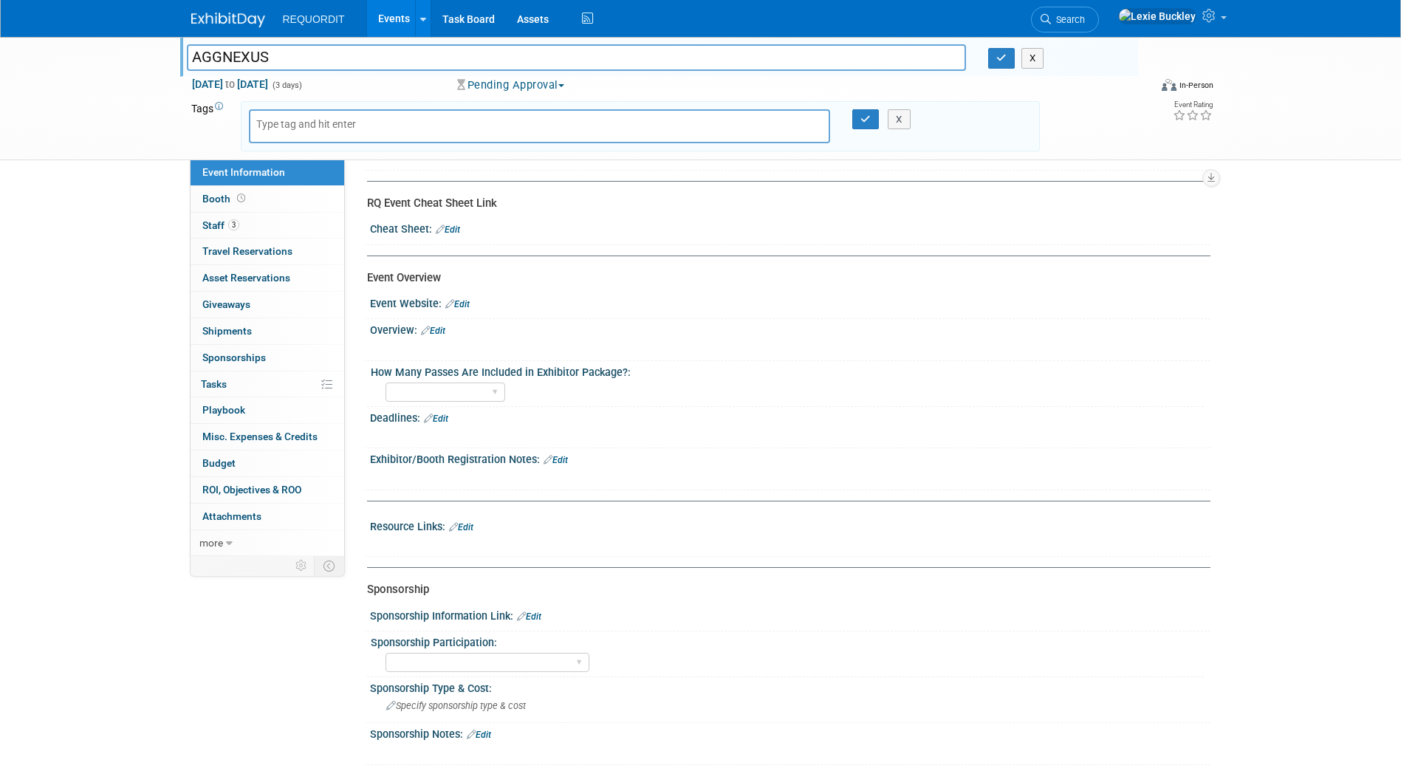
click at [217, 17] on img at bounding box center [228, 20] width 74 height 15
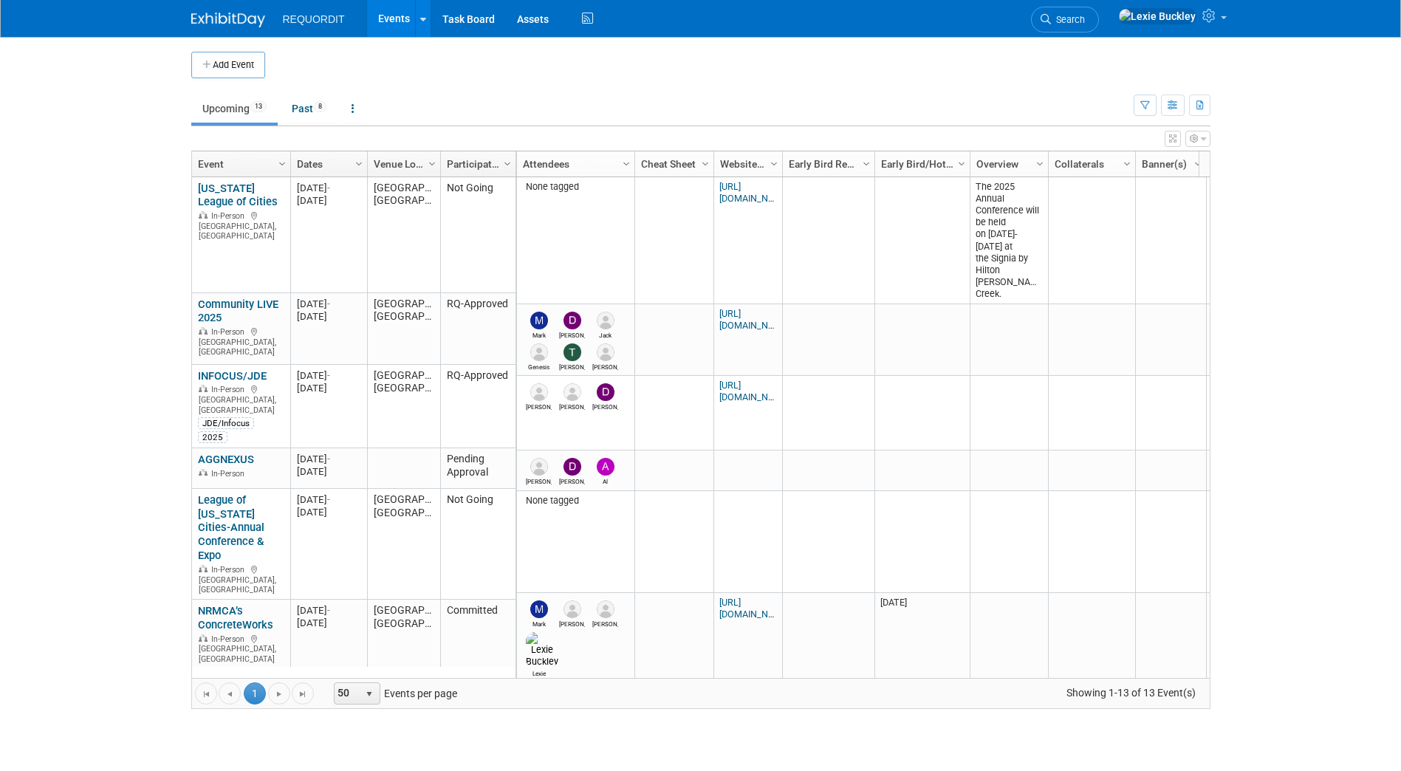
click at [106, 464] on body "REQUORDIT Events Add Event Bulk Upload Events Shareable Event Boards Recently V…" at bounding box center [700, 385] width 1401 height 771
click at [407, 460] on td at bounding box center [403, 468] width 73 height 41
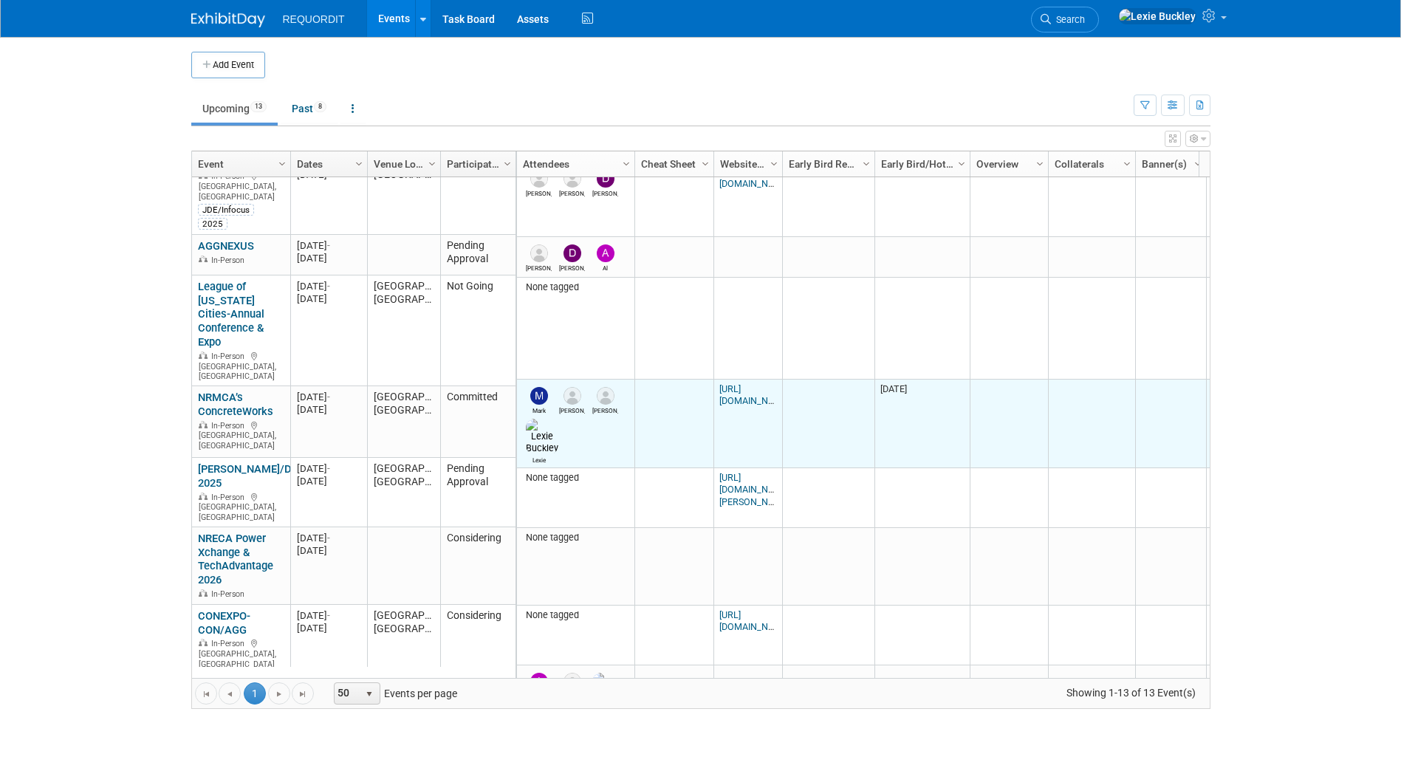
click at [584, 421] on td "Mark [PERSON_NAME] [PERSON_NAME] Lexie" at bounding box center [575, 424] width 117 height 89
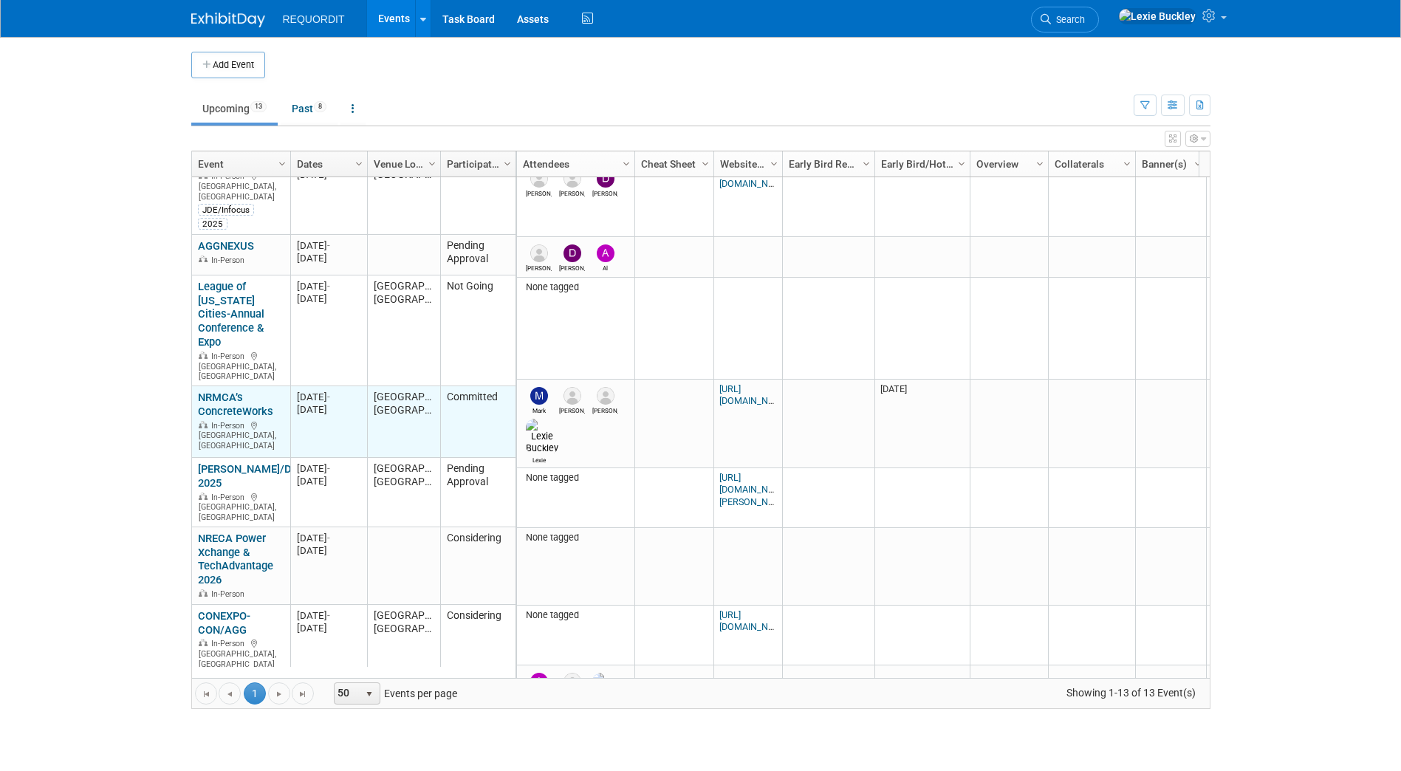
click at [241, 391] on link "NRMCA’s ConcreteWorks" at bounding box center [235, 404] width 75 height 27
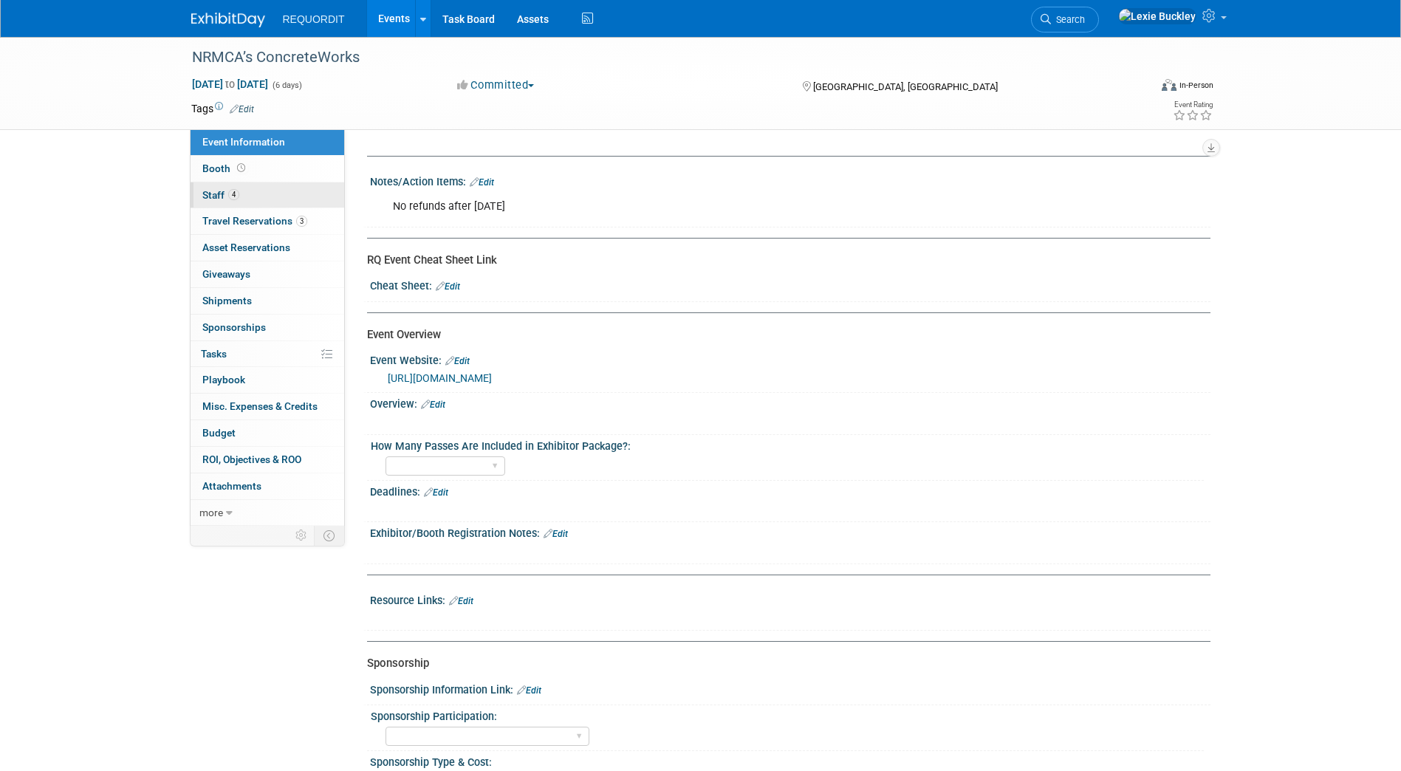
click at [262, 194] on link "4 Staff 4" at bounding box center [268, 195] width 154 height 26
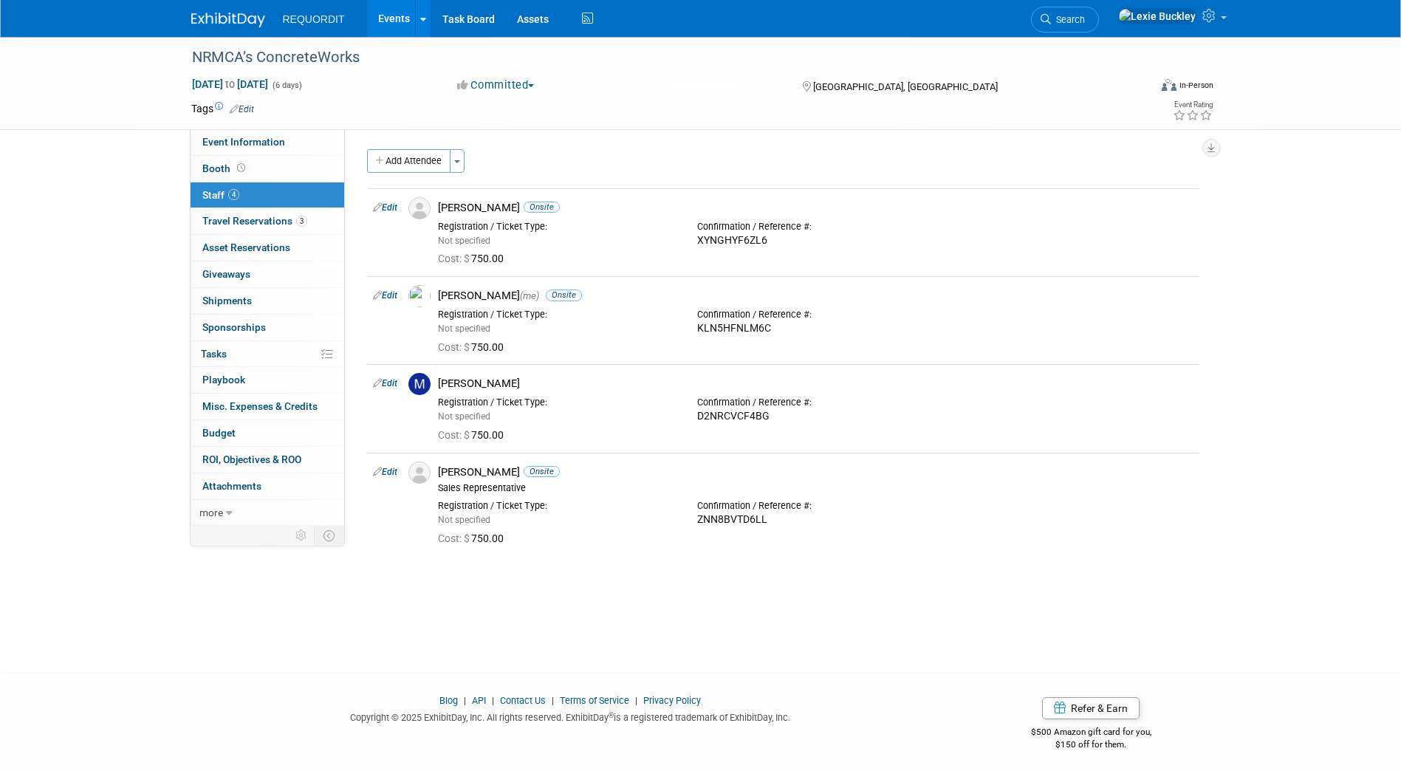
click at [212, 24] on img at bounding box center [228, 20] width 74 height 15
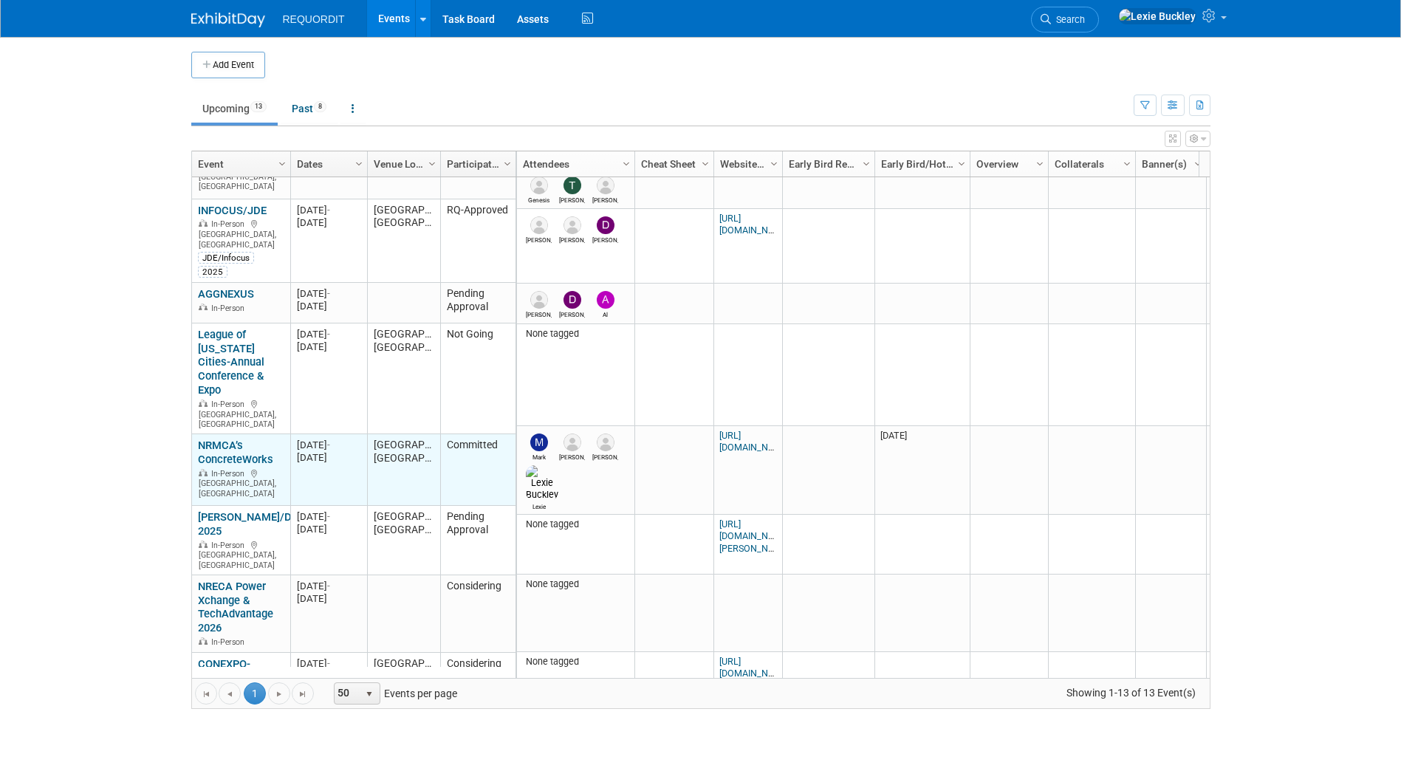
scroll to position [167, 0]
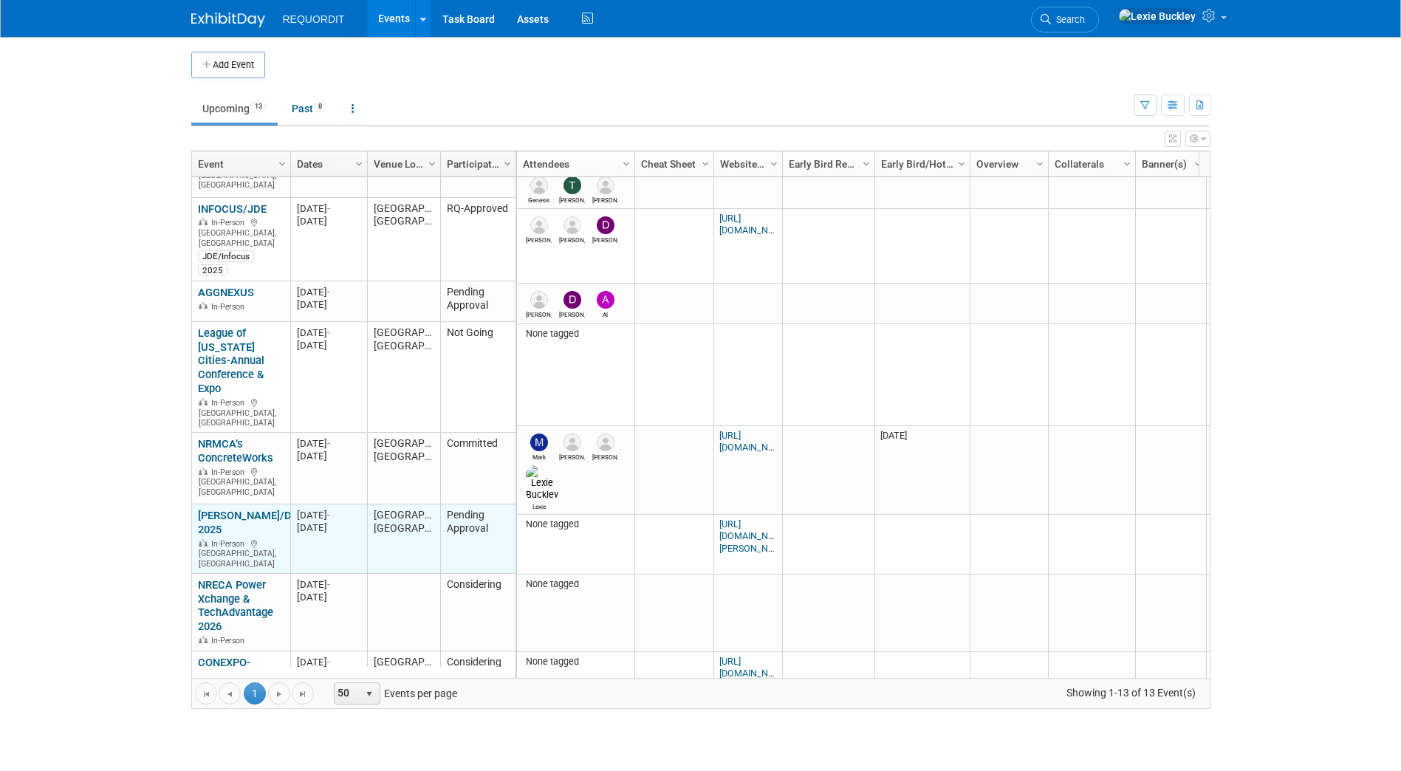
click at [231, 509] on link "[PERSON_NAME]/Dimensions 2025" at bounding box center [270, 522] width 145 height 27
click at [227, 509] on link "[PERSON_NAME]/Dimensions 2025" at bounding box center [270, 522] width 145 height 27
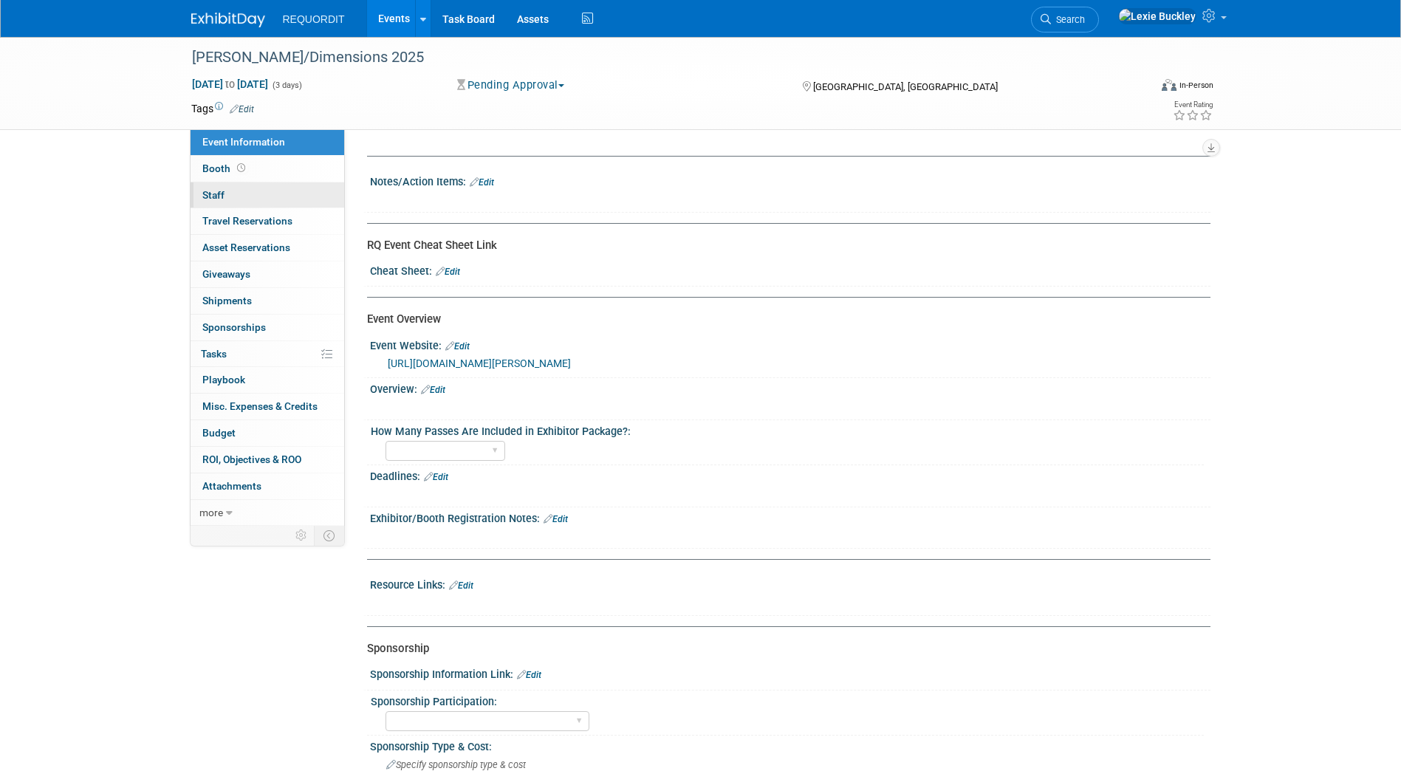
click at [266, 196] on link "0 Staff 0" at bounding box center [268, 195] width 154 height 26
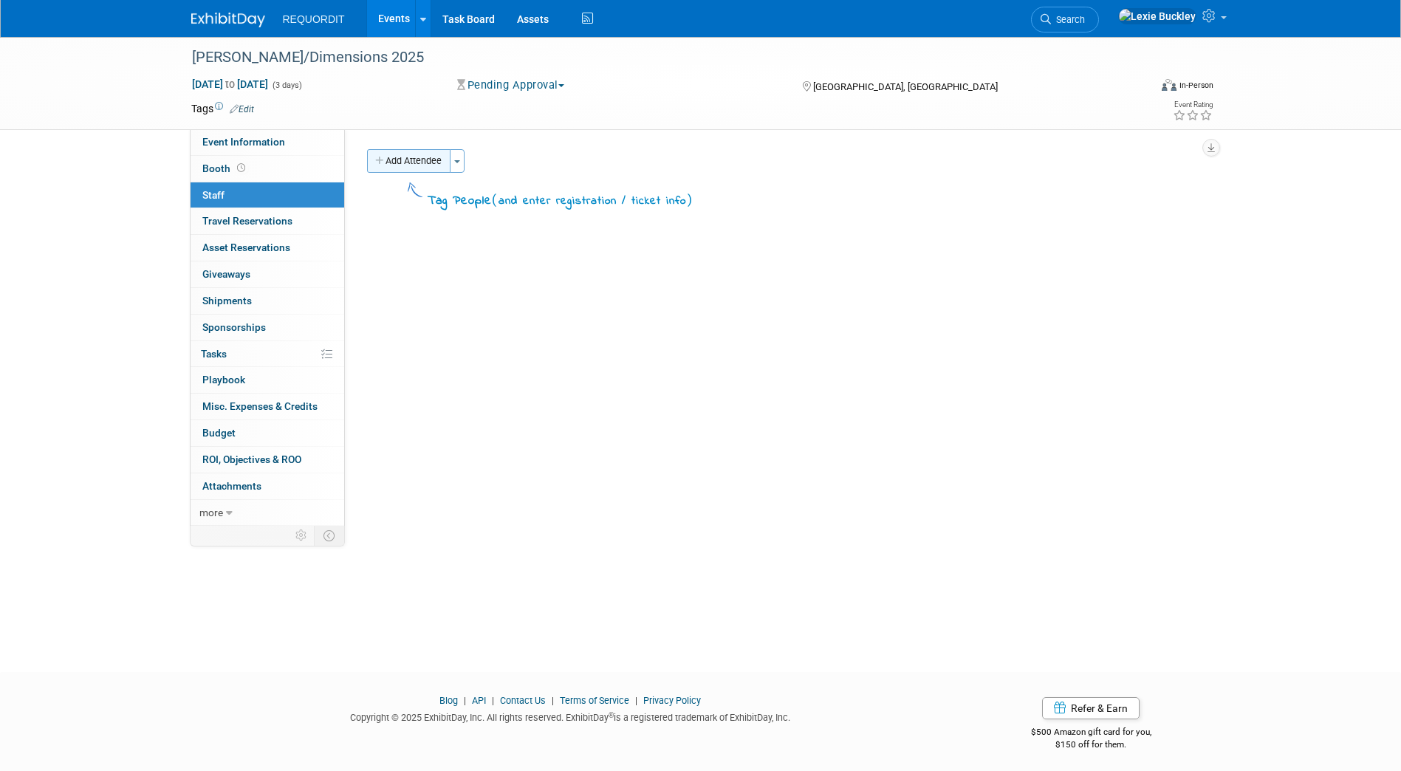
click at [420, 160] on button "Add Attendee" at bounding box center [408, 161] width 83 height 24
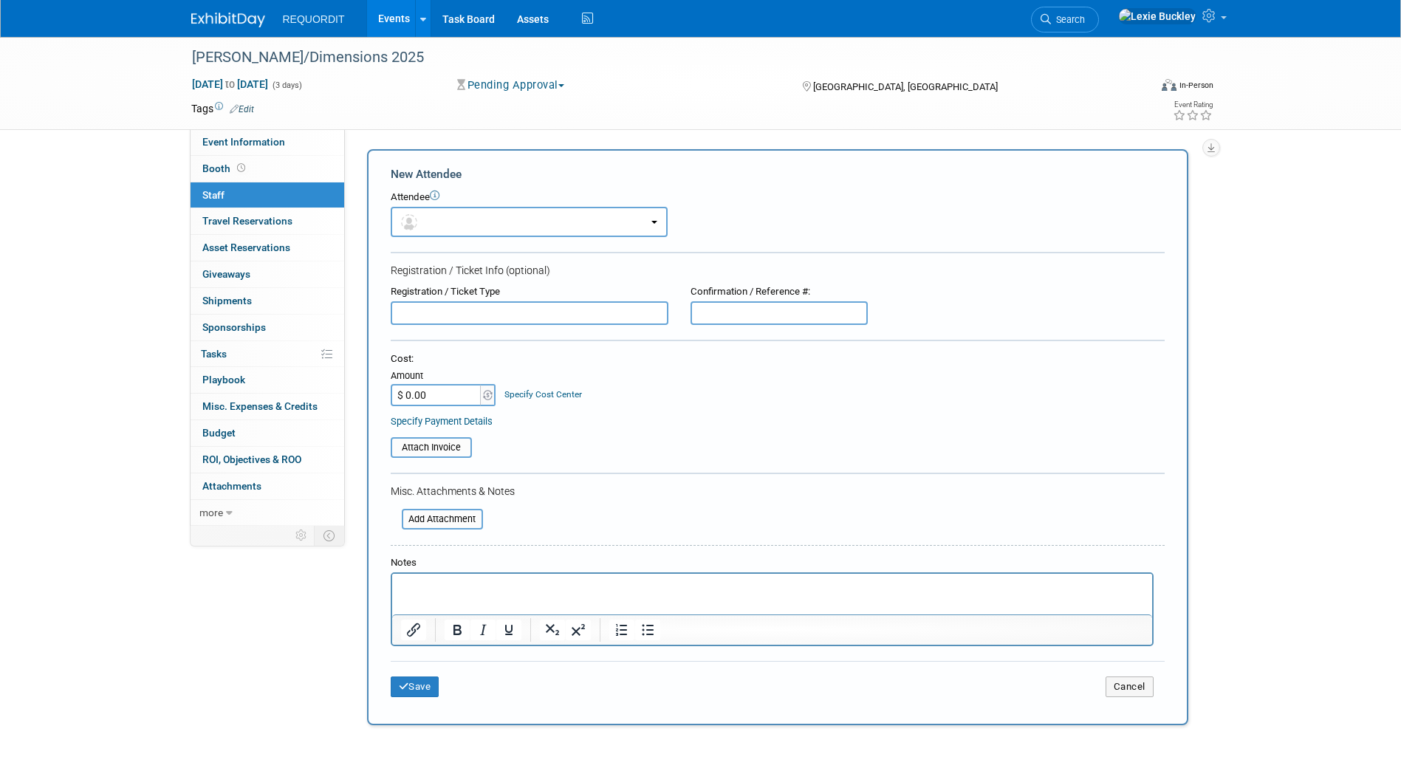
click at [506, 252] on div at bounding box center [778, 254] width 774 height 4
click at [539, 228] on button "button" at bounding box center [529, 222] width 277 height 30
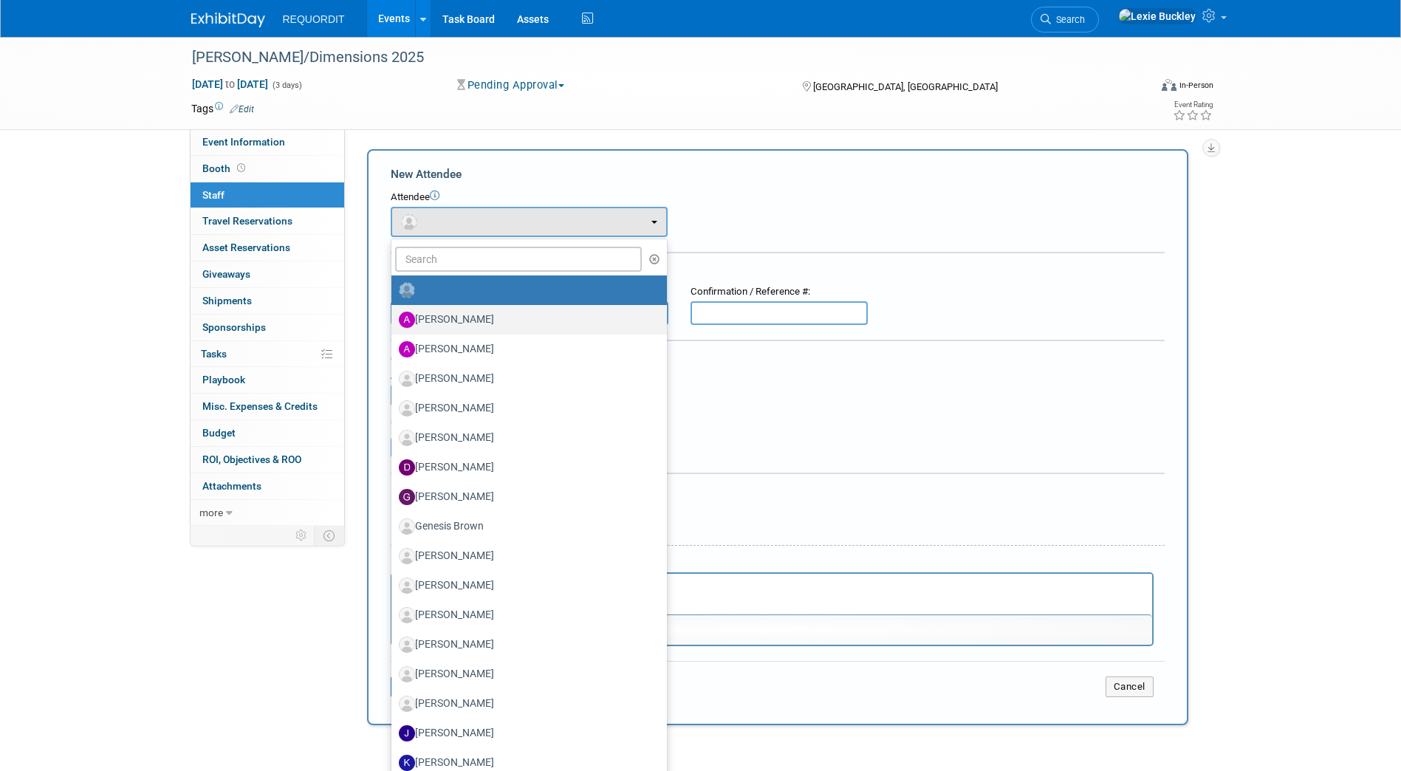
click at [478, 326] on label "[PERSON_NAME]" at bounding box center [525, 320] width 253 height 24
click at [394, 323] on input "[PERSON_NAME]" at bounding box center [389, 318] width 10 height 10
select select "e3af190b-1729-4296-bf40-fb92376942cc"
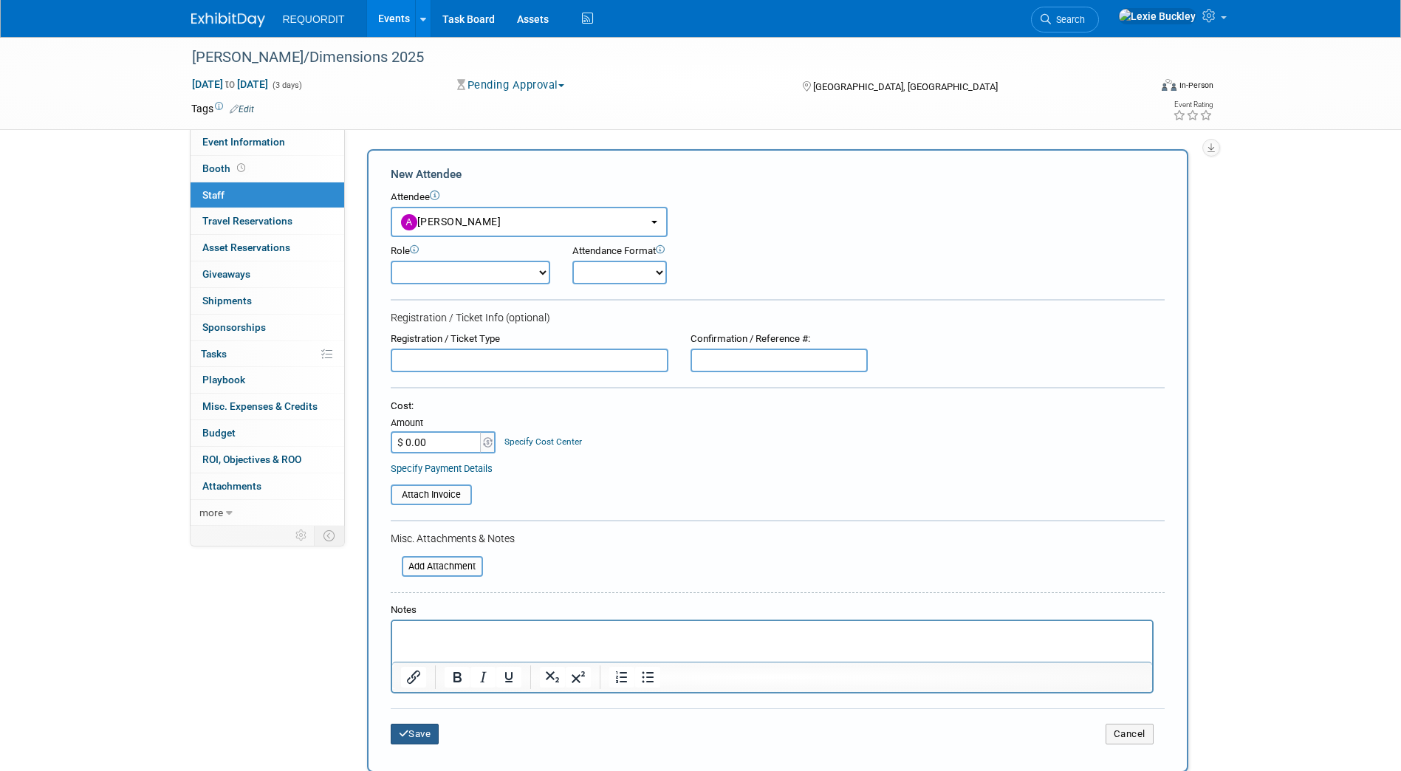
click at [423, 736] on button "Save" at bounding box center [415, 734] width 49 height 21
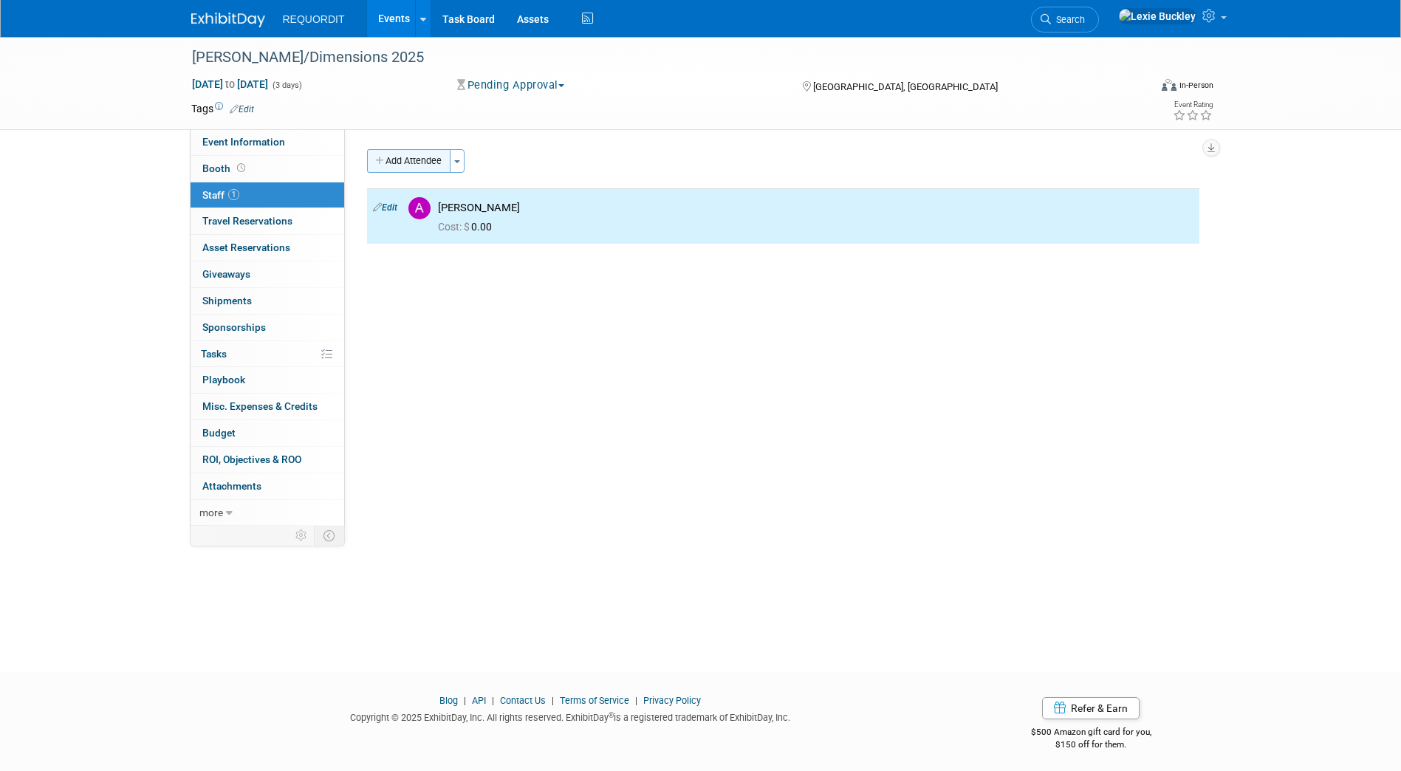
click at [396, 168] on button "Add Attendee" at bounding box center [408, 161] width 83 height 24
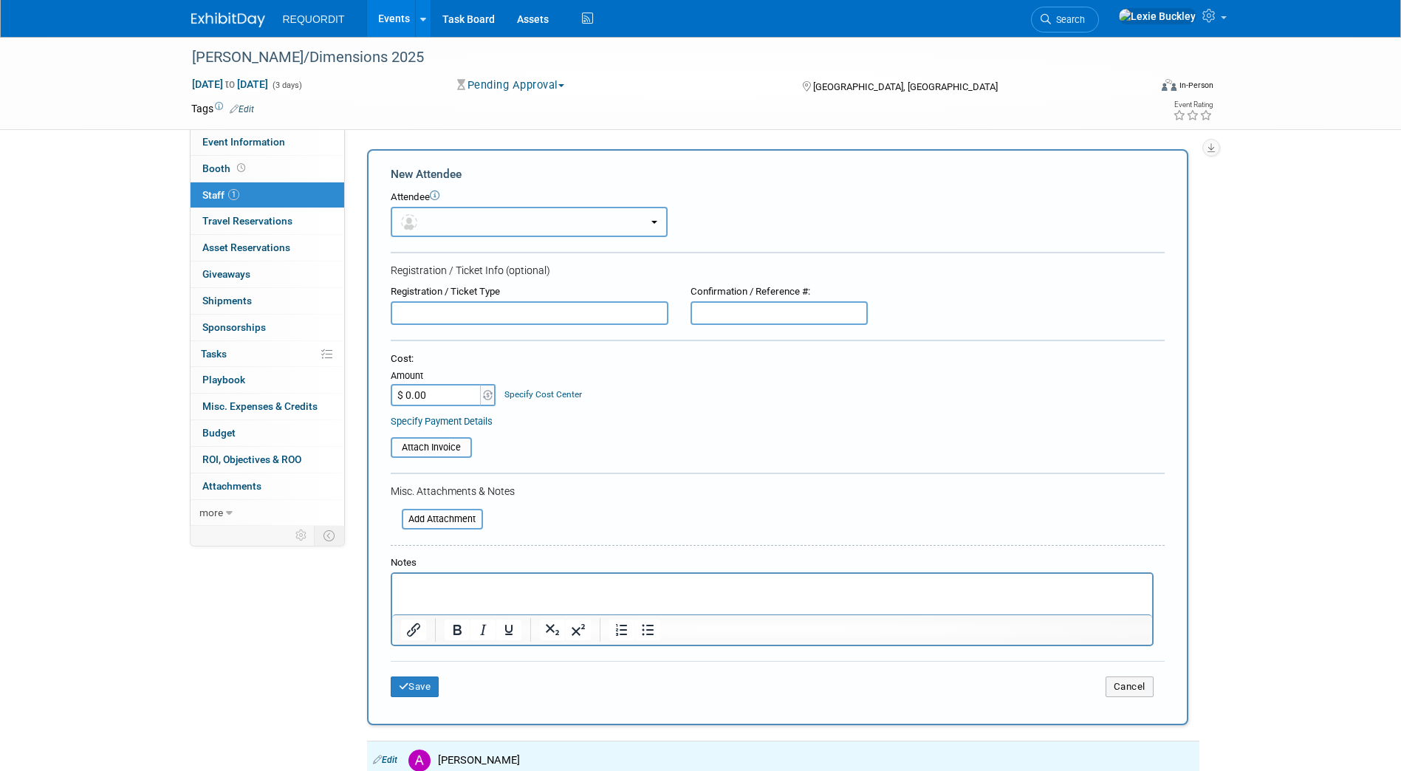
click at [453, 232] on button "button" at bounding box center [529, 222] width 277 height 30
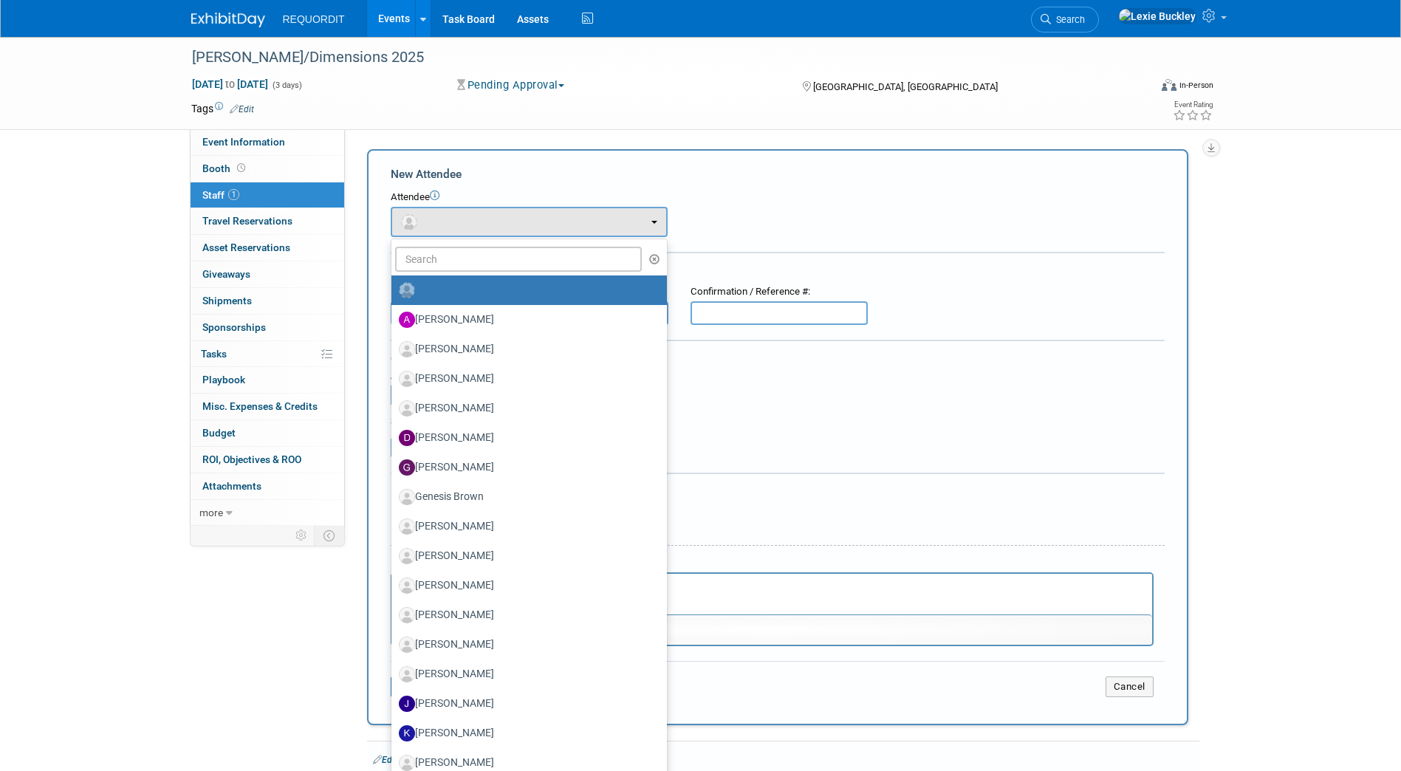
click at [459, 295] on label at bounding box center [525, 290] width 253 height 24
click at [394, 293] on input "radio" at bounding box center [389, 289] width 10 height 10
click at [502, 256] on input "text" at bounding box center [518, 259] width 247 height 25
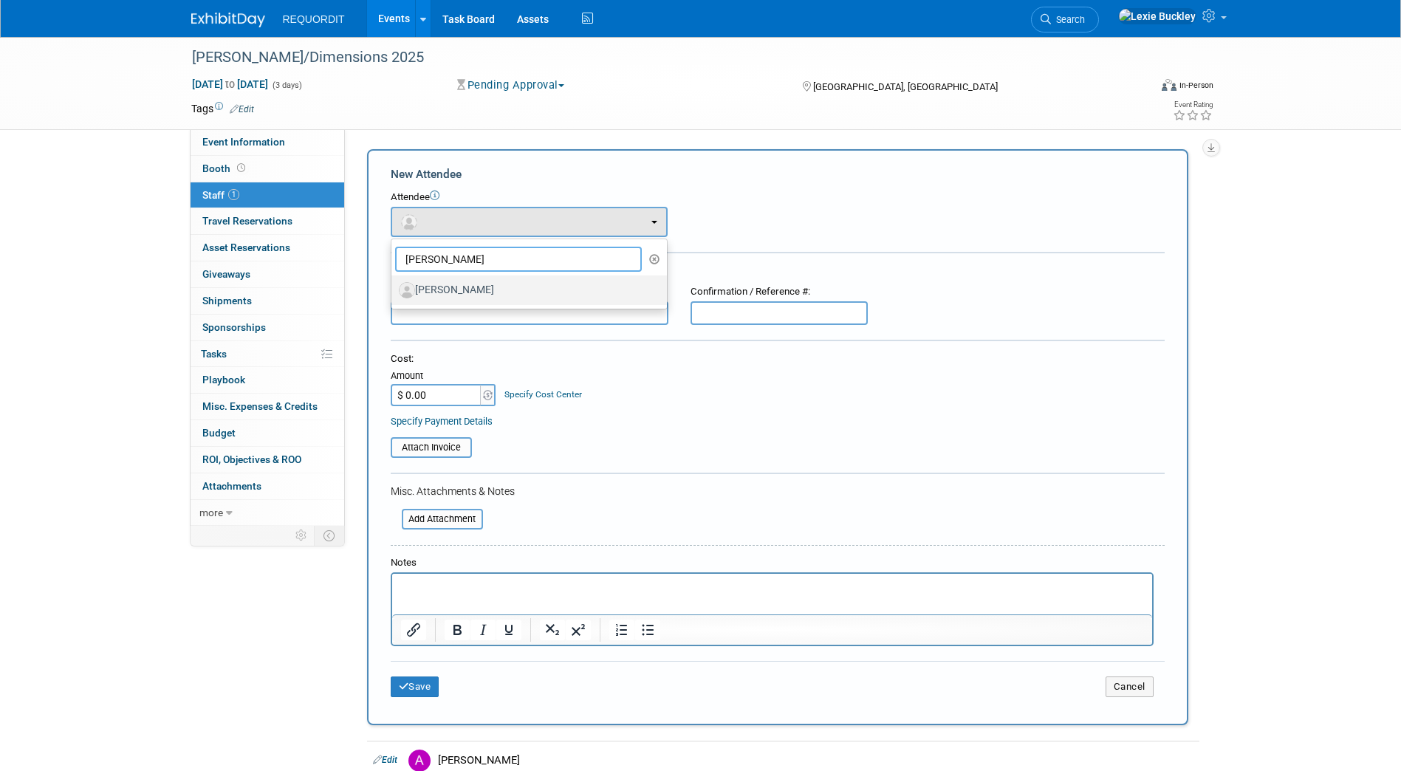
type input "[PERSON_NAME]"
click at [474, 290] on label "[PERSON_NAME]" at bounding box center [525, 290] width 253 height 24
click at [394, 290] on input "[PERSON_NAME]" at bounding box center [389, 289] width 10 height 10
select select "4279b219-490e-4412-b7fd-e49242549e30"
select select "4"
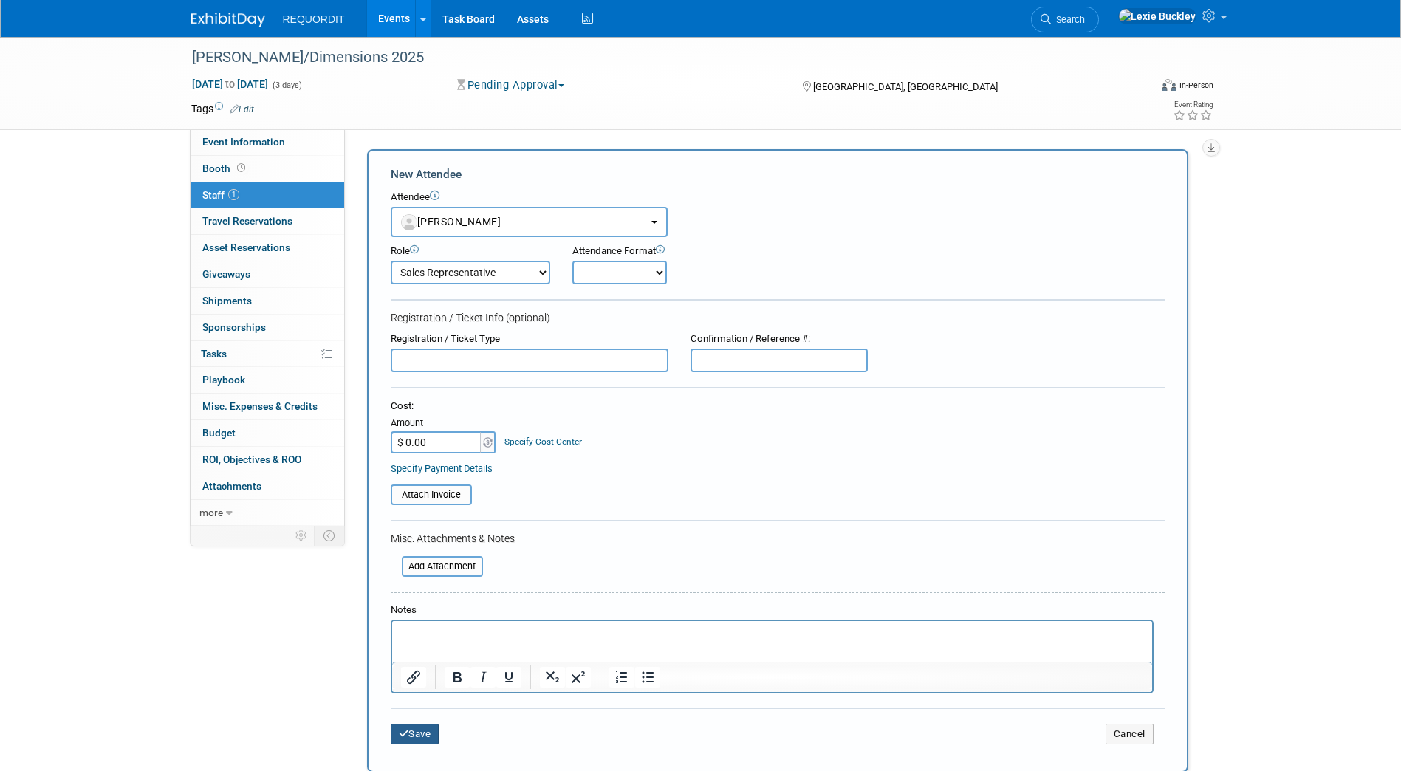
click at [417, 730] on button "Save" at bounding box center [415, 734] width 49 height 21
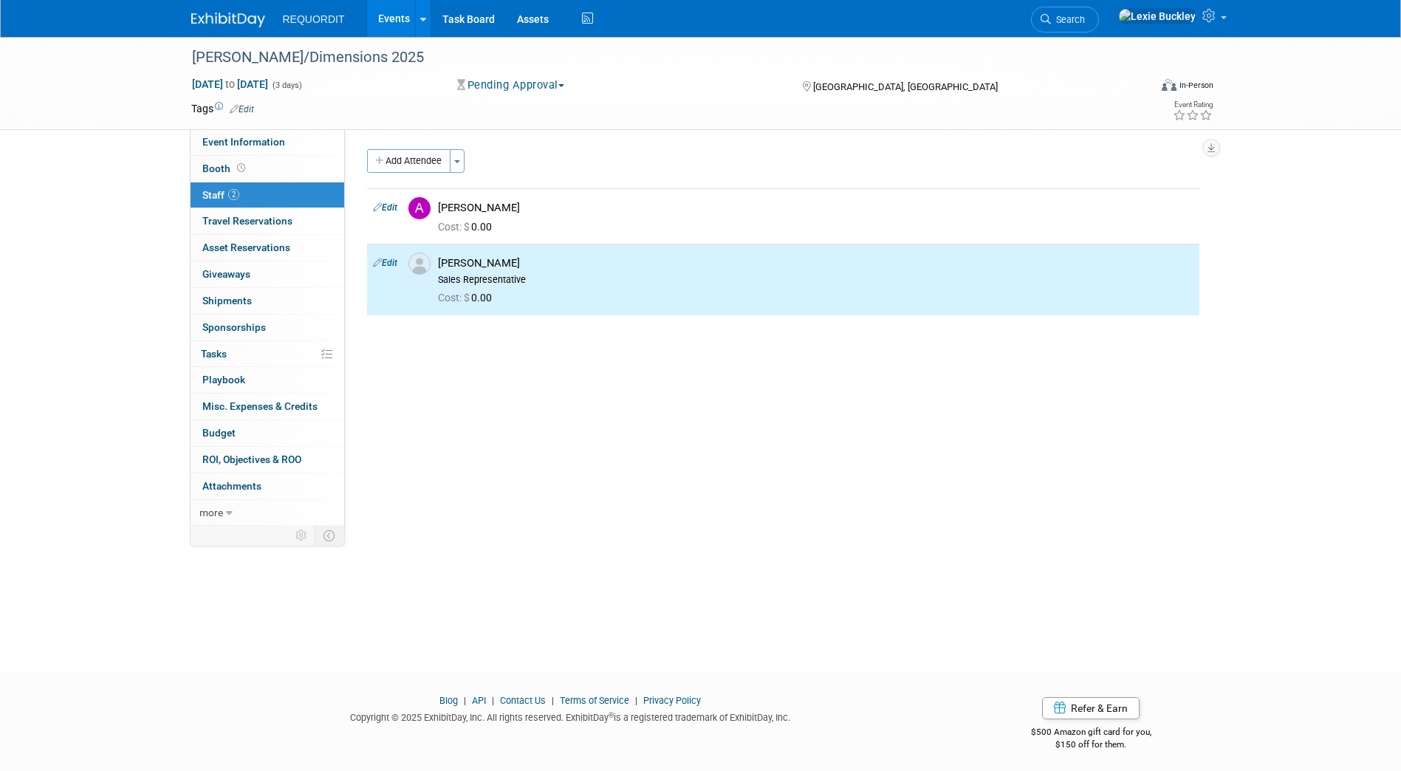
click at [395, 148] on div "Notes/Action Items: Edit X RQ Event Cheat Sheet Link Cheat Sheet: Edit Event Ov…" at bounding box center [778, 327] width 866 height 397
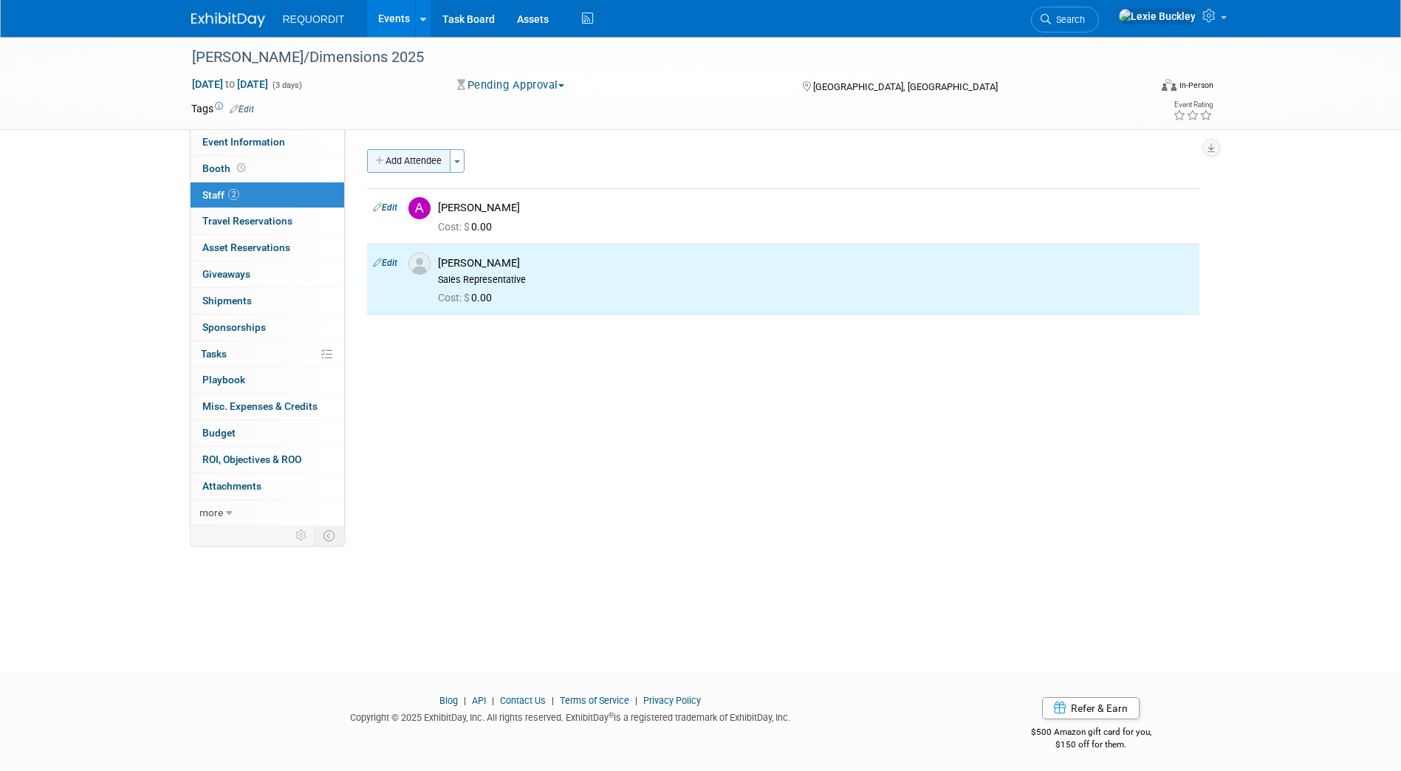
click at [399, 157] on button "Add Attendee" at bounding box center [408, 161] width 83 height 24
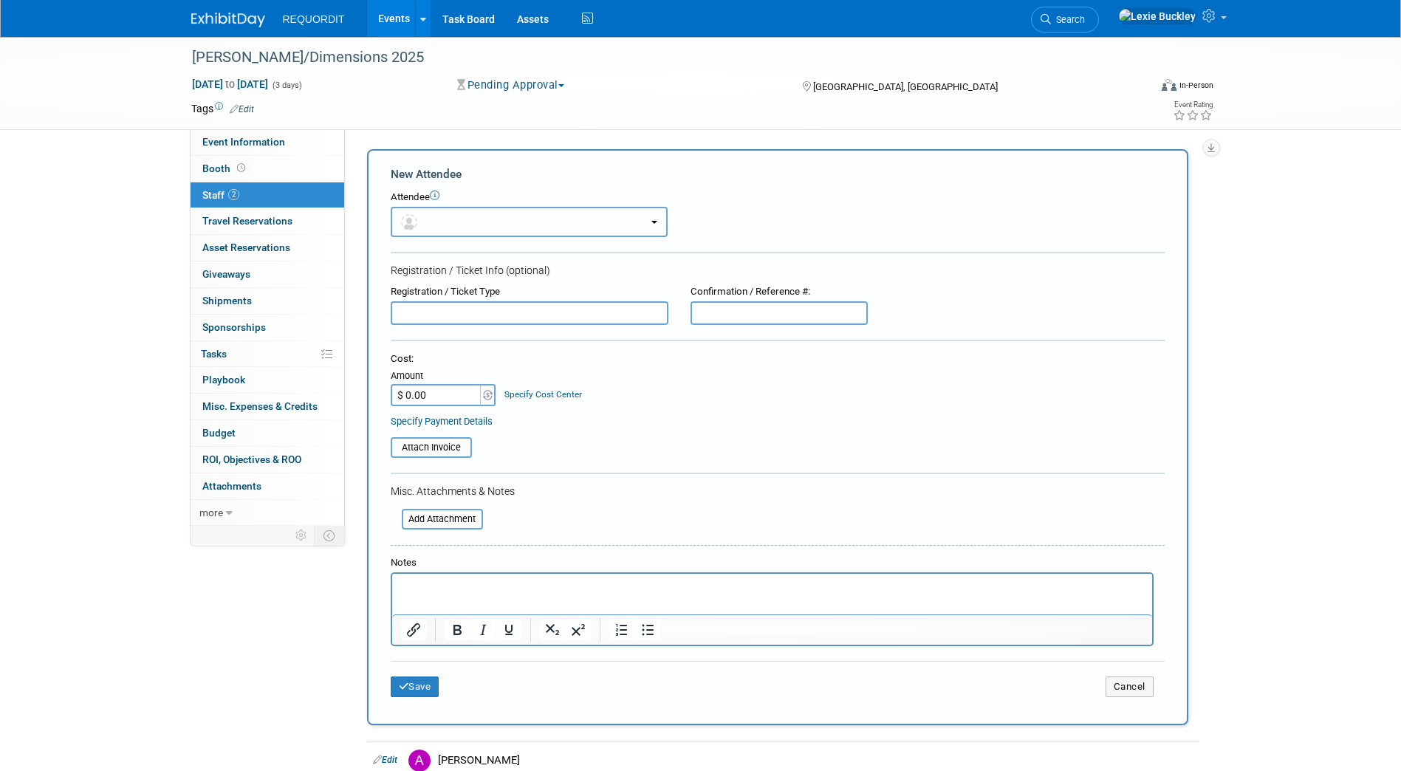
click at [470, 220] on button "button" at bounding box center [529, 222] width 277 height 30
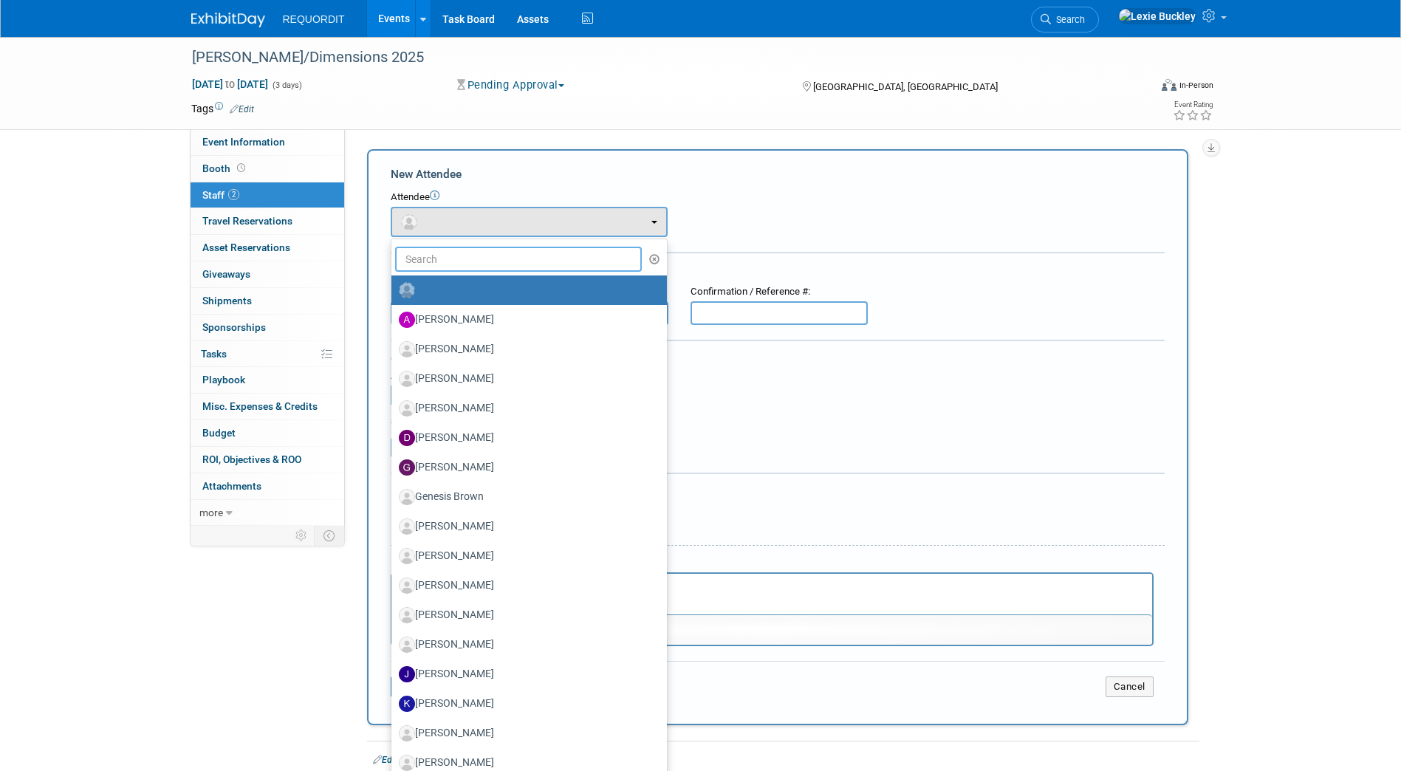
click at [491, 268] on input "text" at bounding box center [518, 259] width 247 height 25
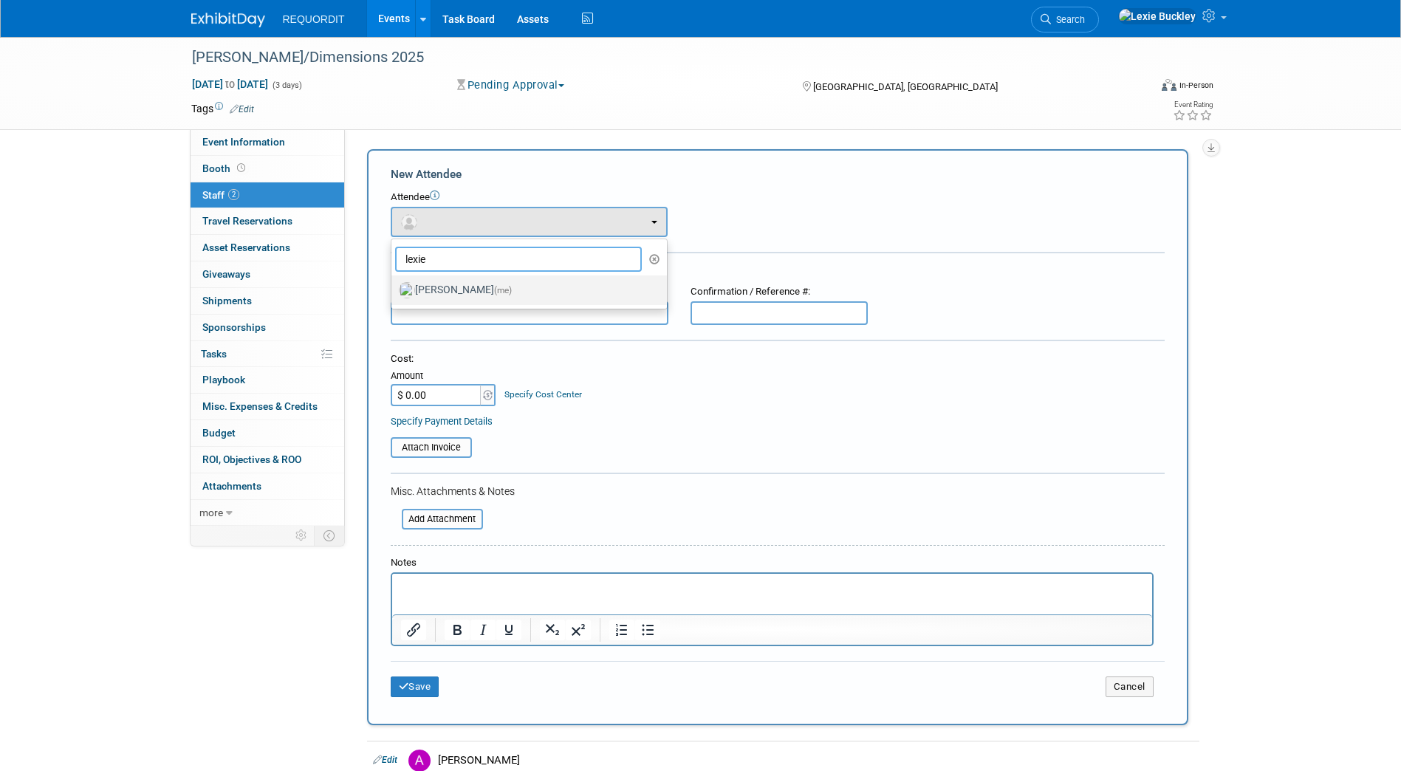
type input "lexie"
click at [482, 292] on label "Lexie Buckley (me)" at bounding box center [525, 290] width 253 height 24
click at [394, 292] on input "Lexie Buckley (me)" at bounding box center [389, 289] width 10 height 10
select select "f68d4208-b063-49e0-87e8-23a11949c877"
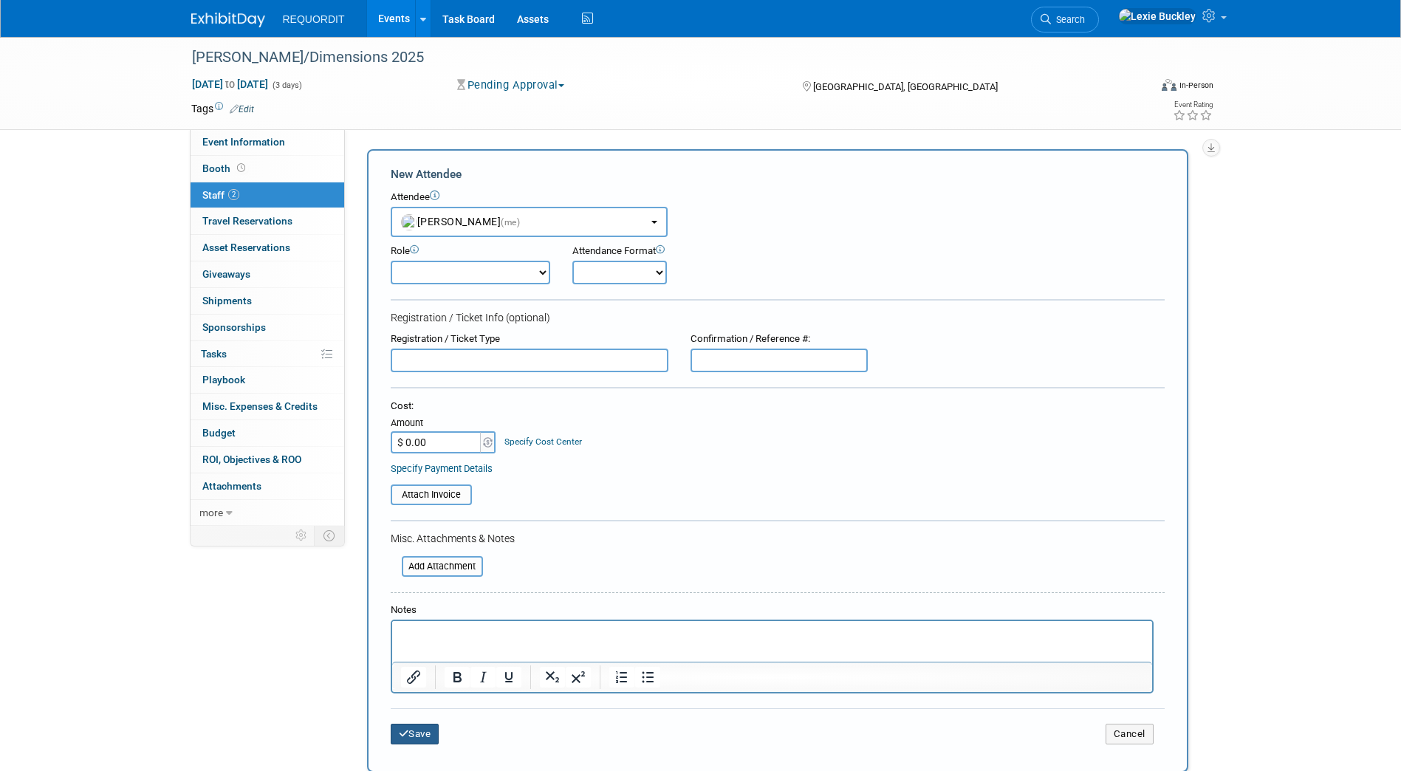
click at [410, 733] on button "Save" at bounding box center [415, 734] width 49 height 21
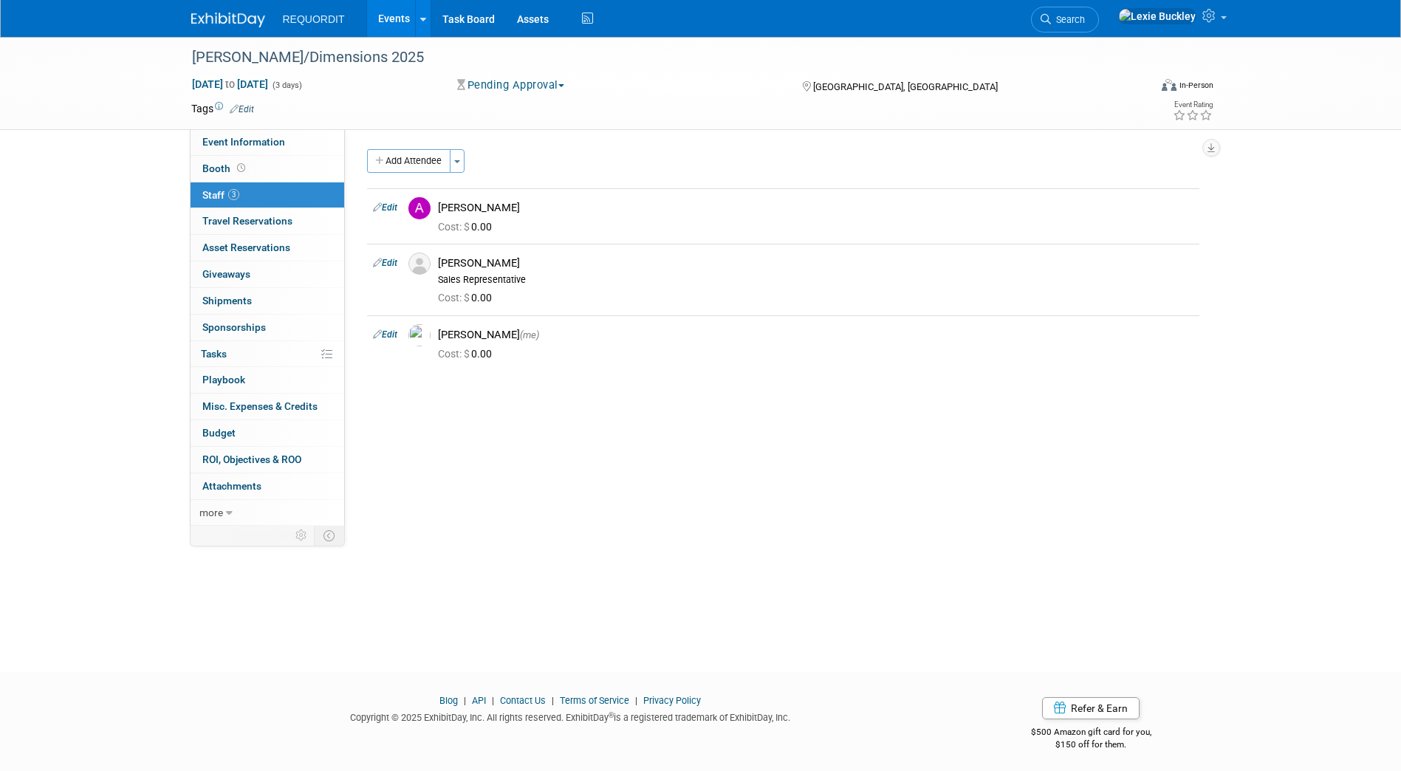
drag, startPoint x: 423, startPoint y: 164, endPoint x: 87, endPoint y: 177, distance: 335.6
click at [87, 177] on div "Trimble/Dimensions 2025 Nov 10, 2025 to Nov 12, 2025 (3 days) Nov 10, 2025 to N…" at bounding box center [700, 341] width 1401 height 609
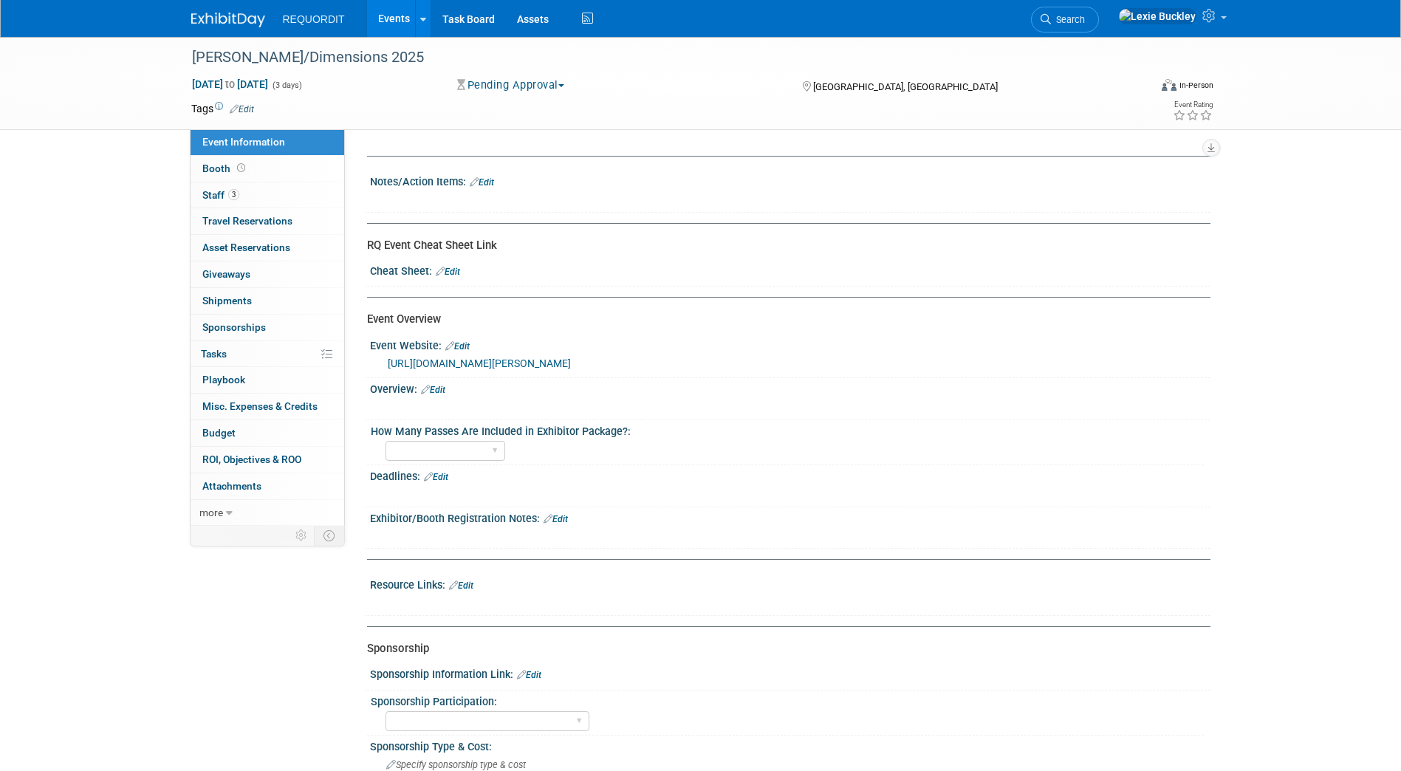
click at [571, 363] on link "[URL][DOMAIN_NAME][PERSON_NAME]" at bounding box center [479, 364] width 183 height 12
click at [233, 30] on div "REQUORDIT Events Add Event Bulk Upload Events Shareable Event Boards Recently V…" at bounding box center [700, 18] width 1019 height 37
click at [230, 21] on img at bounding box center [228, 20] width 74 height 15
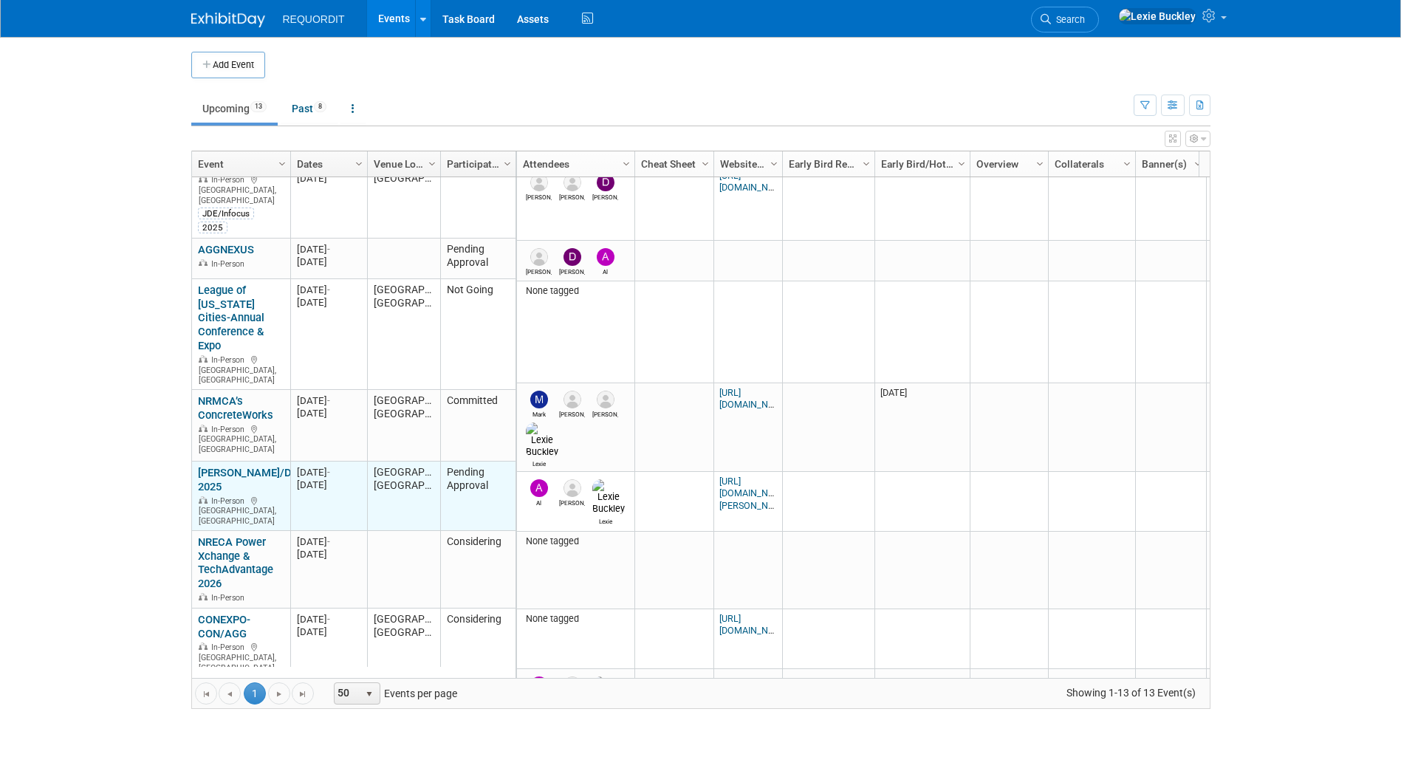
scroll to position [115, 0]
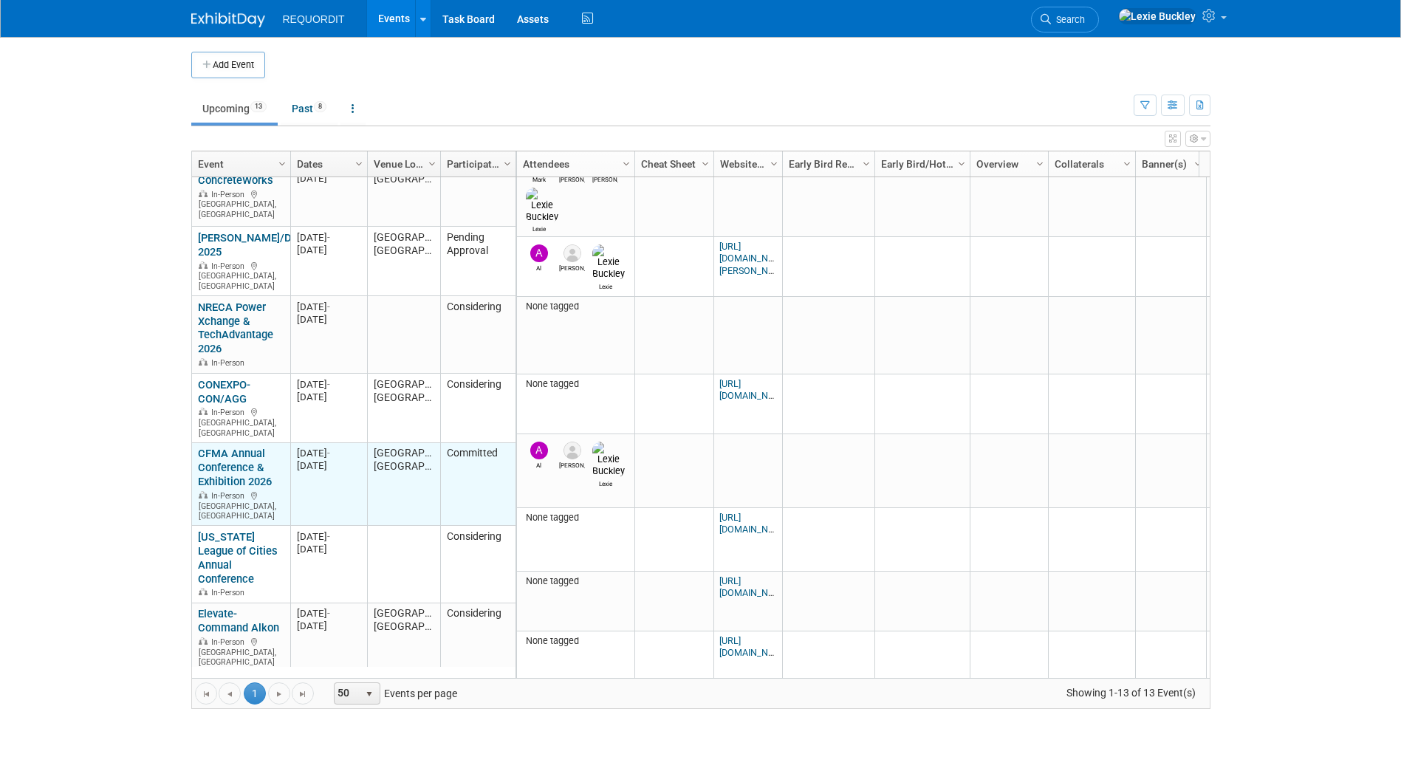
click at [216, 447] on link "CFMA Annual Conference & Exhibition 2026" at bounding box center [235, 467] width 74 height 41
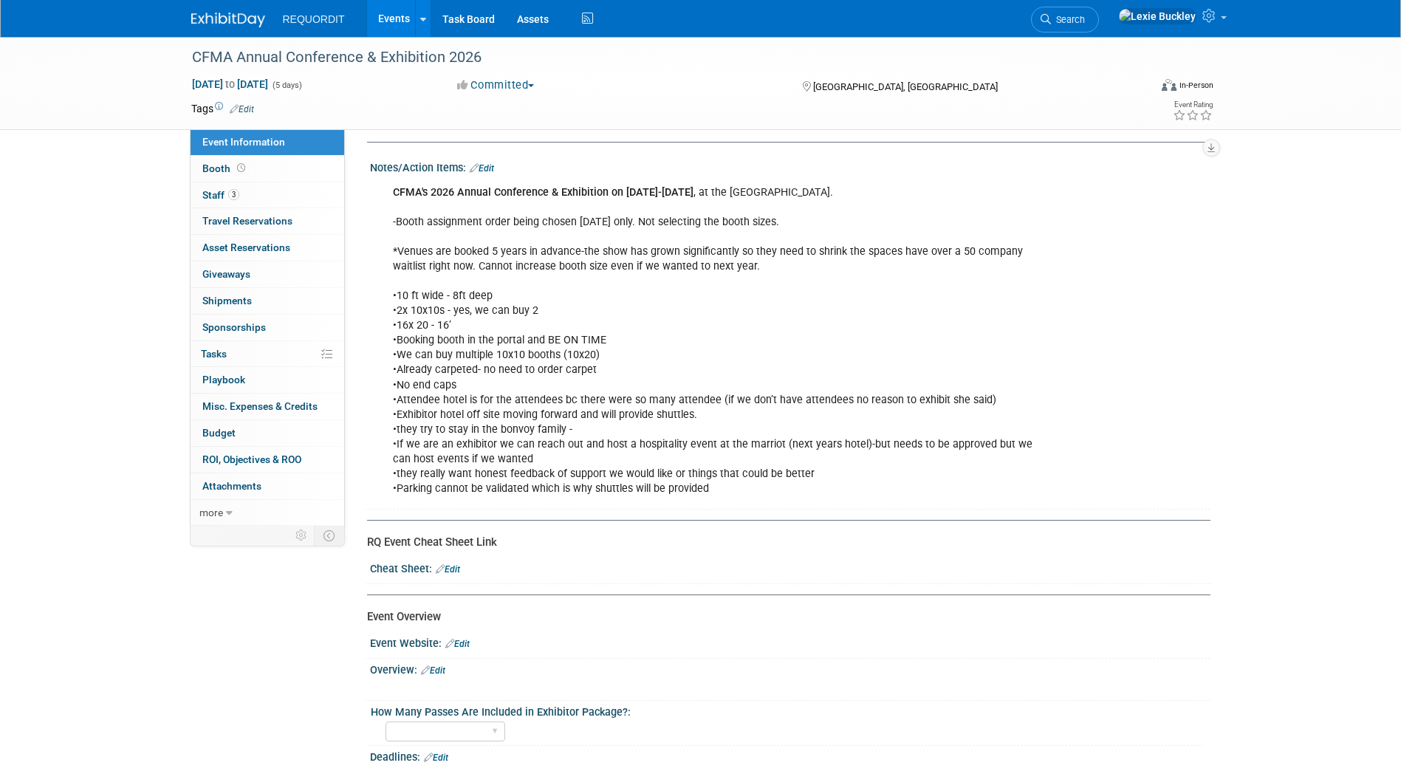
scroll to position [15, 0]
click at [225, 22] on img at bounding box center [228, 20] width 74 height 15
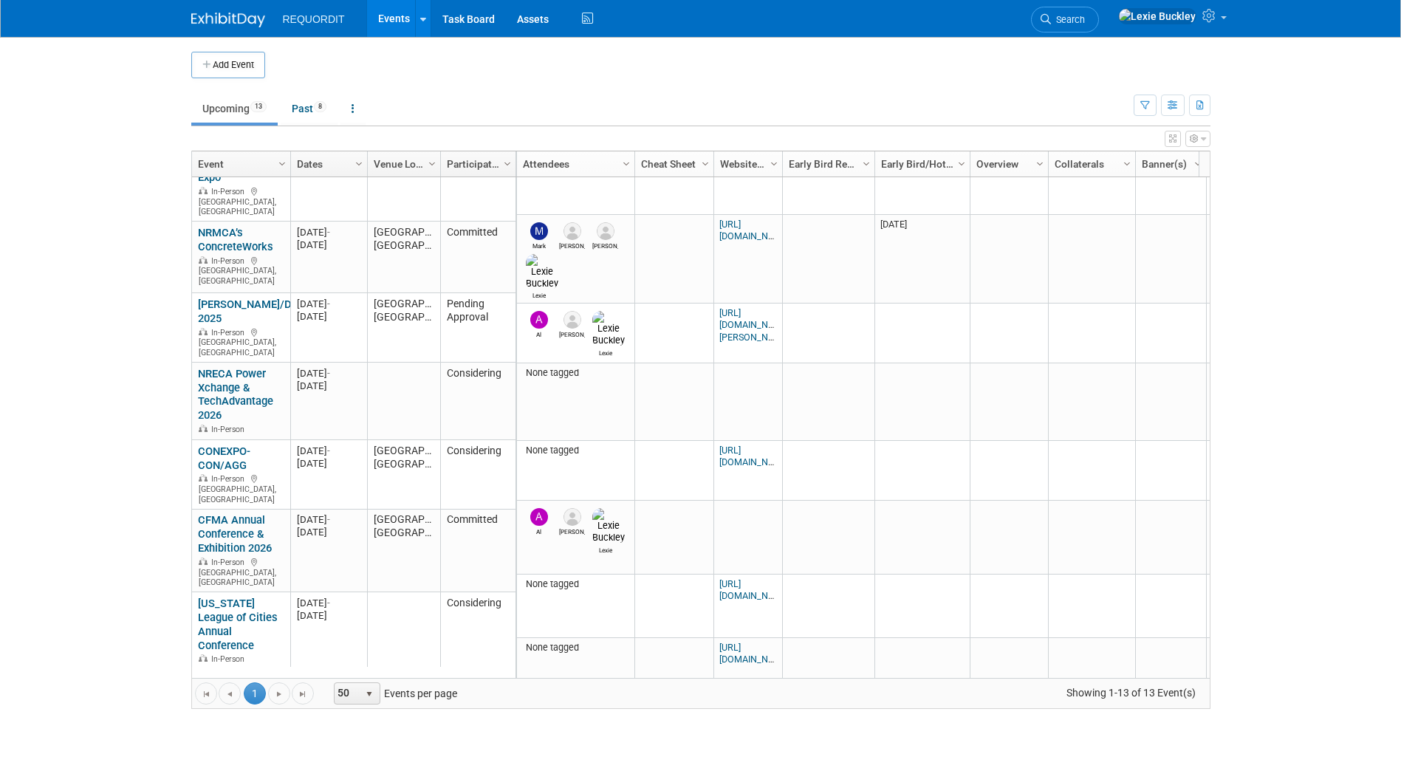
scroll to position [377, 0]
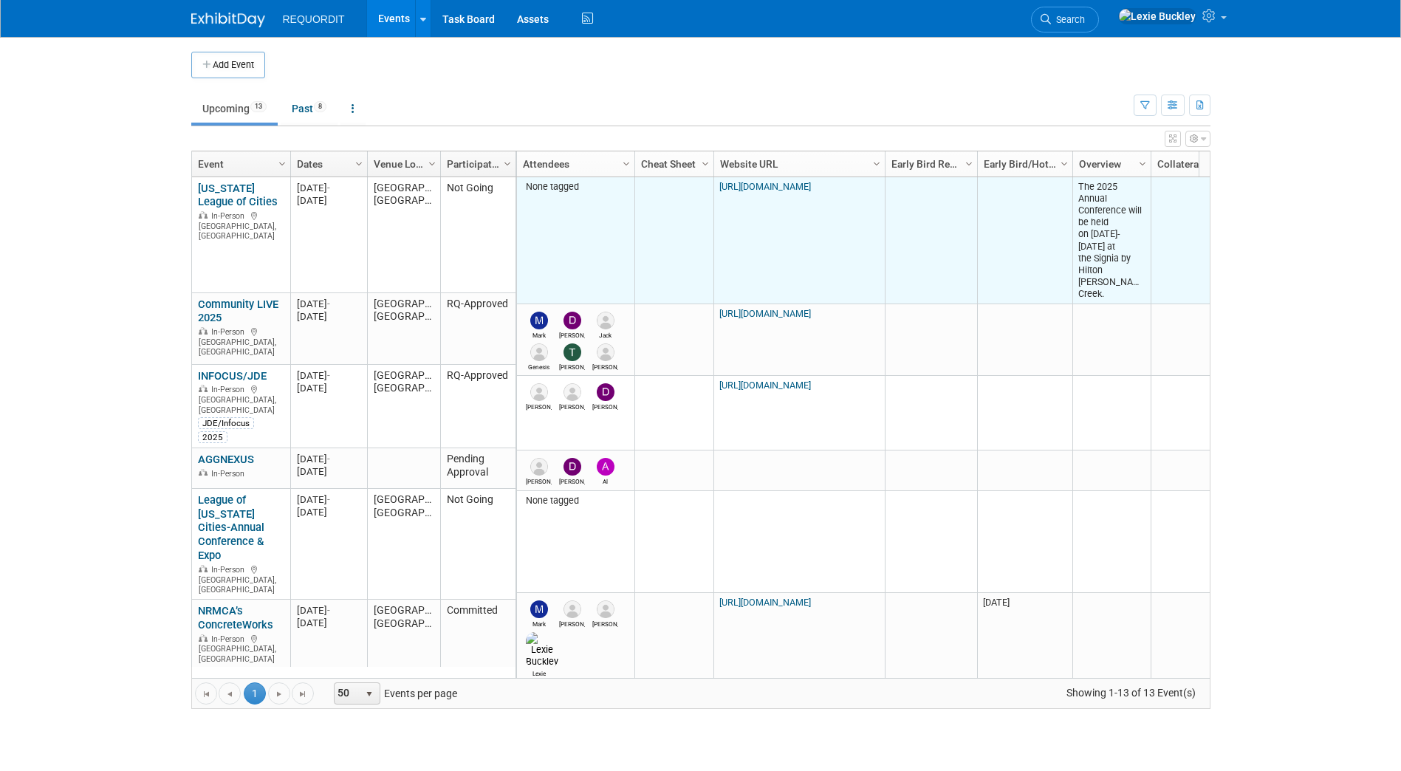
drag, startPoint x: 783, startPoint y: 163, endPoint x: 894, endPoint y: 197, distance: 115.9
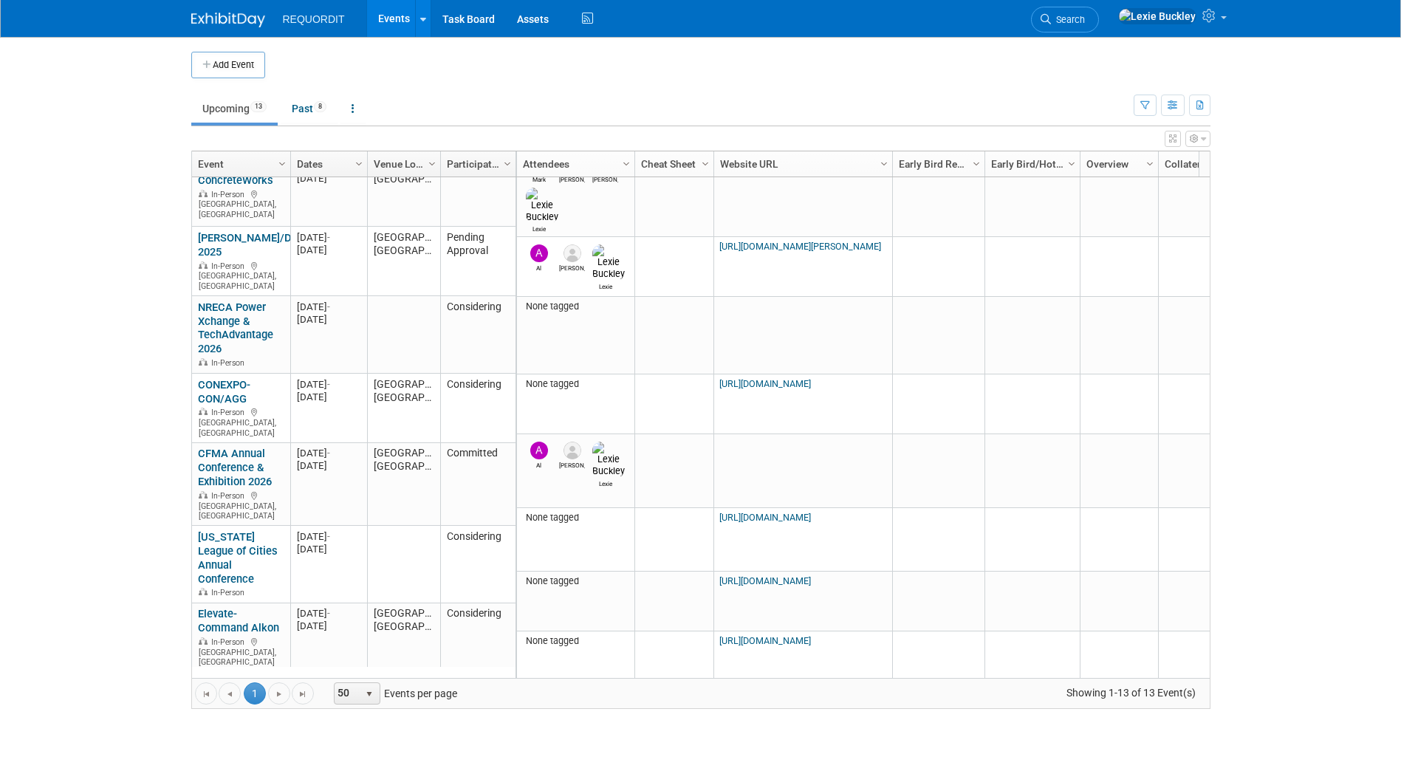
click at [13, 578] on body "REQUORDIT Events Add Event Bulk Upload Events Shareable Event Boards Recently V…" at bounding box center [700, 385] width 1401 height 771
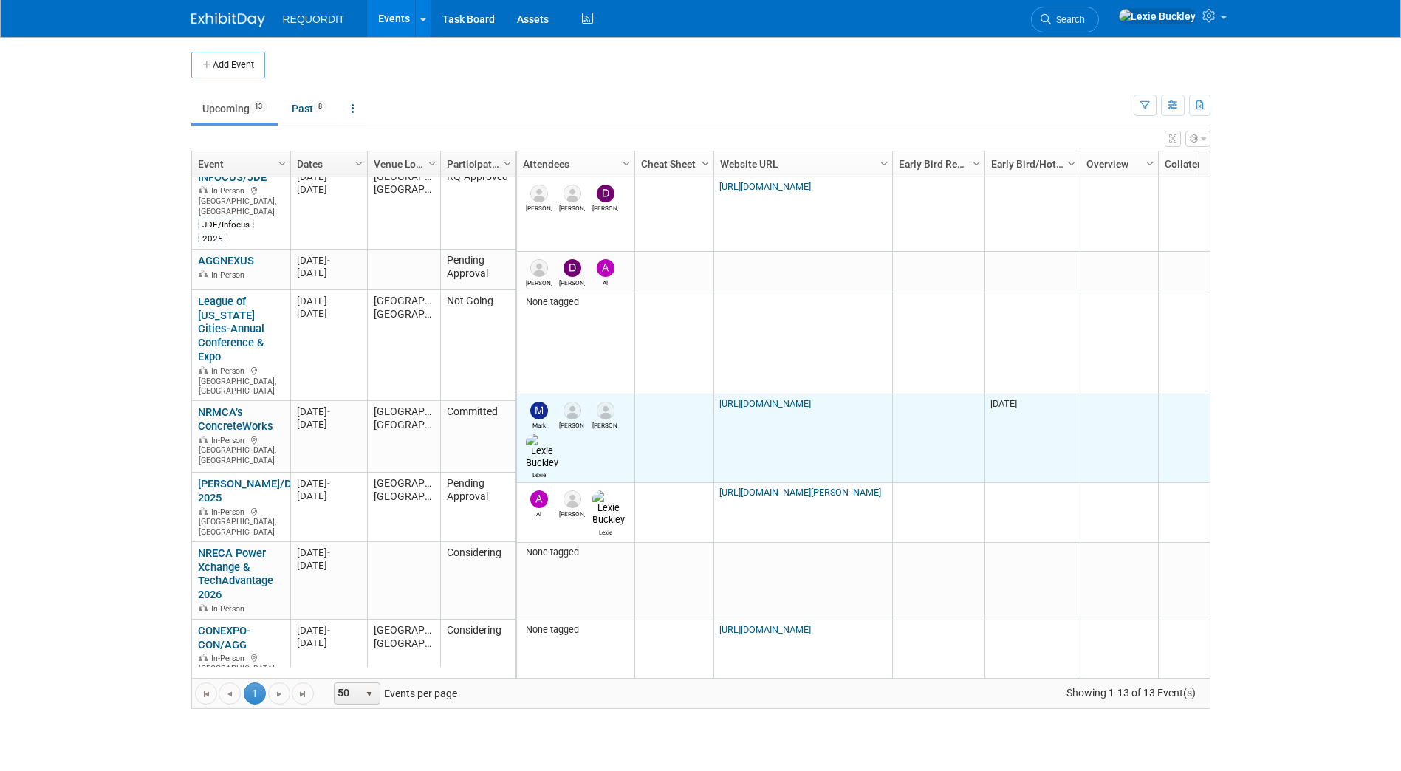
click at [799, 398] on link "https://www.nrmca.org/conferences-events/nrmca-concreteworks/" at bounding box center [766, 403] width 92 height 11
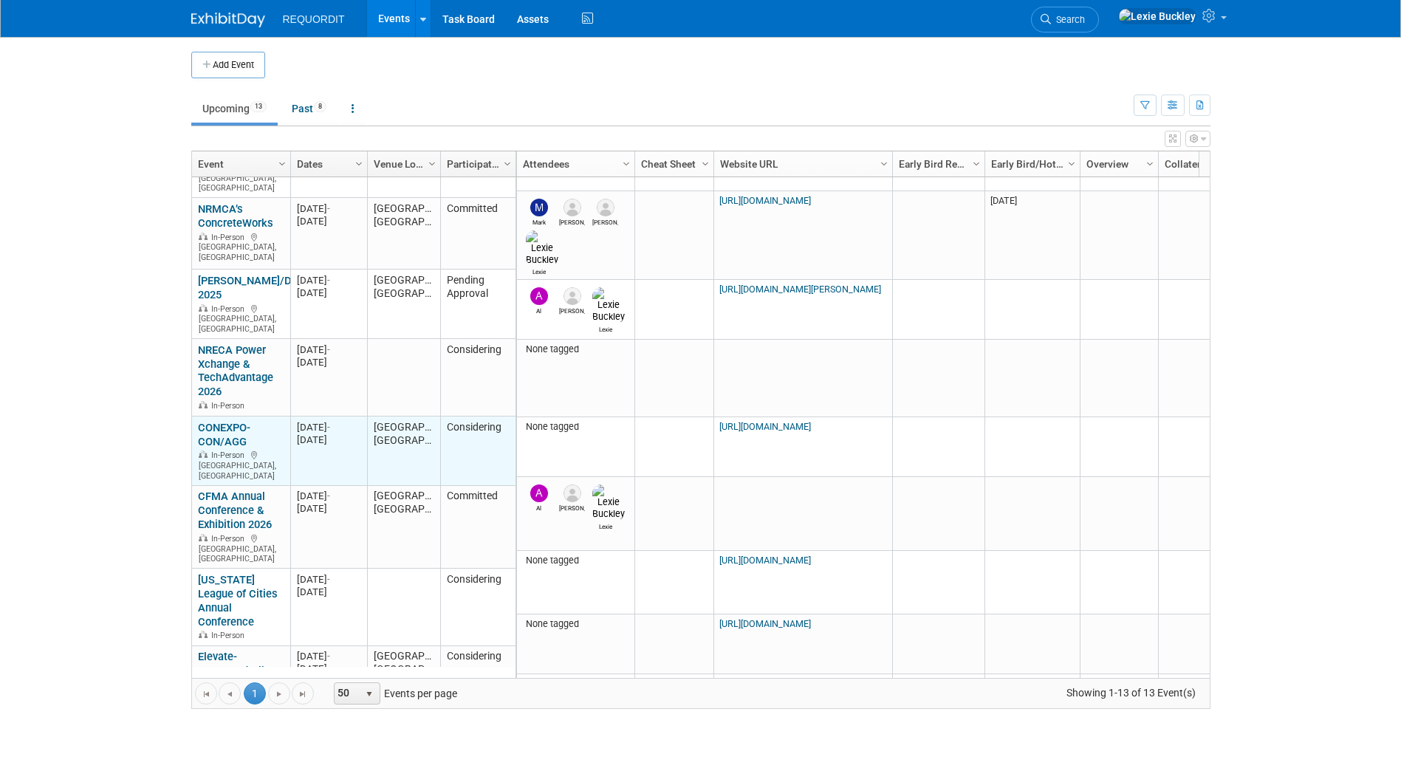
scroll to position [403, 0]
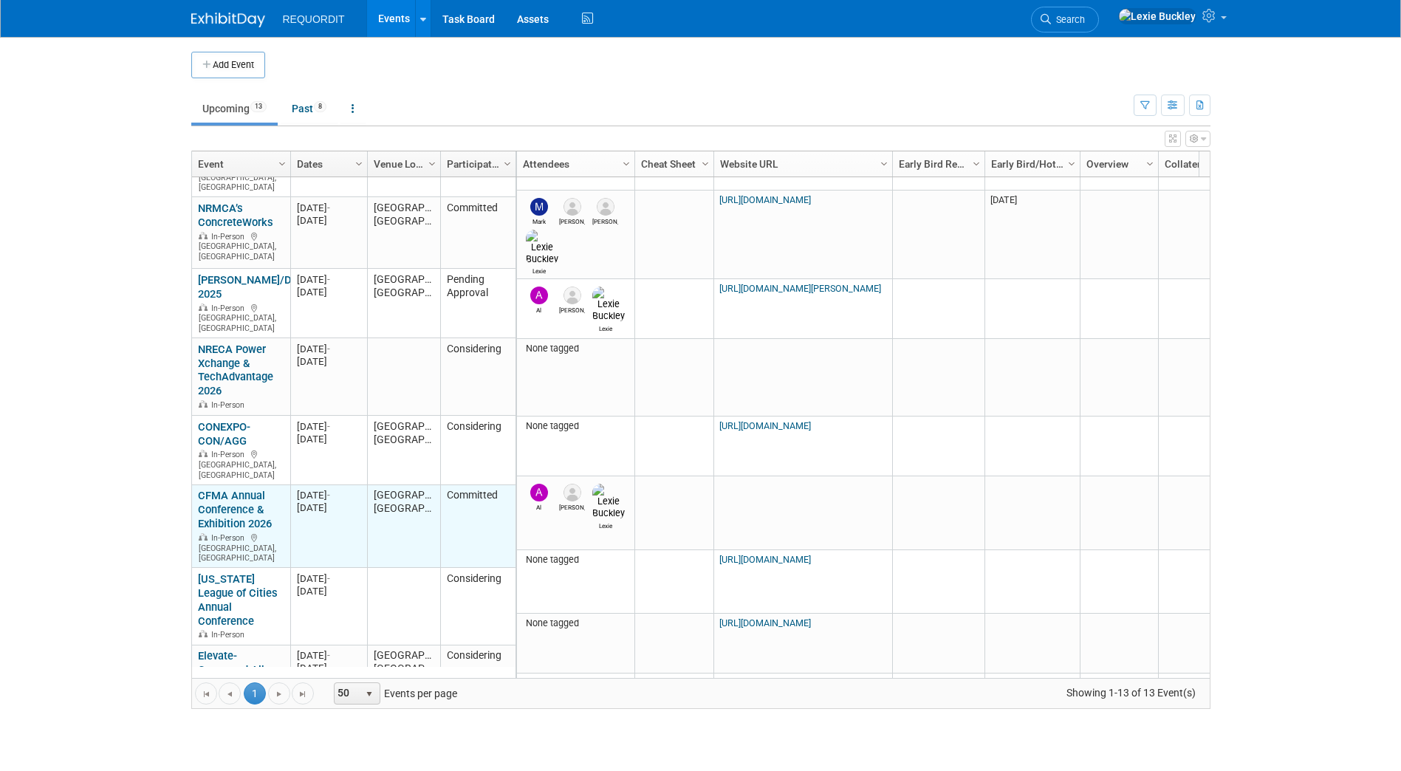
click at [248, 489] on link "CFMA Annual Conference & Exhibition 2026" at bounding box center [235, 509] width 74 height 41
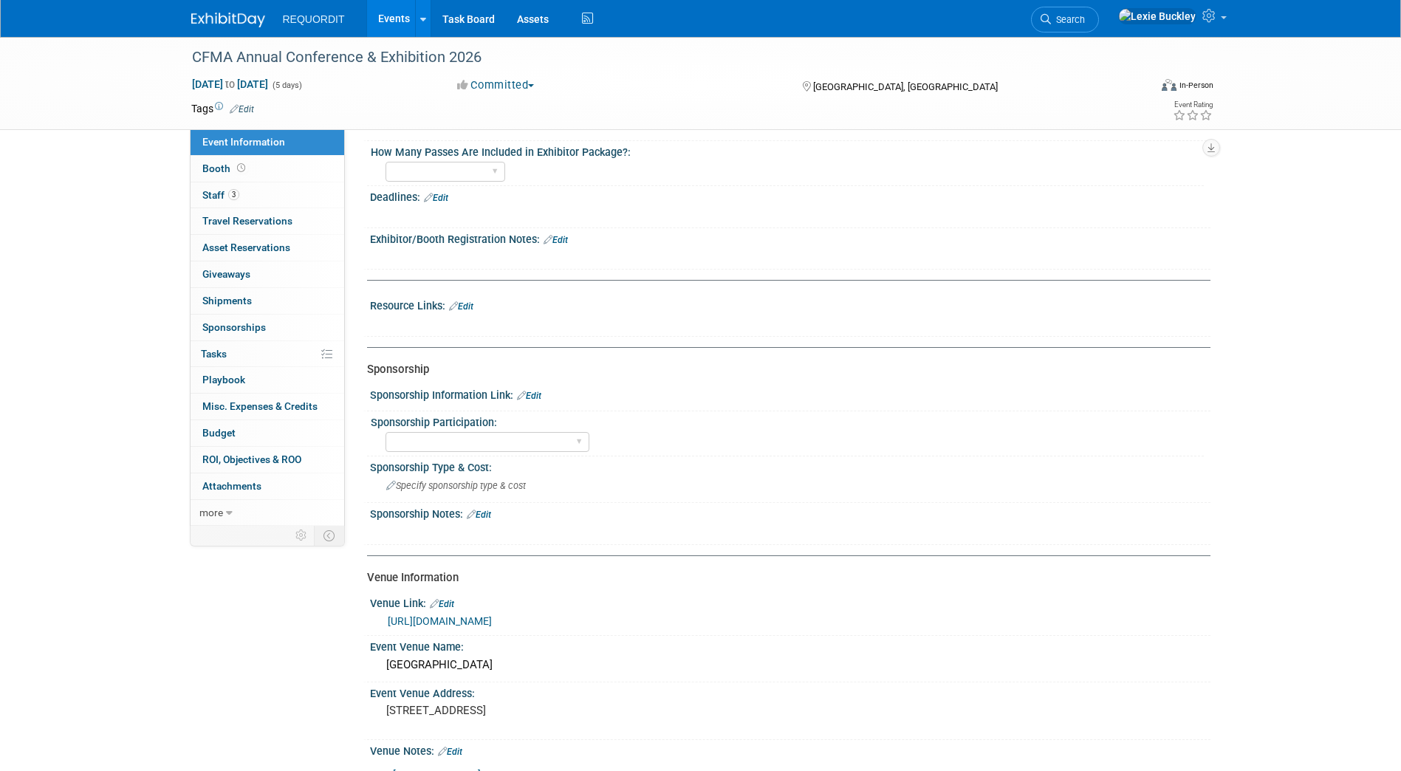
scroll to position [575, 0]
click at [196, 23] on img at bounding box center [228, 20] width 74 height 15
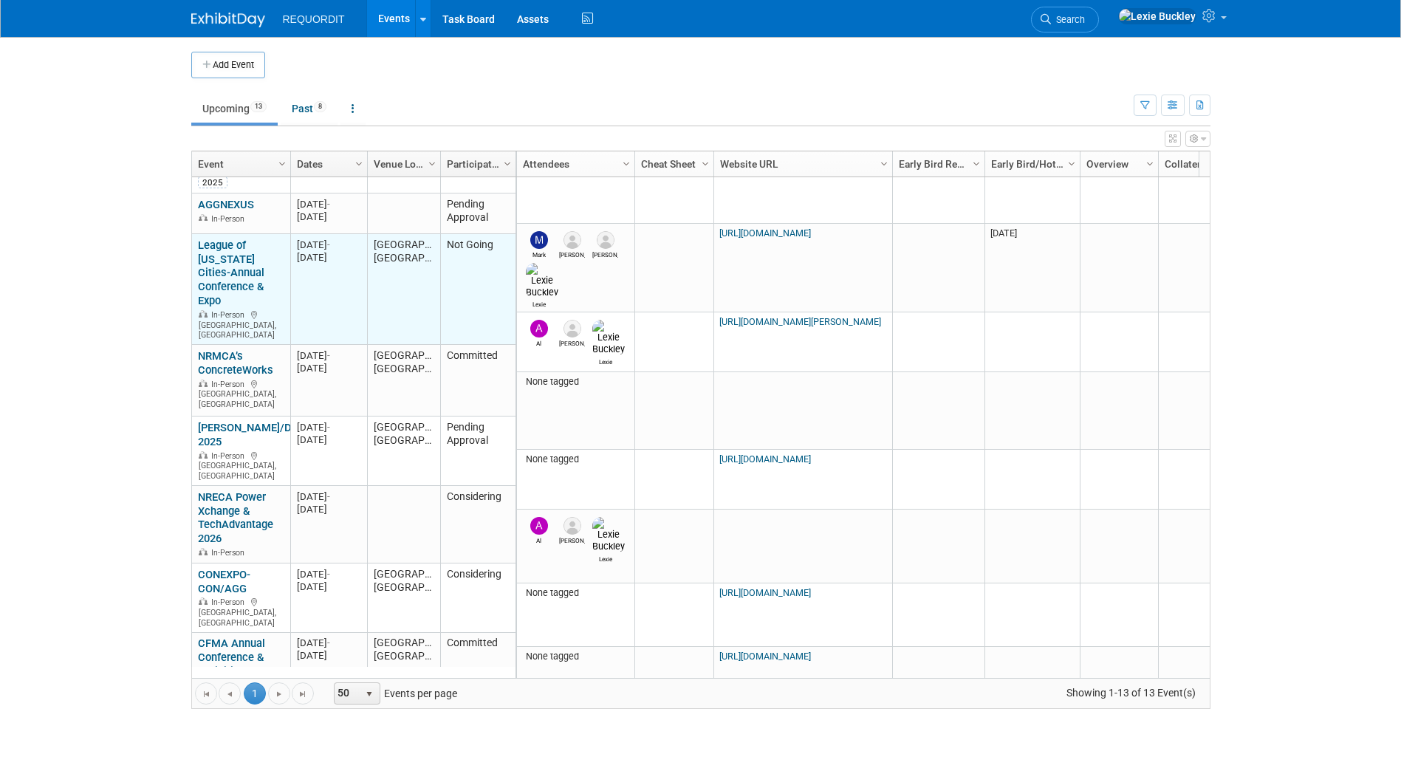
scroll to position [445, 0]
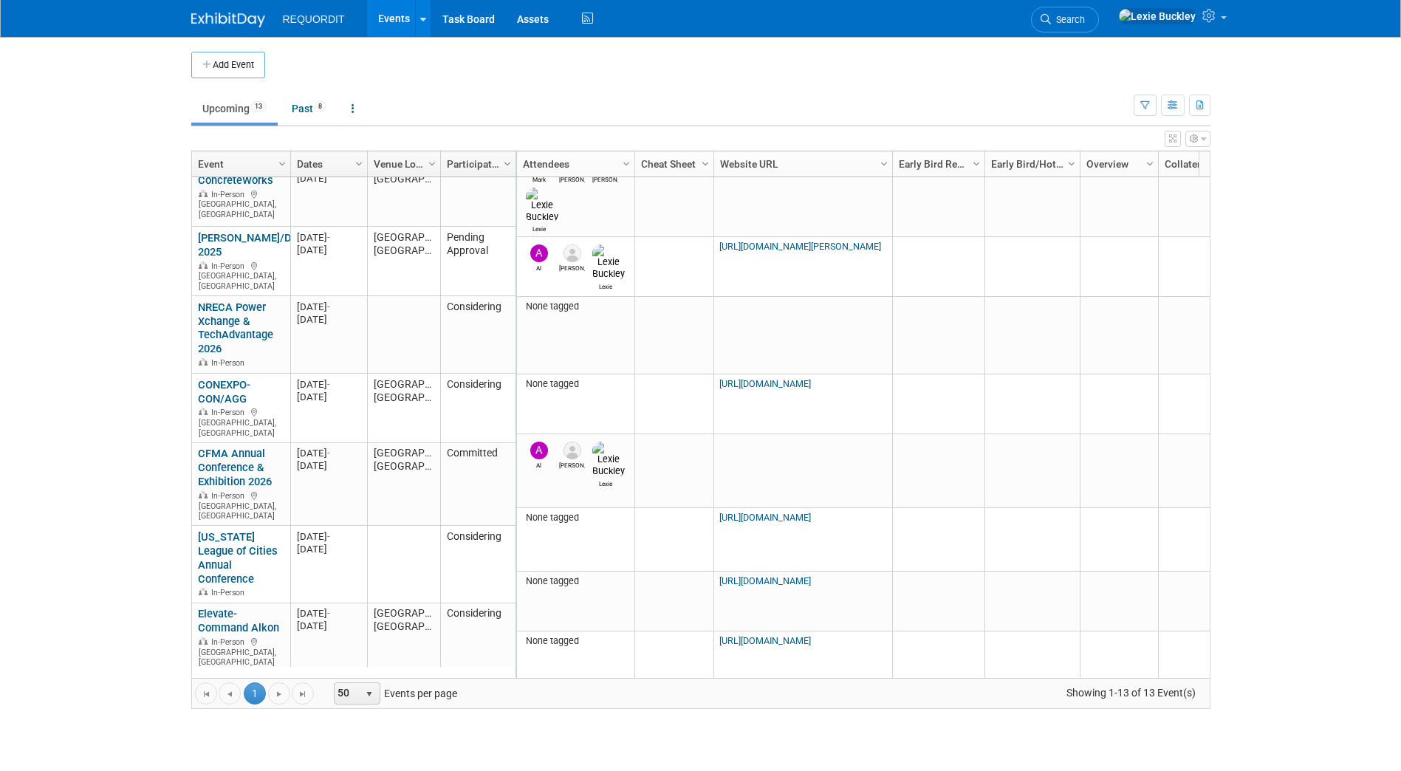
click at [0, 288] on html "REQUORDIT Events Add Event Bulk Upload Events Shareable Event Boards Recently V…" at bounding box center [700, 385] width 1401 height 771
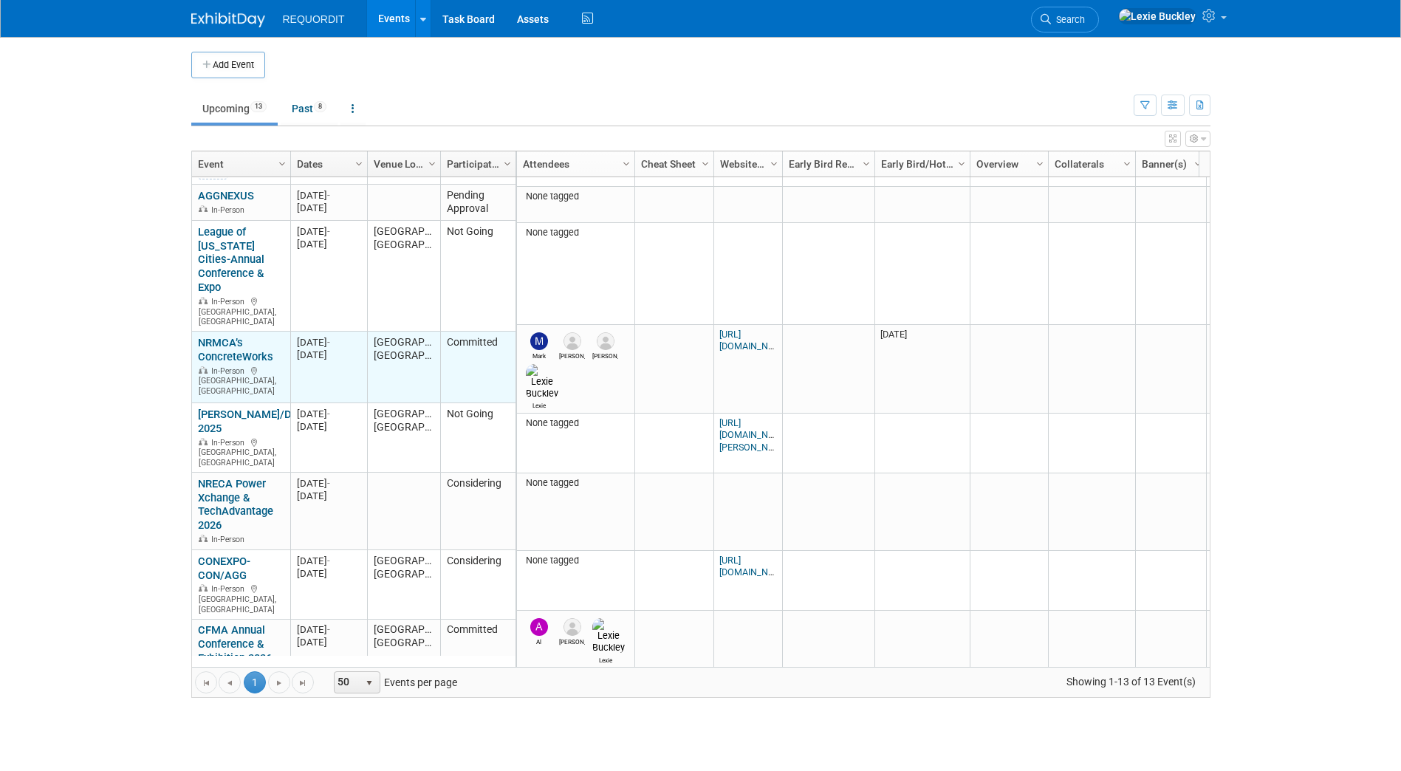
scroll to position [171, 0]
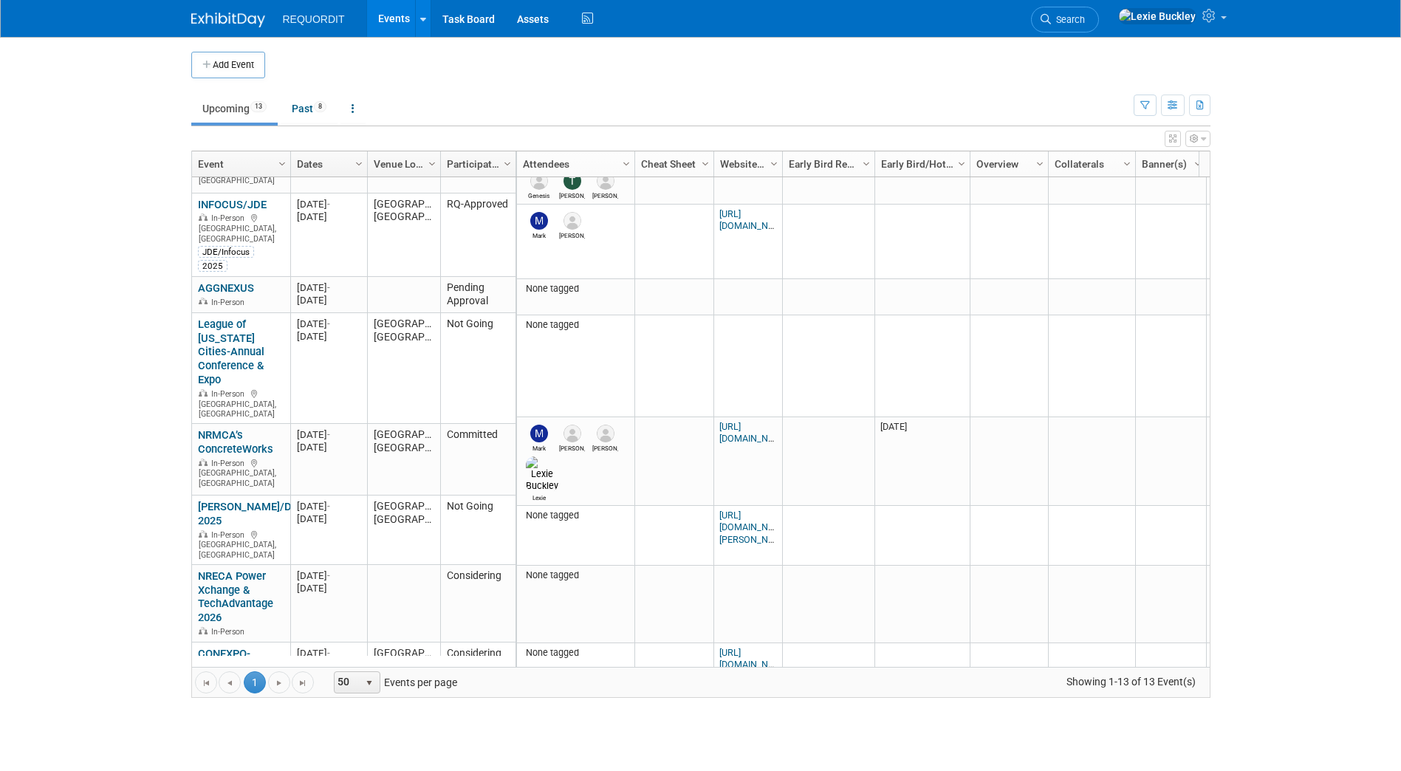
click at [411, 56] on td at bounding box center [713, 65] width 896 height 27
click at [1329, 387] on body "REQUORDIT Events Add Event Bulk Upload Events Shareable Event Boards Recently V…" at bounding box center [700, 385] width 1401 height 771
click at [83, 435] on body "REQUORDIT Events Add Event Bulk Upload Events Shareable Event Boards Recently V…" at bounding box center [700, 385] width 1401 height 771
